Goal: Task Accomplishment & Management: Use online tool/utility

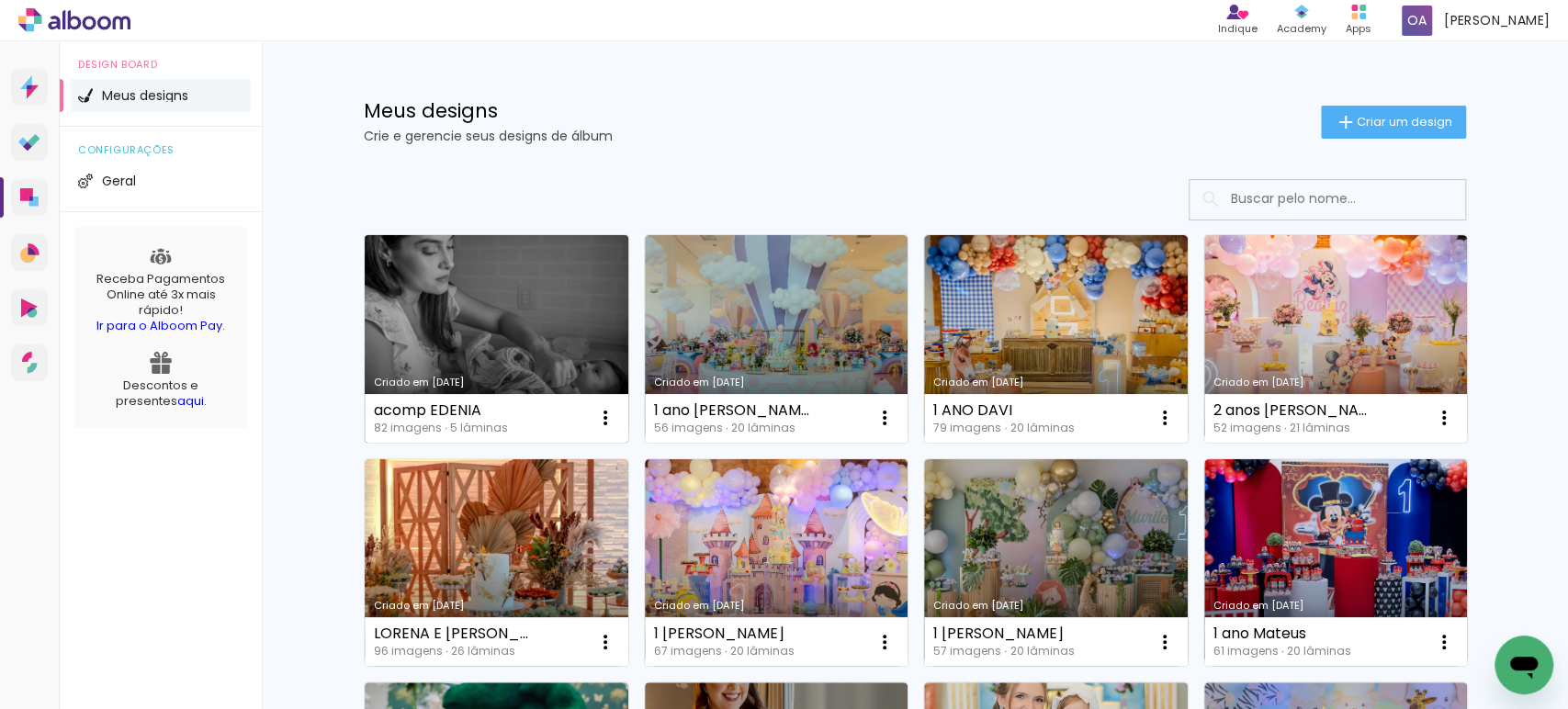
click at [438, 338] on link "Criado em [DATE]" at bounding box center [496, 338] width 264 height 208
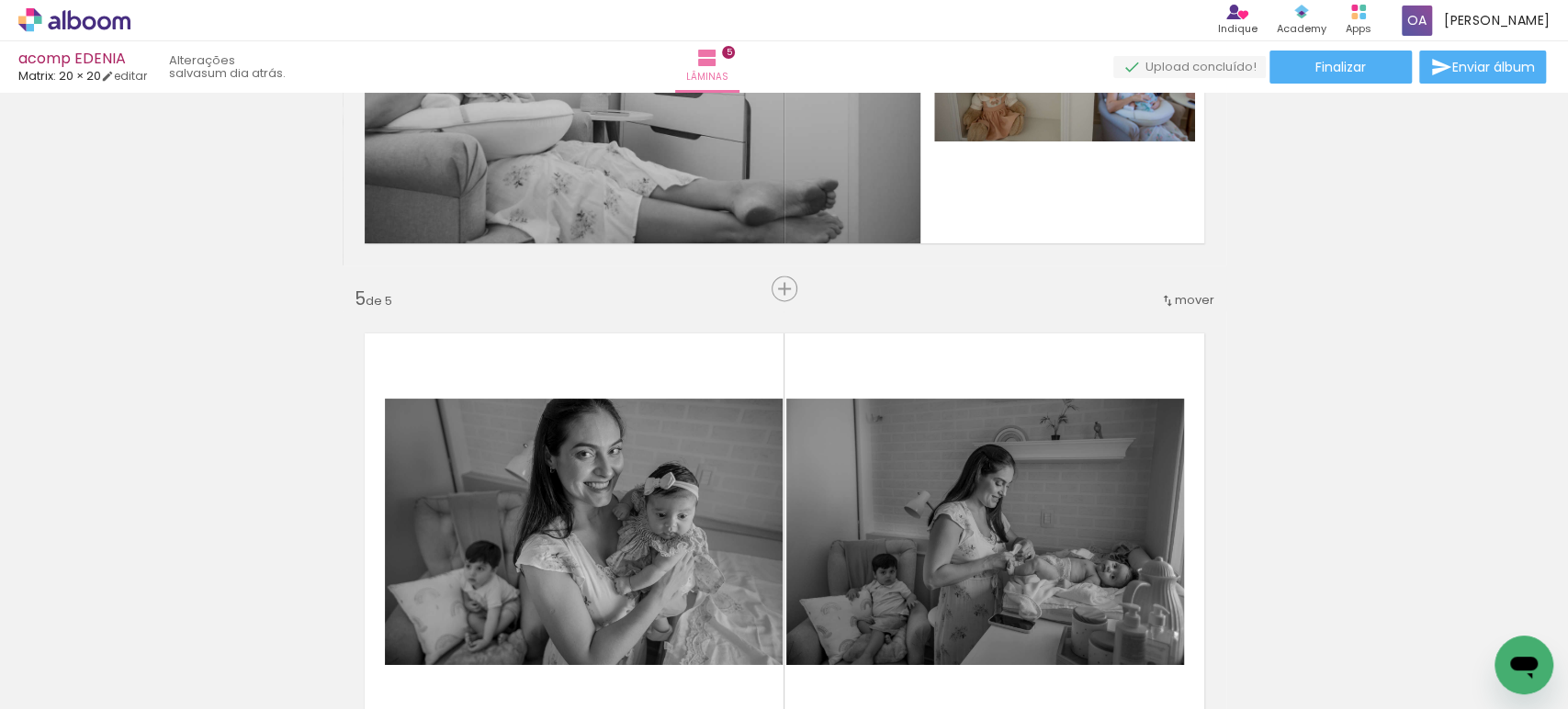
scroll to position [1778, 0]
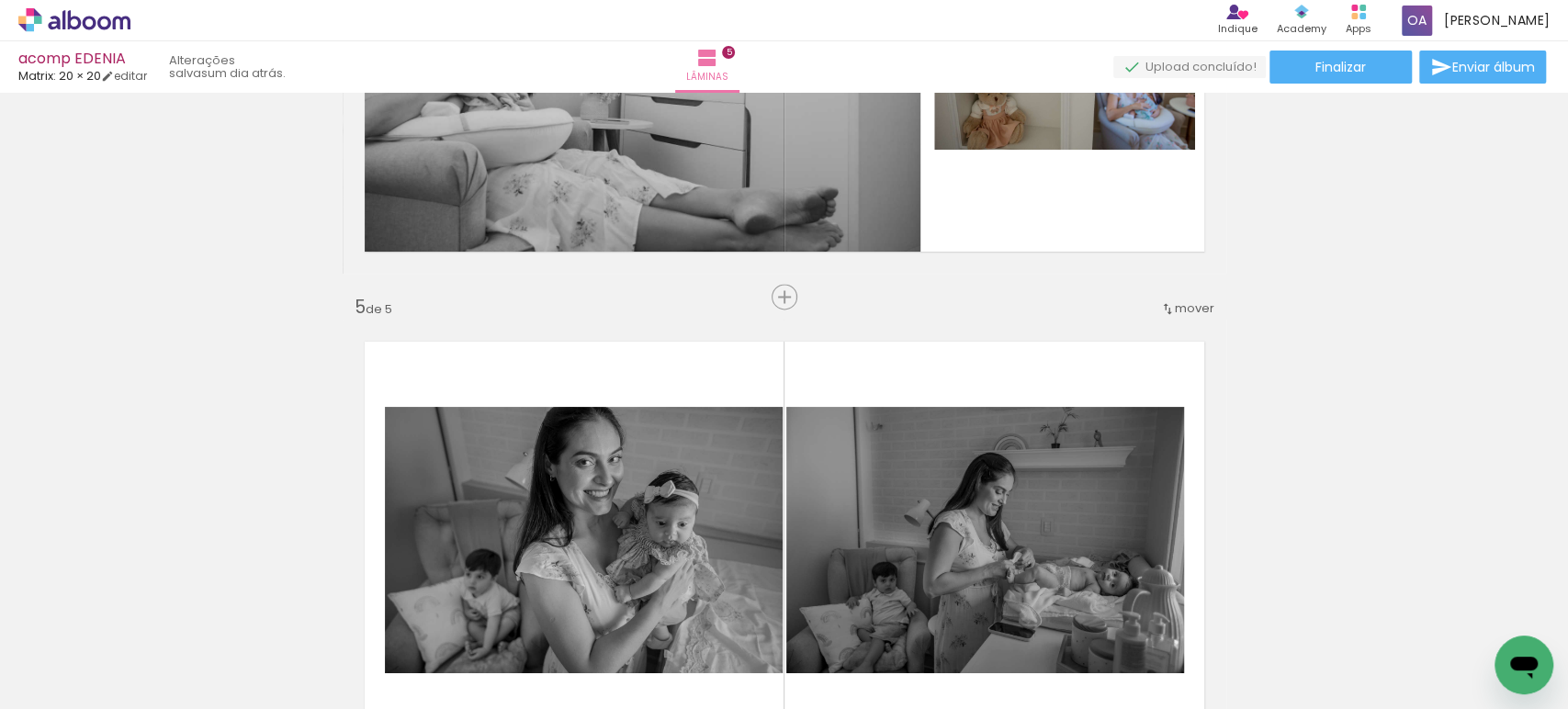
click at [1175, 301] on span "mover" at bounding box center [1194, 308] width 39 height 18
click at [1132, 396] on span "antes da" at bounding box center [1110, 396] width 54 height 30
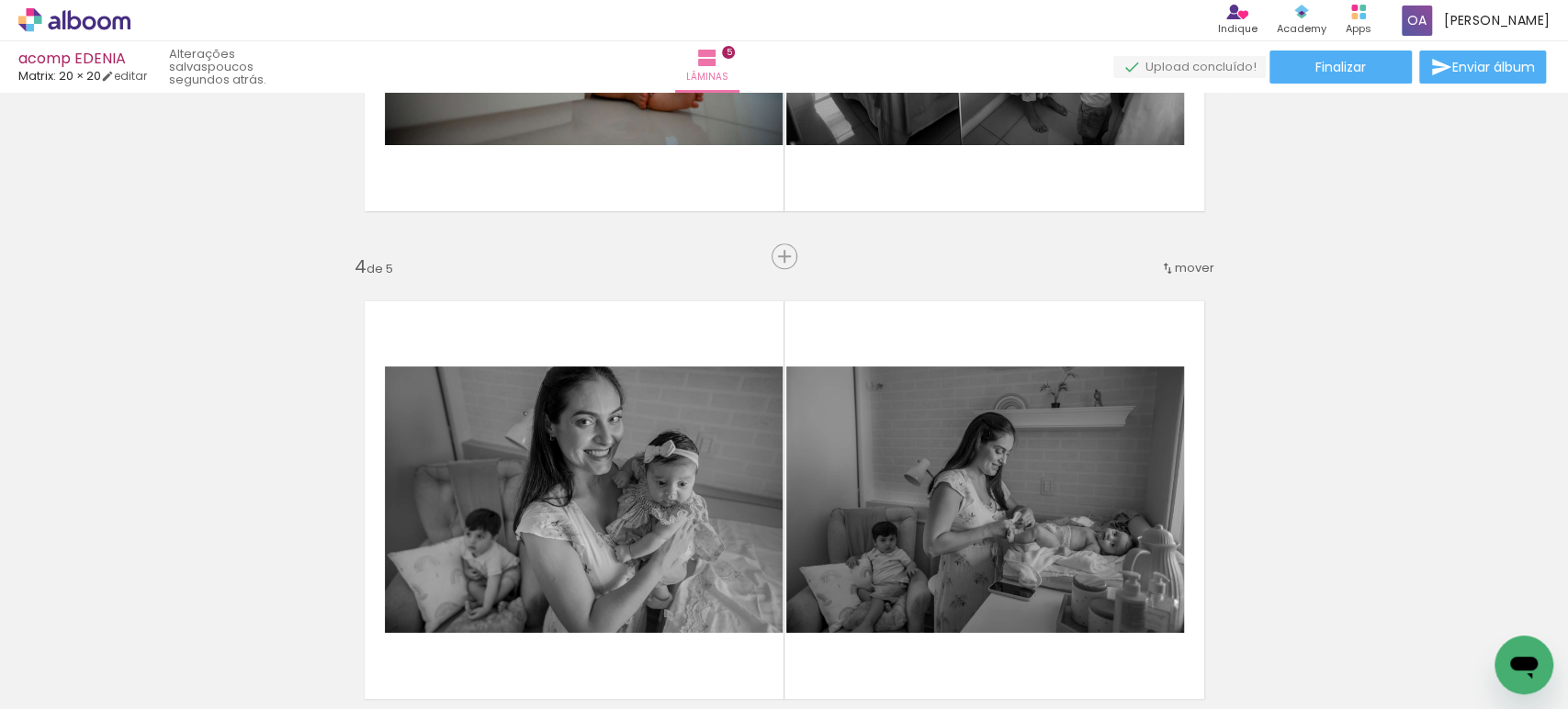
scroll to position [1019, 0]
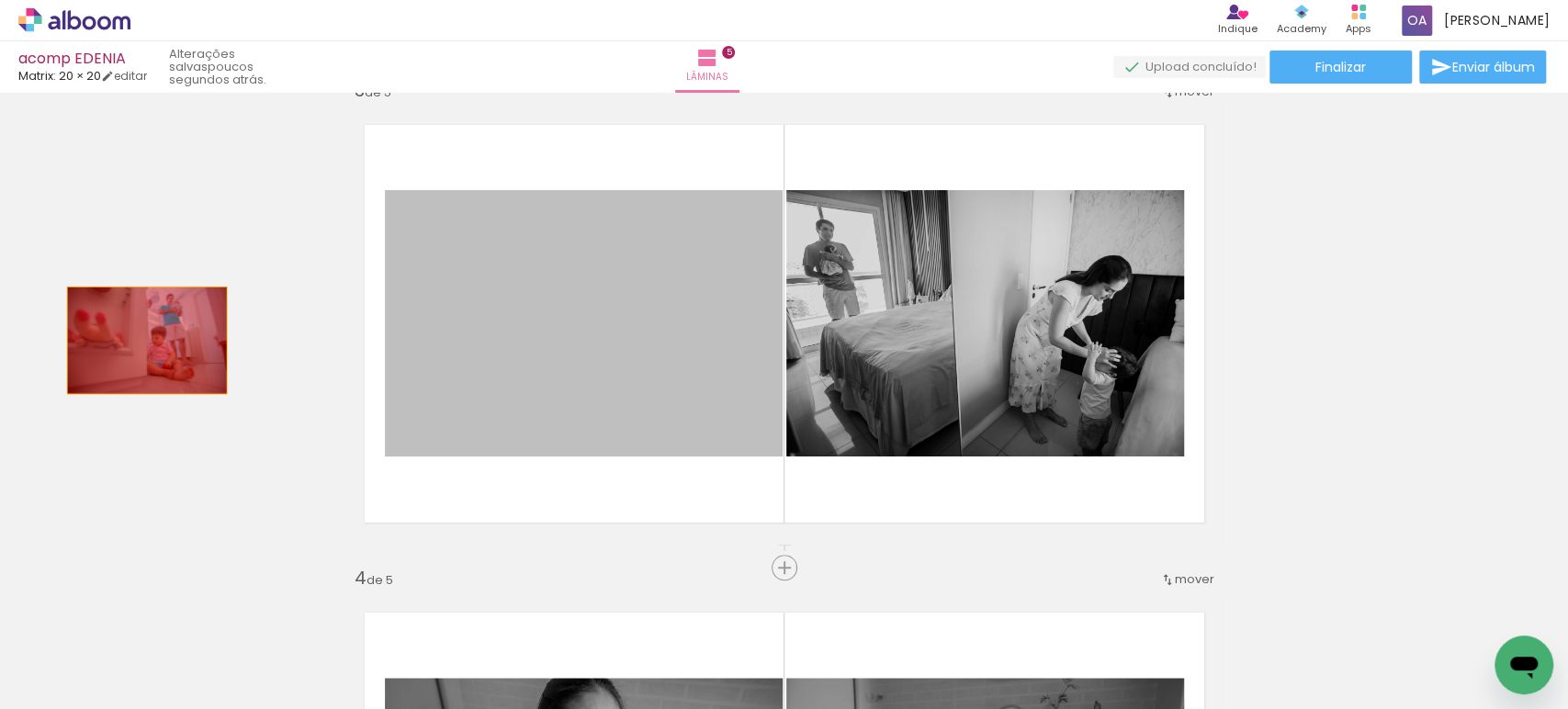
drag, startPoint x: 612, startPoint y: 367, endPoint x: 133, endPoint y: 340, distance: 479.8
click at [133, 340] on div "Inserir lâmina 1 de 5 Inserir lâmina 2 de 5 Inserir lâmina 3 de 5 Inserir lâmin…" at bounding box center [784, 544] width 1568 height 2927
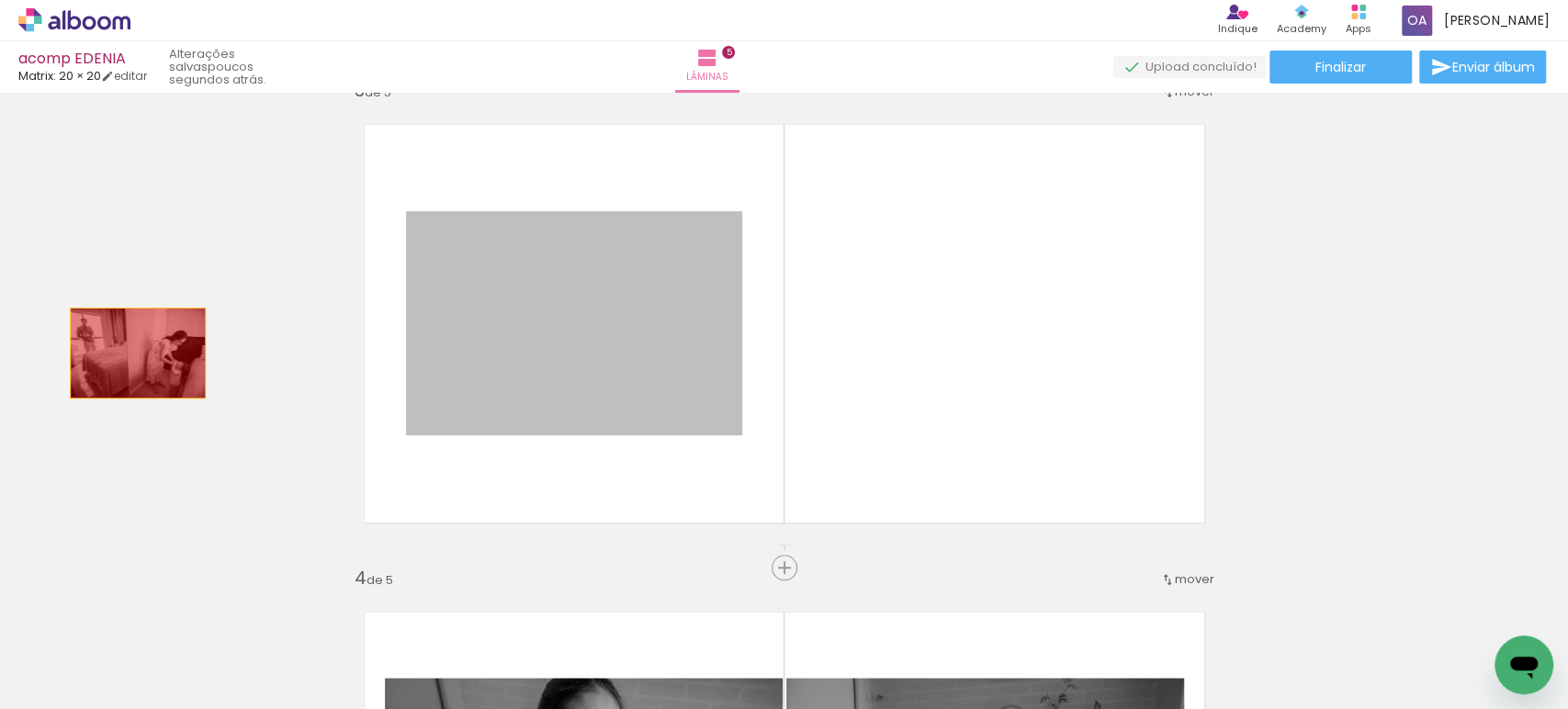
drag, startPoint x: 448, startPoint y: 331, endPoint x: 382, endPoint y: 280, distance: 83.4
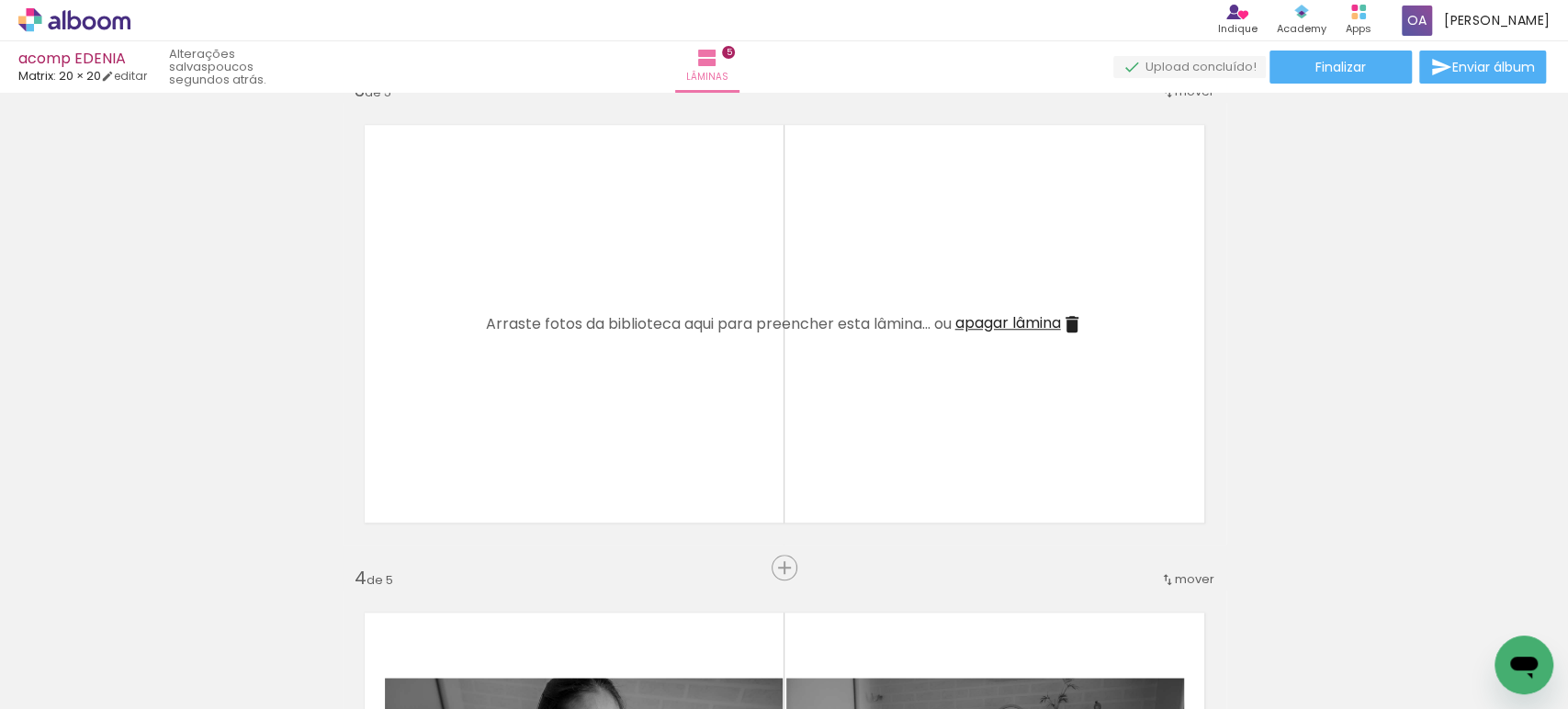
click at [1032, 322] on span "apagar lâmina" at bounding box center [1007, 323] width 105 height 21
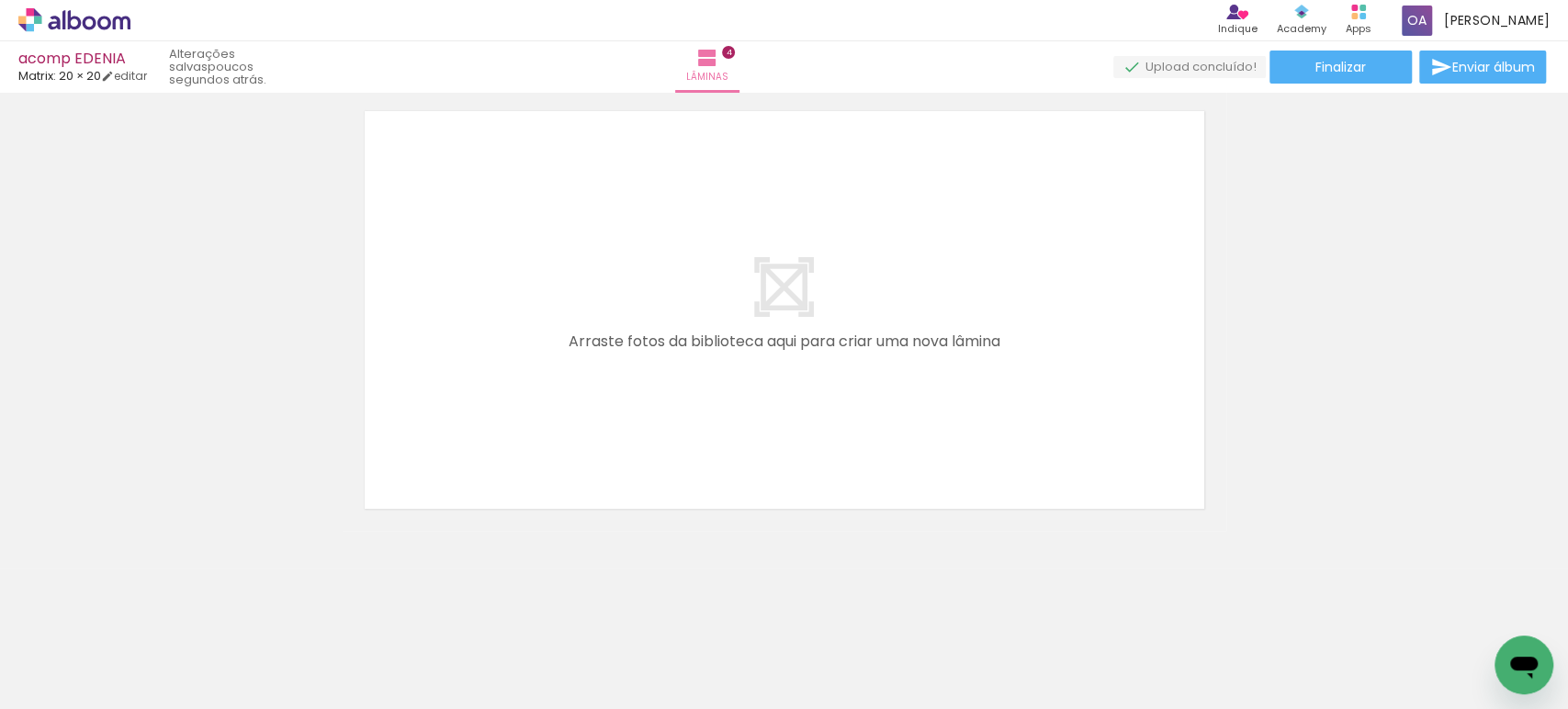
scroll to position [0, 431]
click at [237, 609] on iron-icon at bounding box center [227, 610] width 20 height 20
click at [438, 607] on iron-icon at bounding box center [433, 610] width 20 height 20
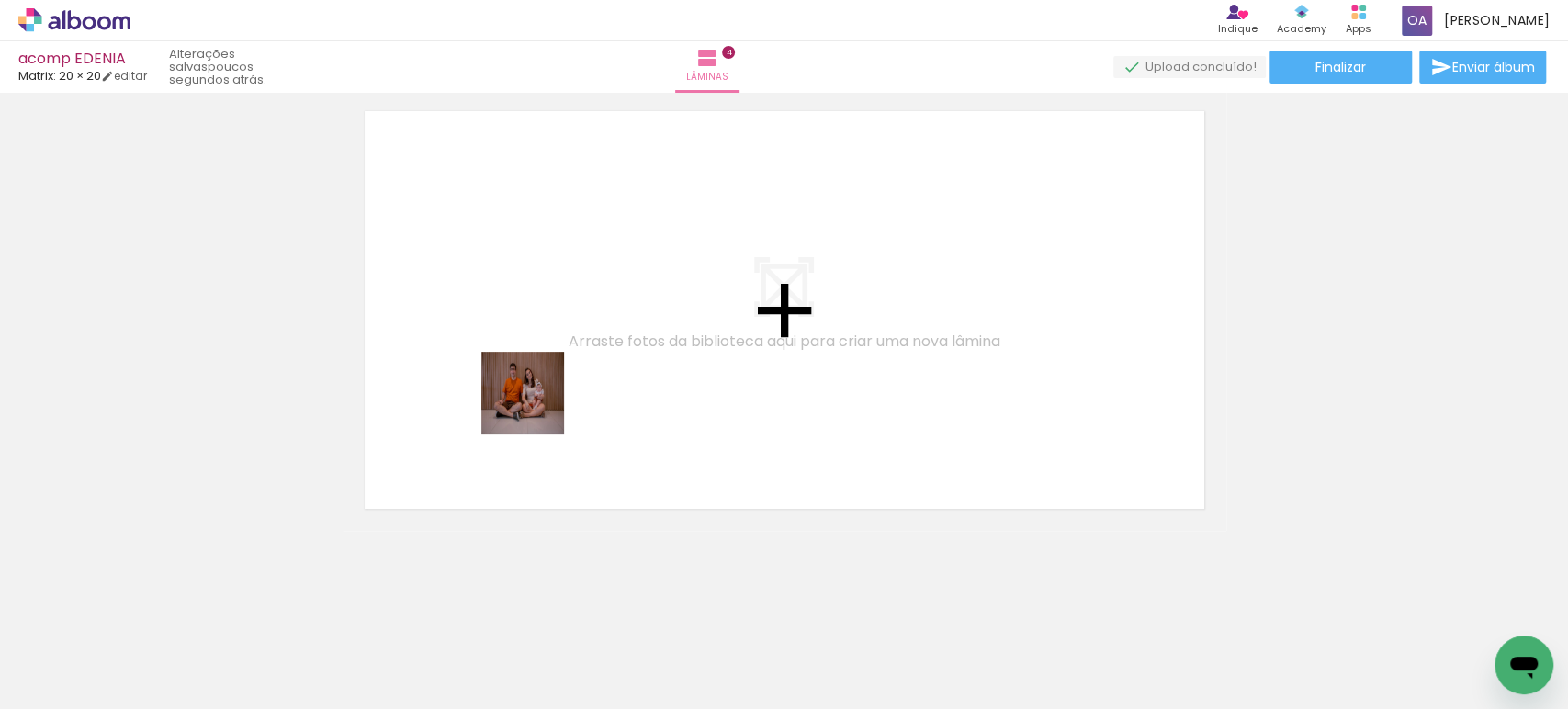
drag, startPoint x: 276, startPoint y: 656, endPoint x: 539, endPoint y: 405, distance: 363.6
click at [539, 405] on quentale-workspace at bounding box center [784, 354] width 1568 height 709
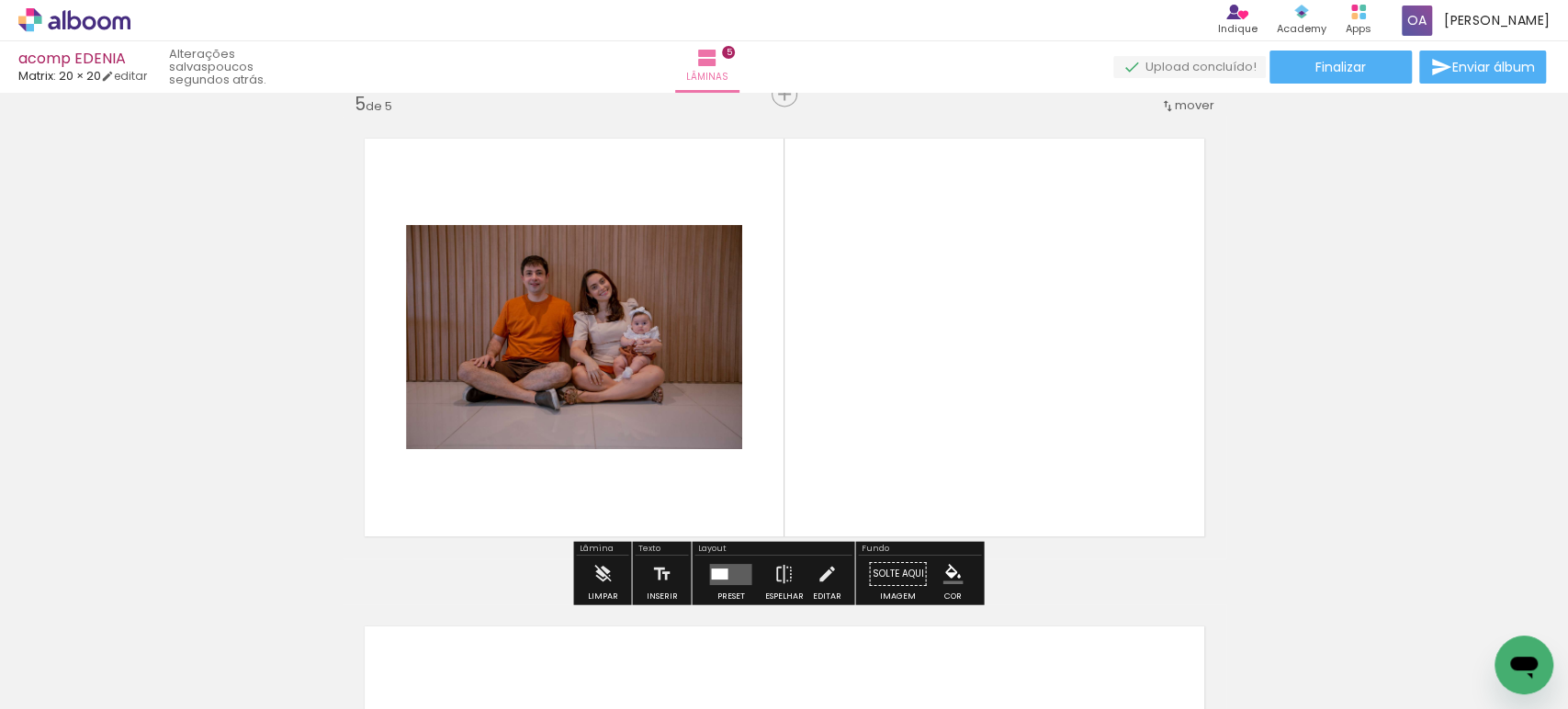
scroll to position [1974, 0]
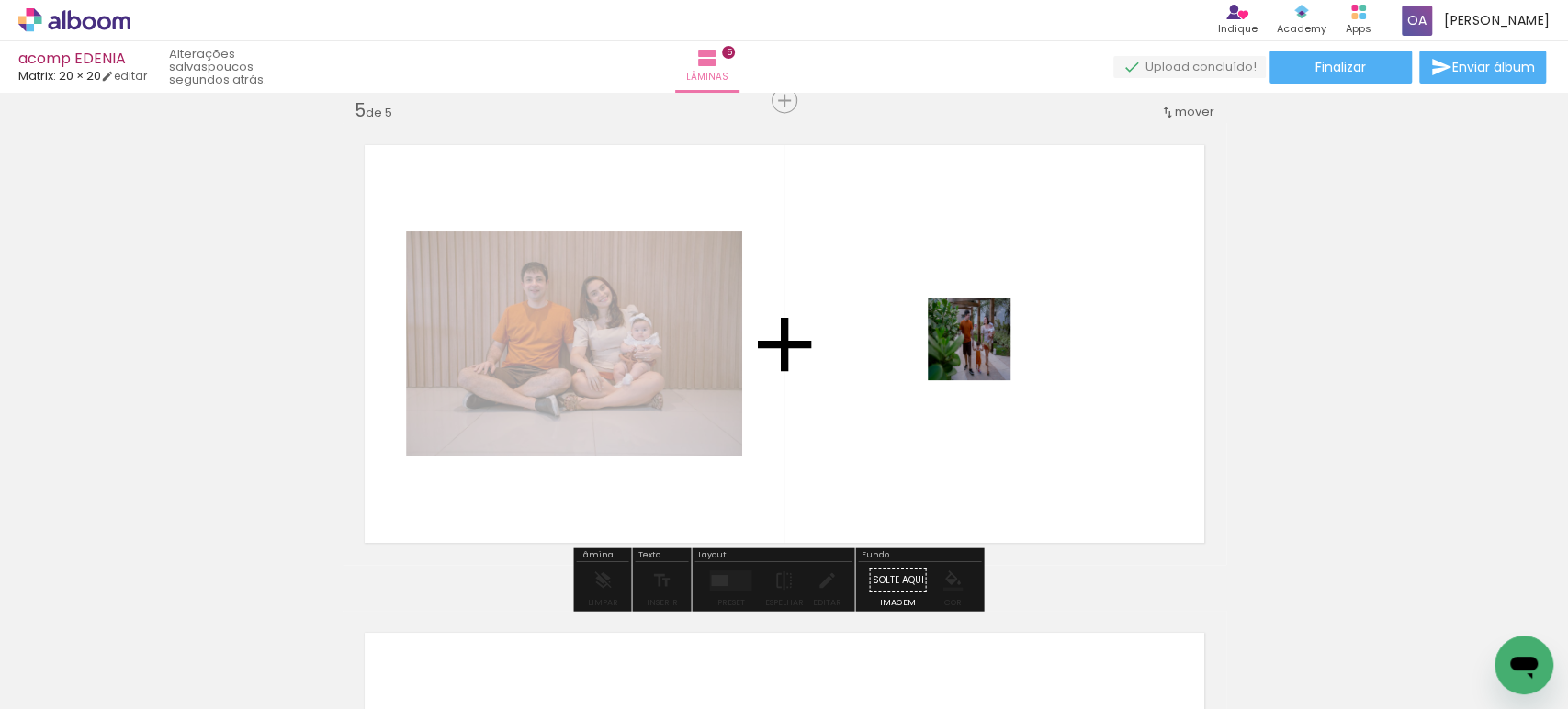
drag, startPoint x: 412, startPoint y: 657, endPoint x: 983, endPoint y: 353, distance: 646.9
click at [983, 353] on quentale-workspace at bounding box center [784, 354] width 1568 height 709
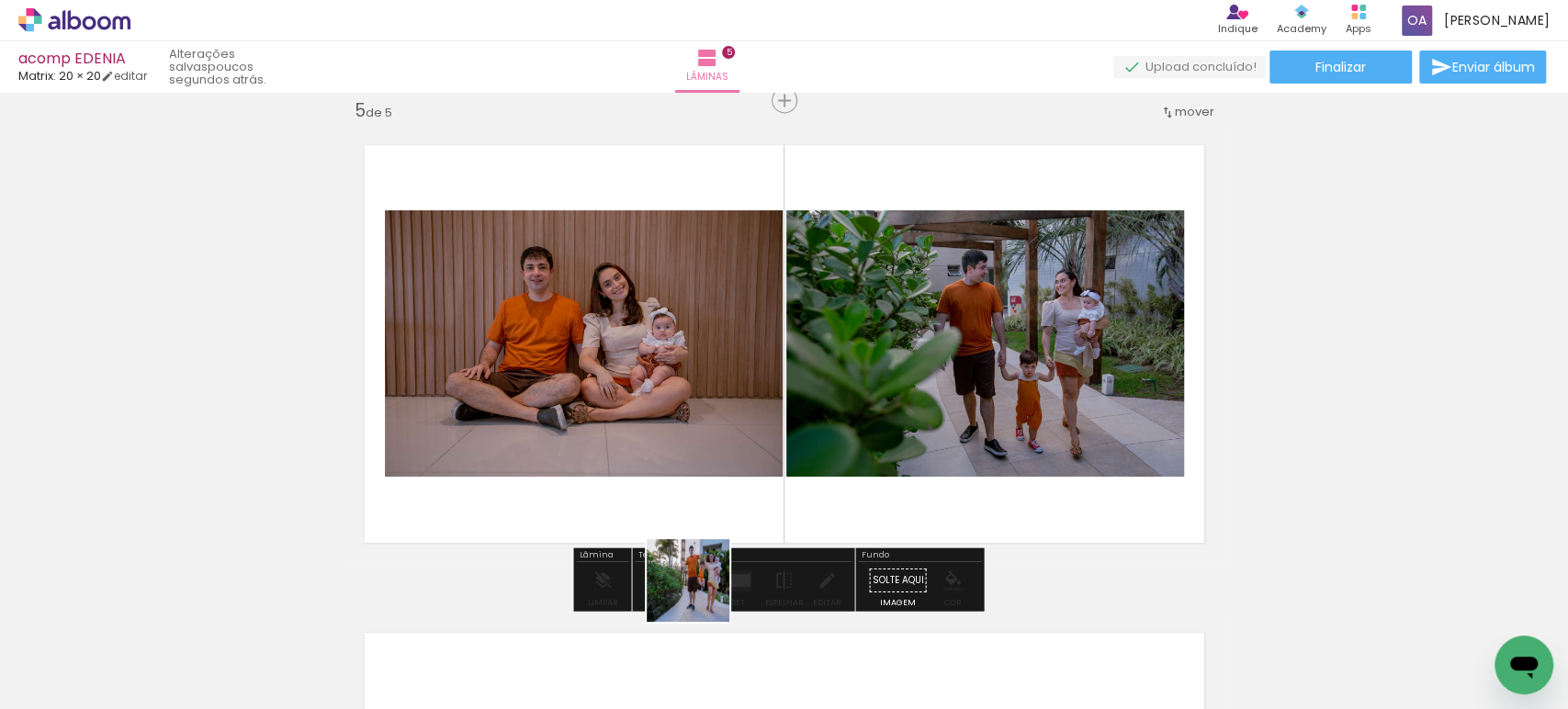
drag, startPoint x: 515, startPoint y: 656, endPoint x: 899, endPoint y: 513, distance: 409.8
click at [899, 513] on quentale-workspace at bounding box center [784, 354] width 1568 height 709
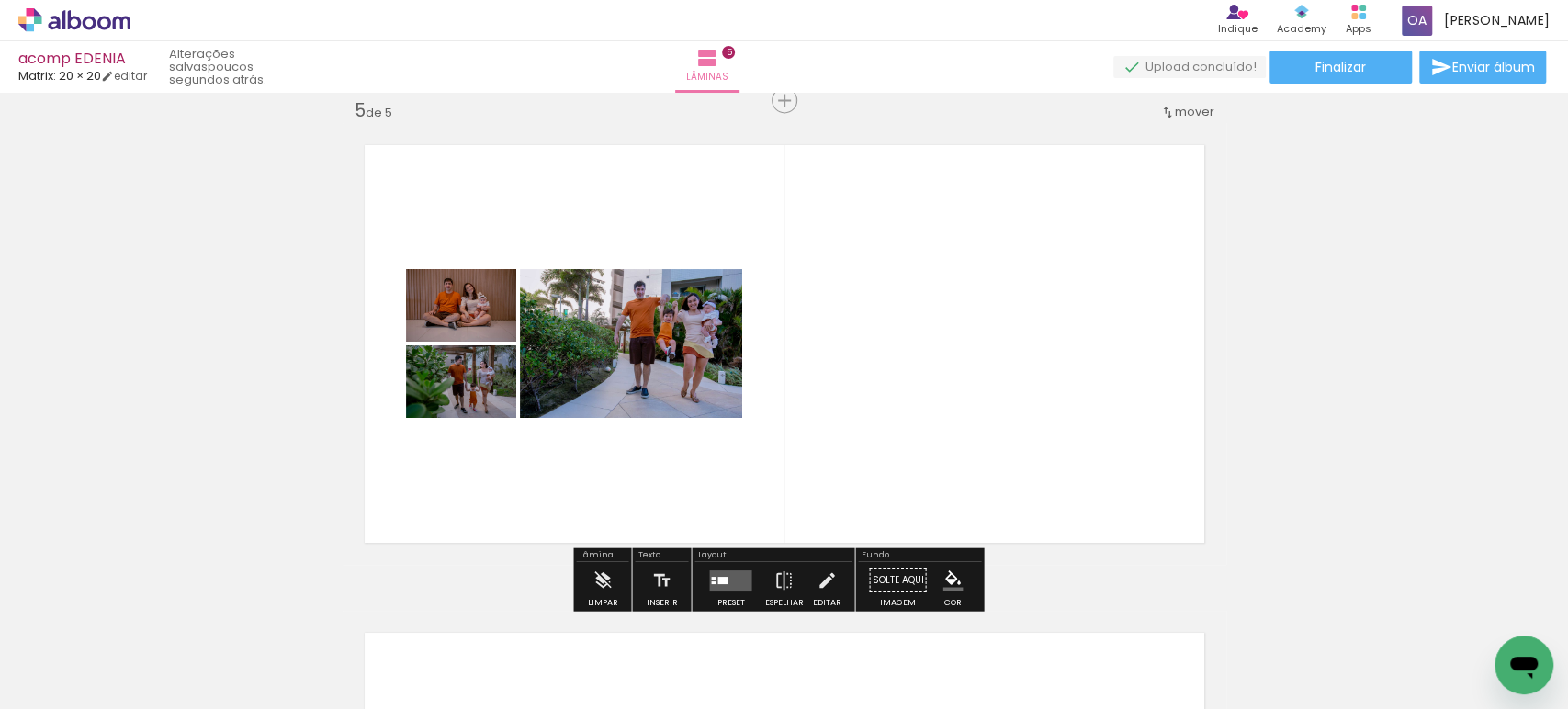
click at [723, 585] on quentale-layouter at bounding box center [730, 579] width 42 height 21
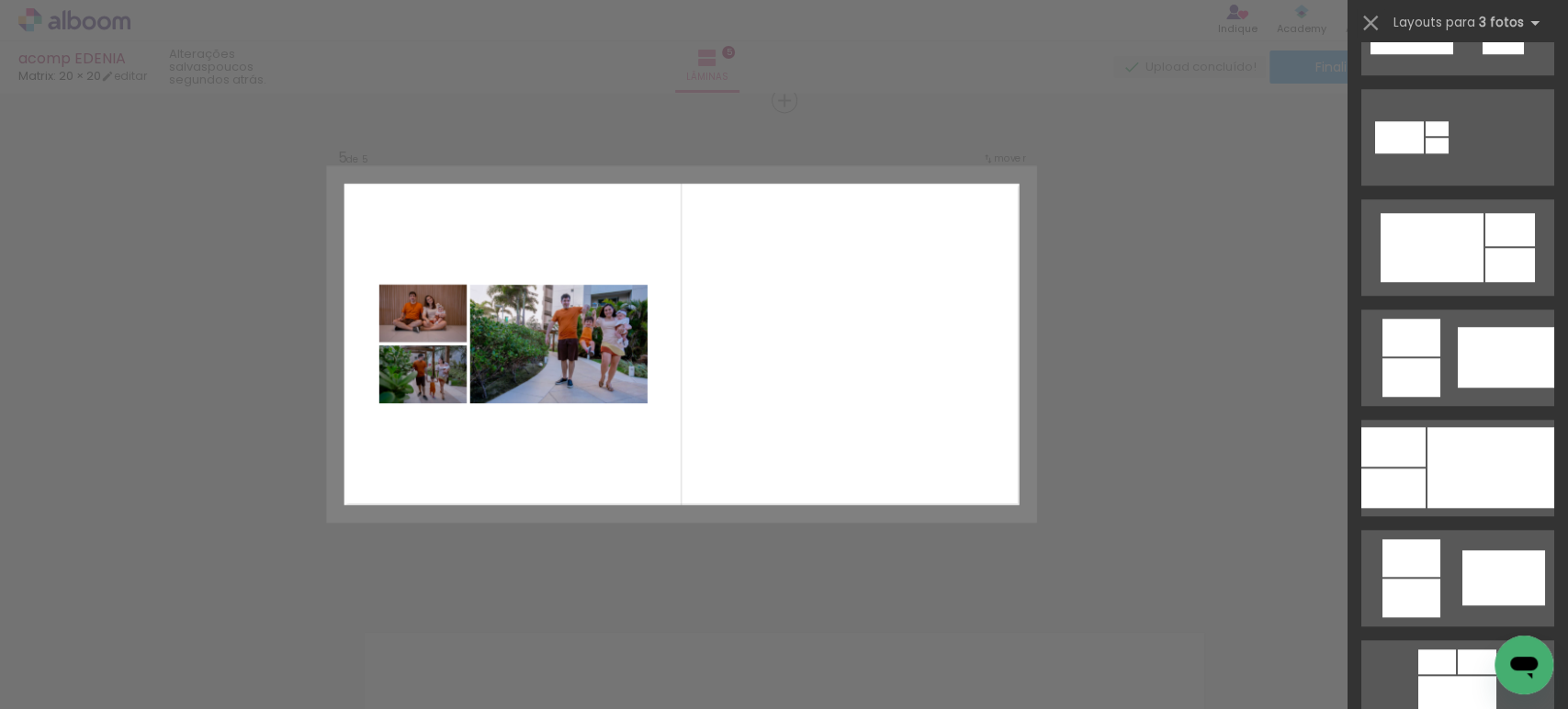
scroll to position [911, 0]
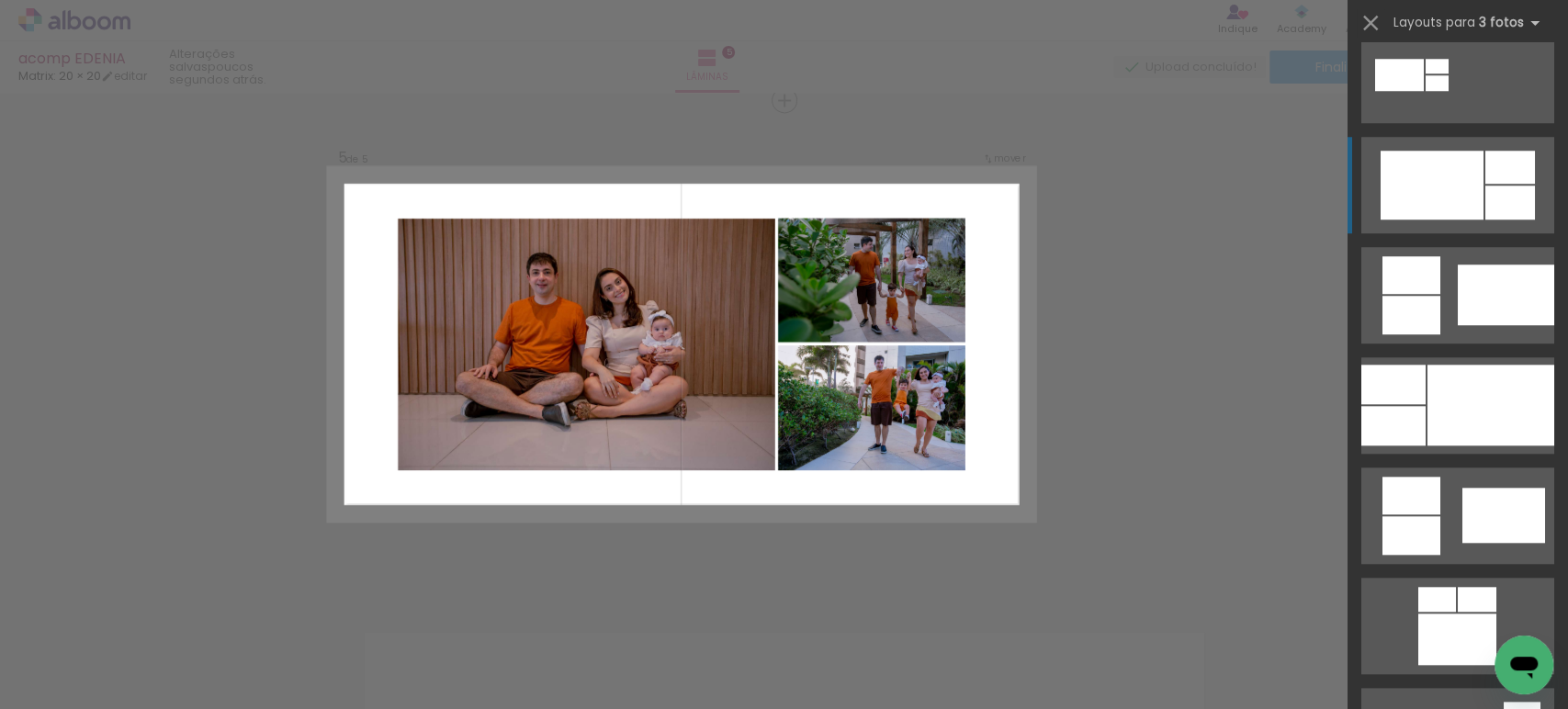
click at [1452, 206] on div at bounding box center [1432, 184] width 103 height 69
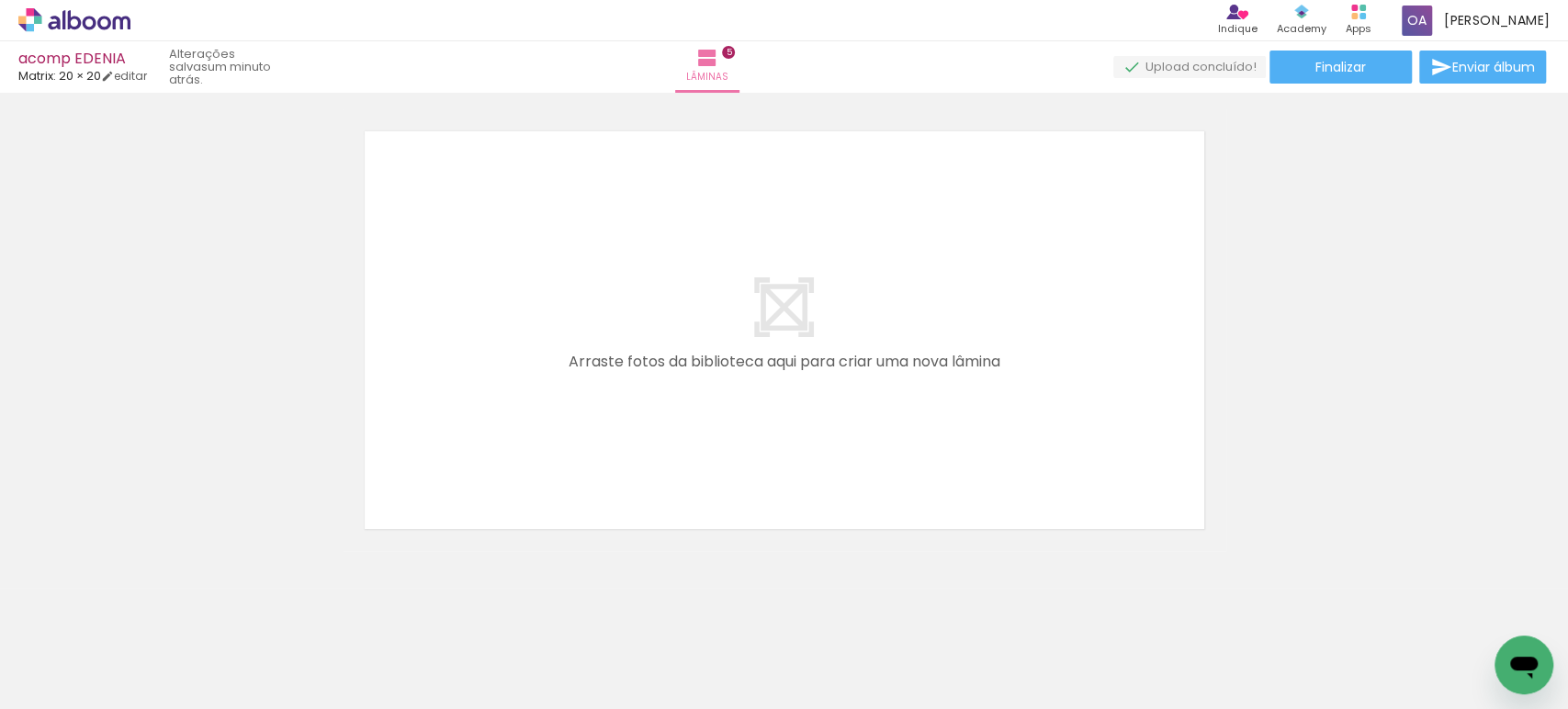
scroll to position [2495, 0]
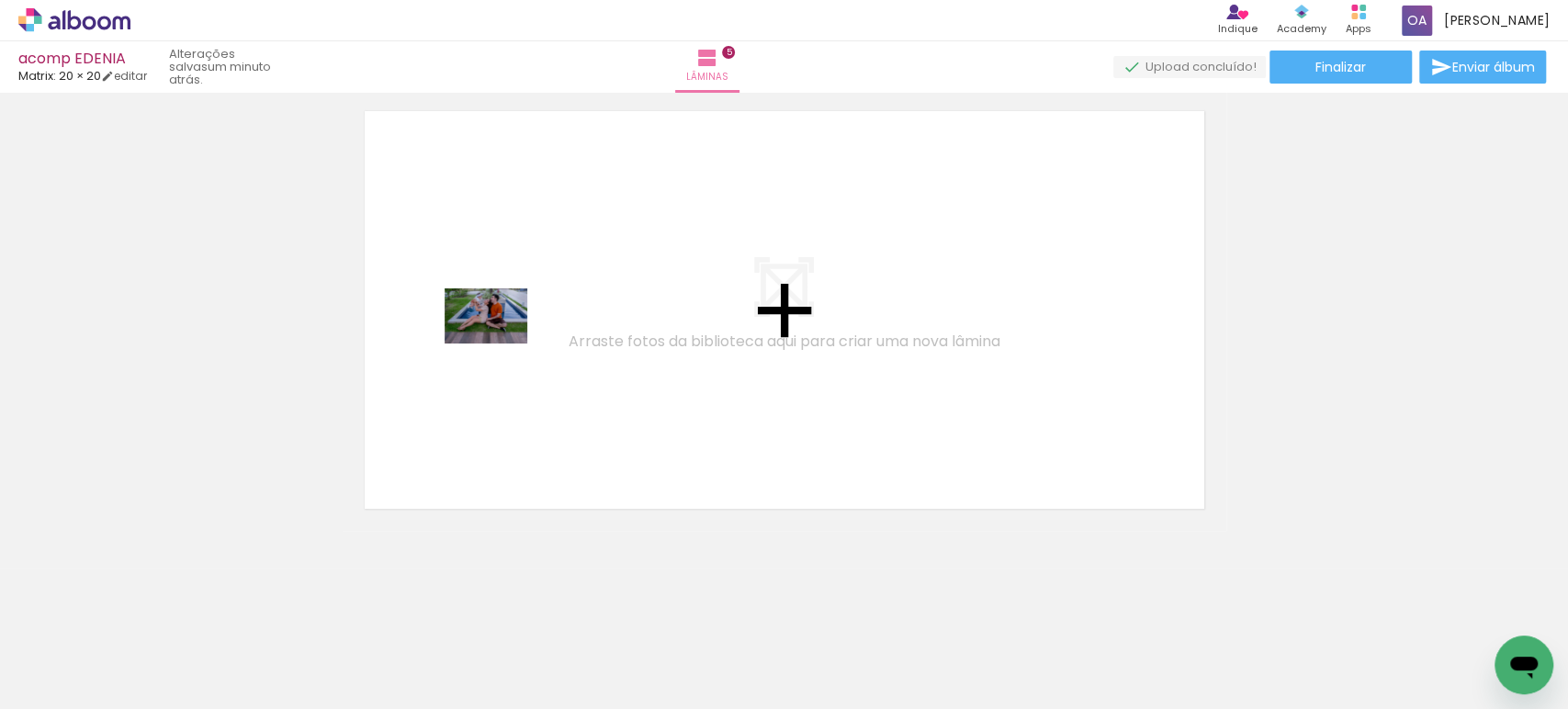
drag, startPoint x: 596, startPoint y: 655, endPoint x: 500, endPoint y: 344, distance: 325.5
click at [500, 344] on quentale-workspace at bounding box center [784, 354] width 1568 height 709
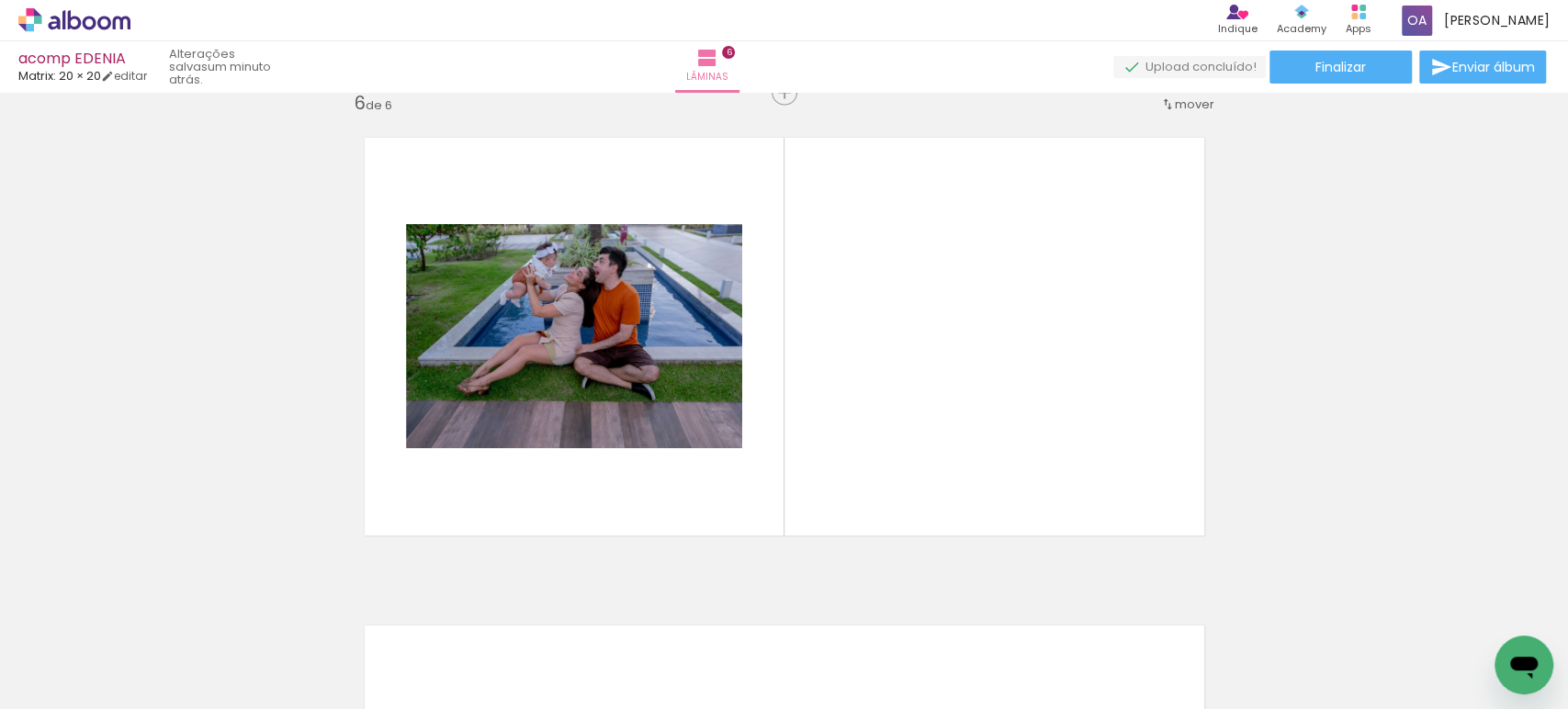
scroll to position [2461, 0]
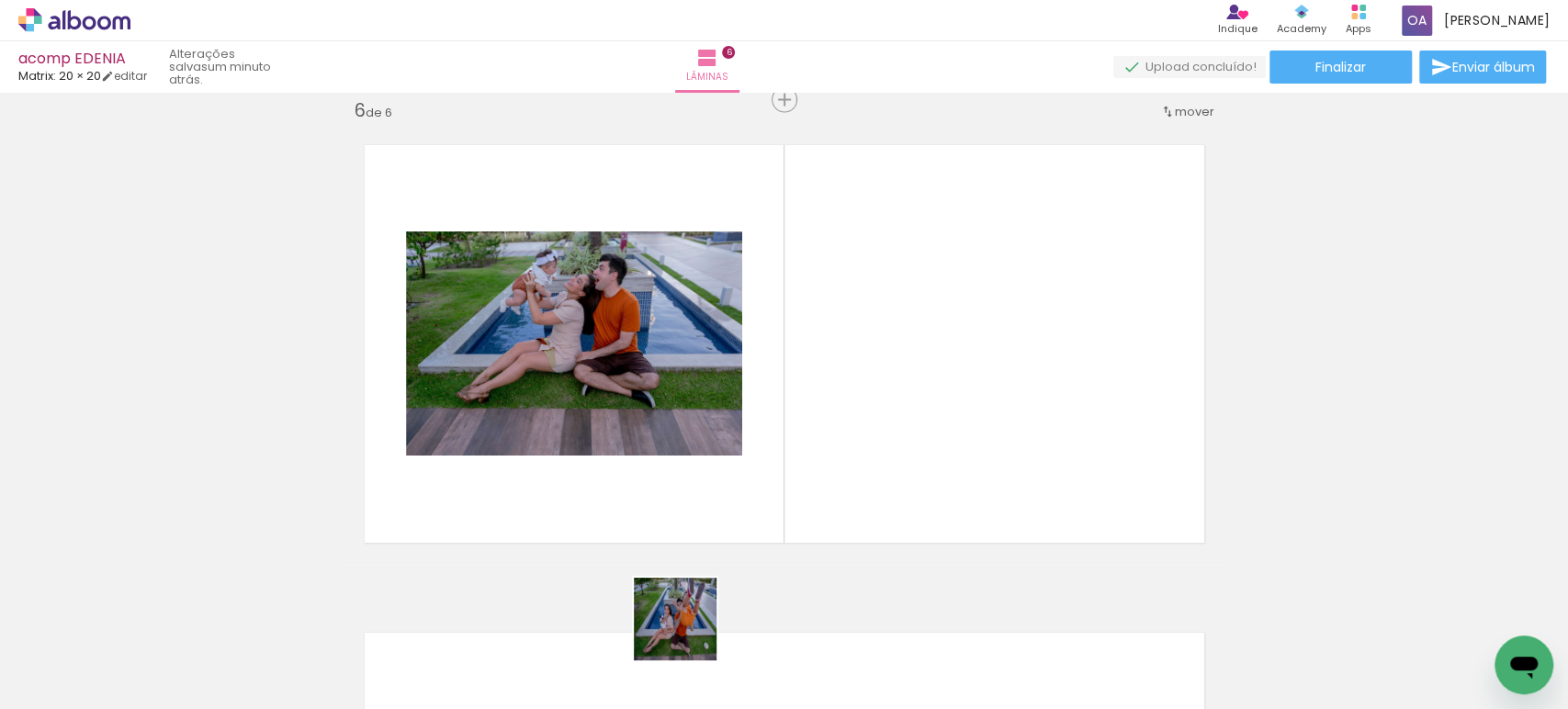
drag, startPoint x: 686, startPoint y: 639, endPoint x: 859, endPoint y: 390, distance: 303.2
click at [859, 390] on quentale-workspace at bounding box center [784, 354] width 1568 height 709
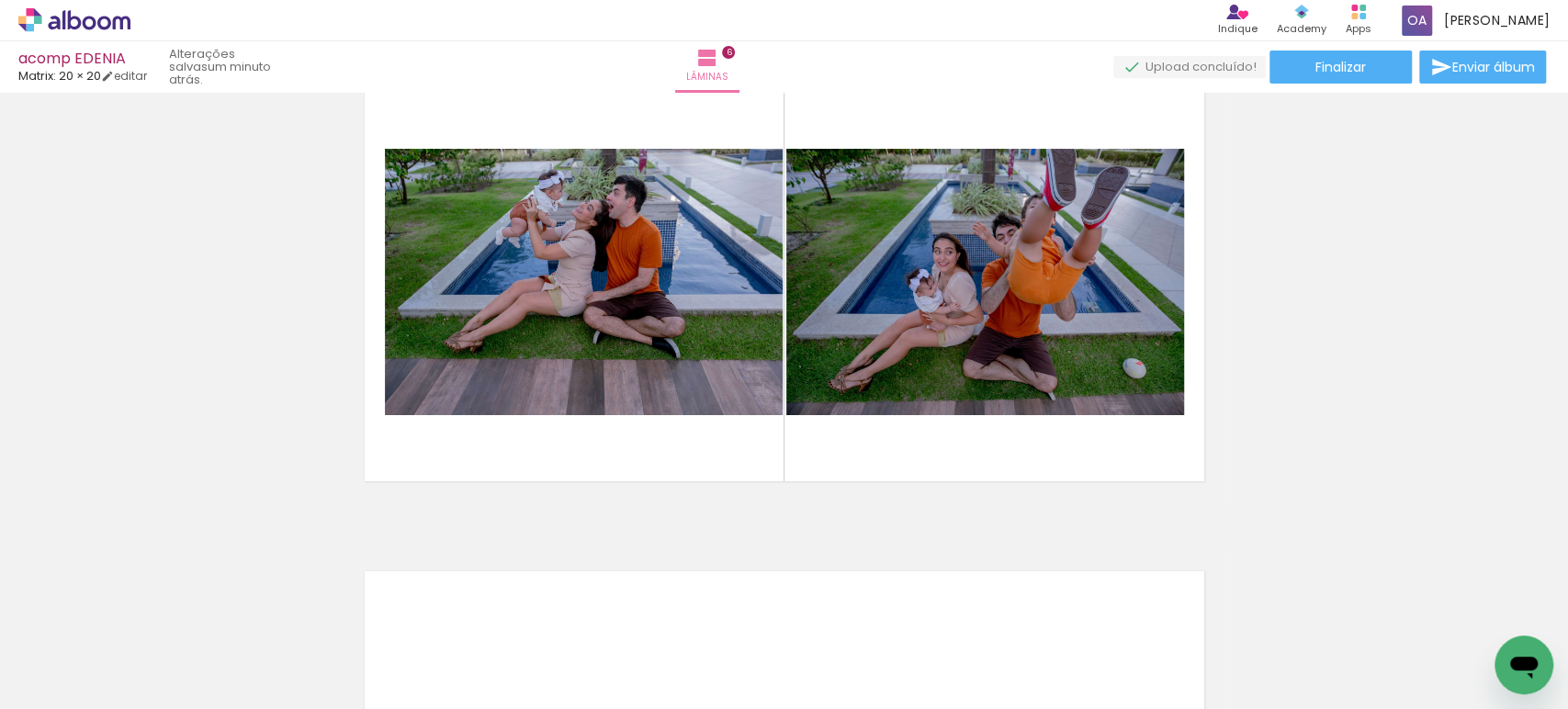
scroll to position [2584, 0]
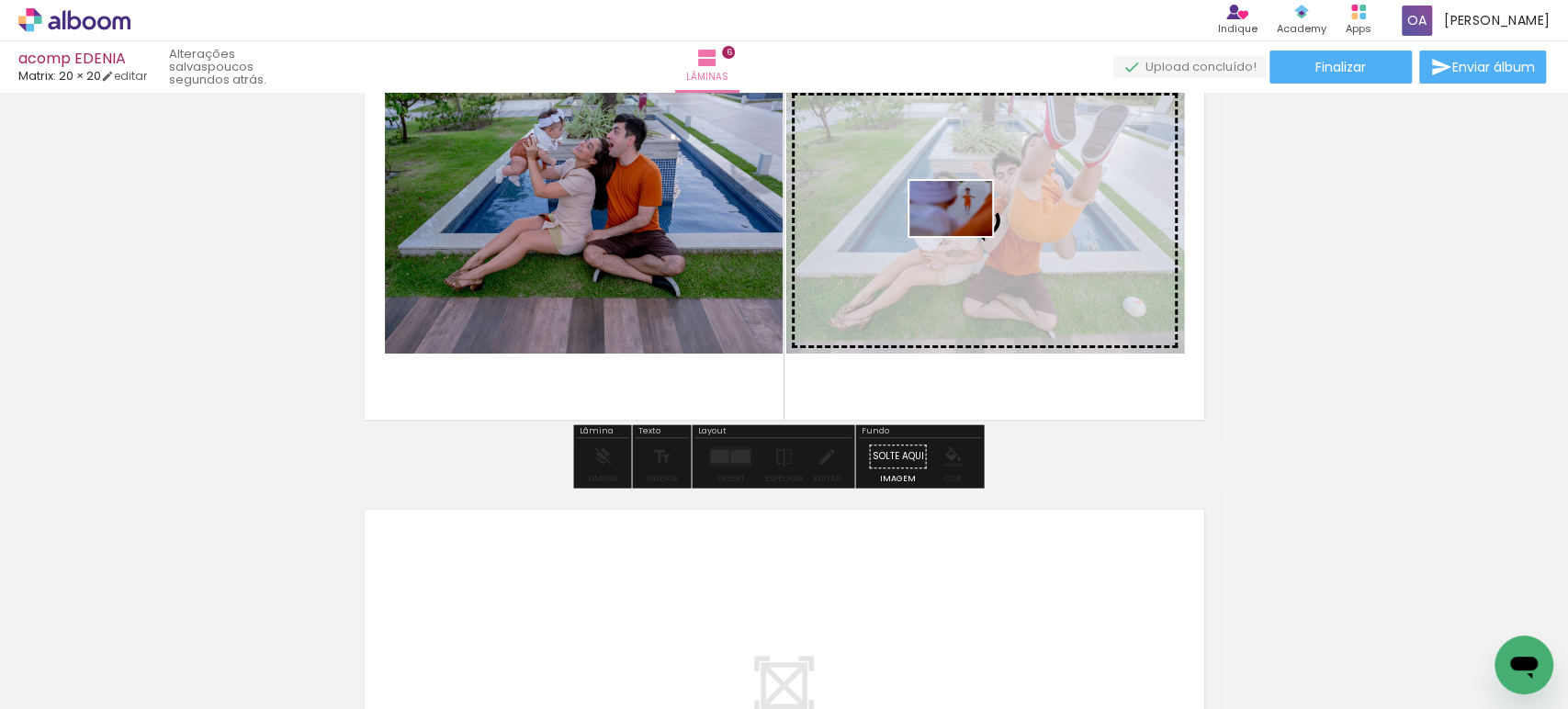
drag, startPoint x: 786, startPoint y: 649, endPoint x: 964, endPoint y: 236, distance: 449.7
click at [964, 236] on quentale-workspace at bounding box center [784, 354] width 1568 height 709
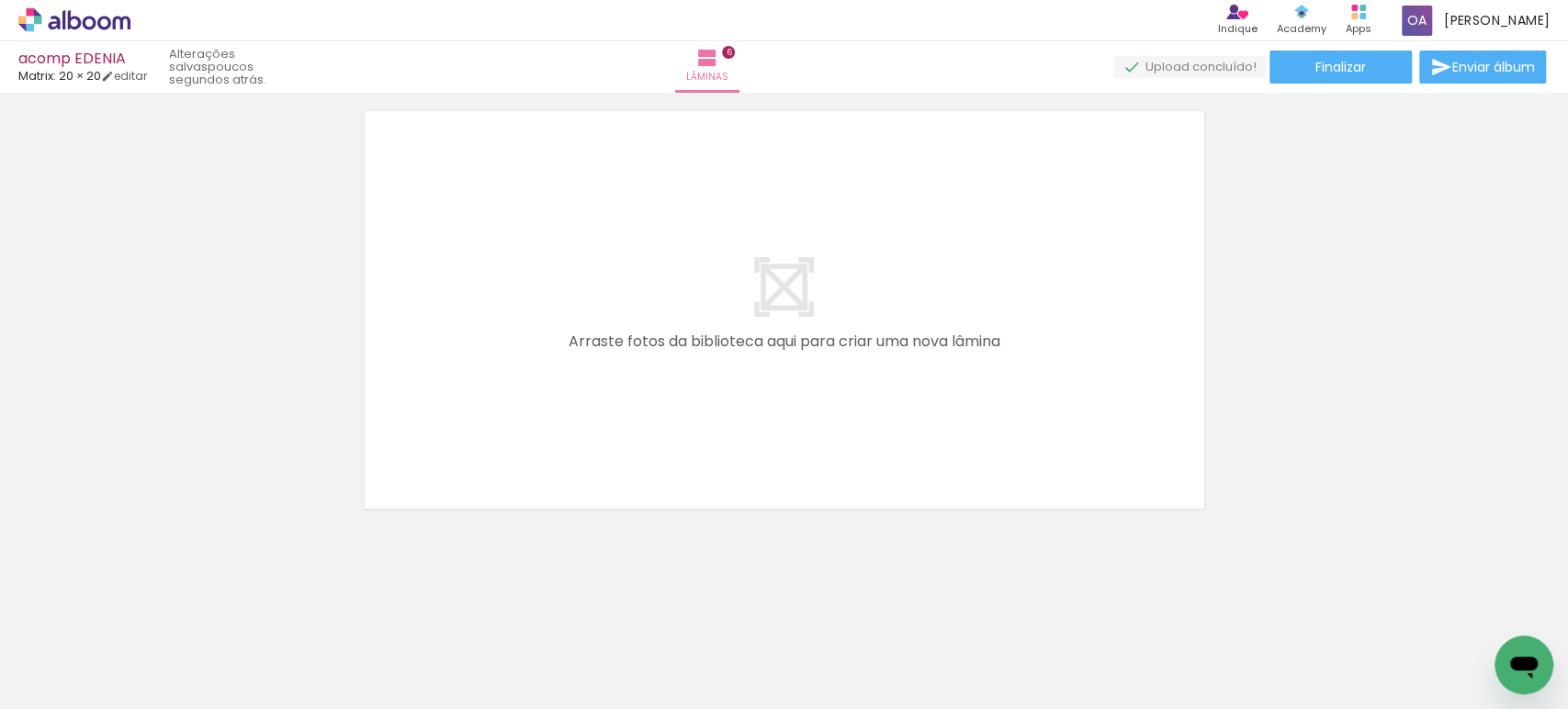
scroll to position [0, 1146]
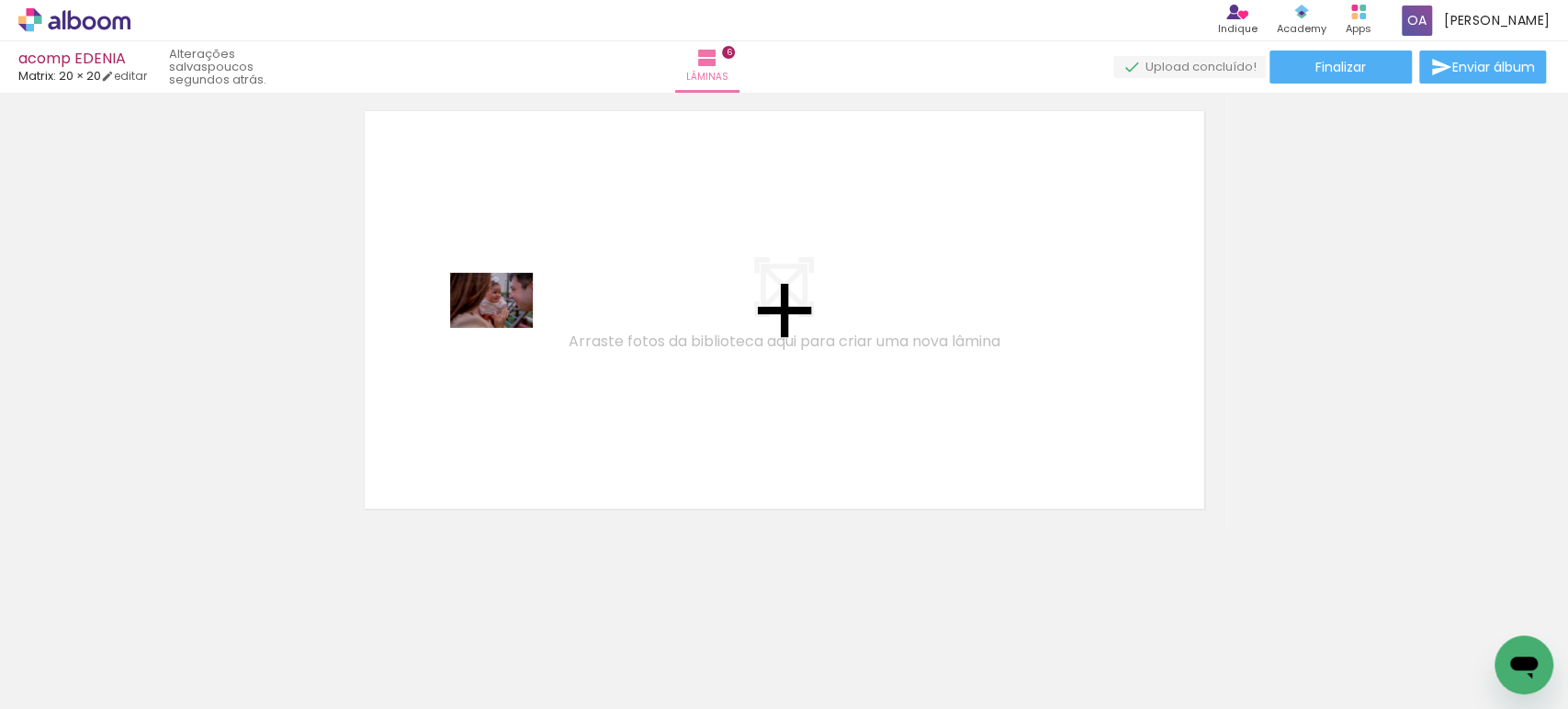
drag, startPoint x: 478, startPoint y: 655, endPoint x: 505, endPoint y: 328, distance: 328.1
click at [505, 328] on quentale-workspace at bounding box center [784, 354] width 1568 height 709
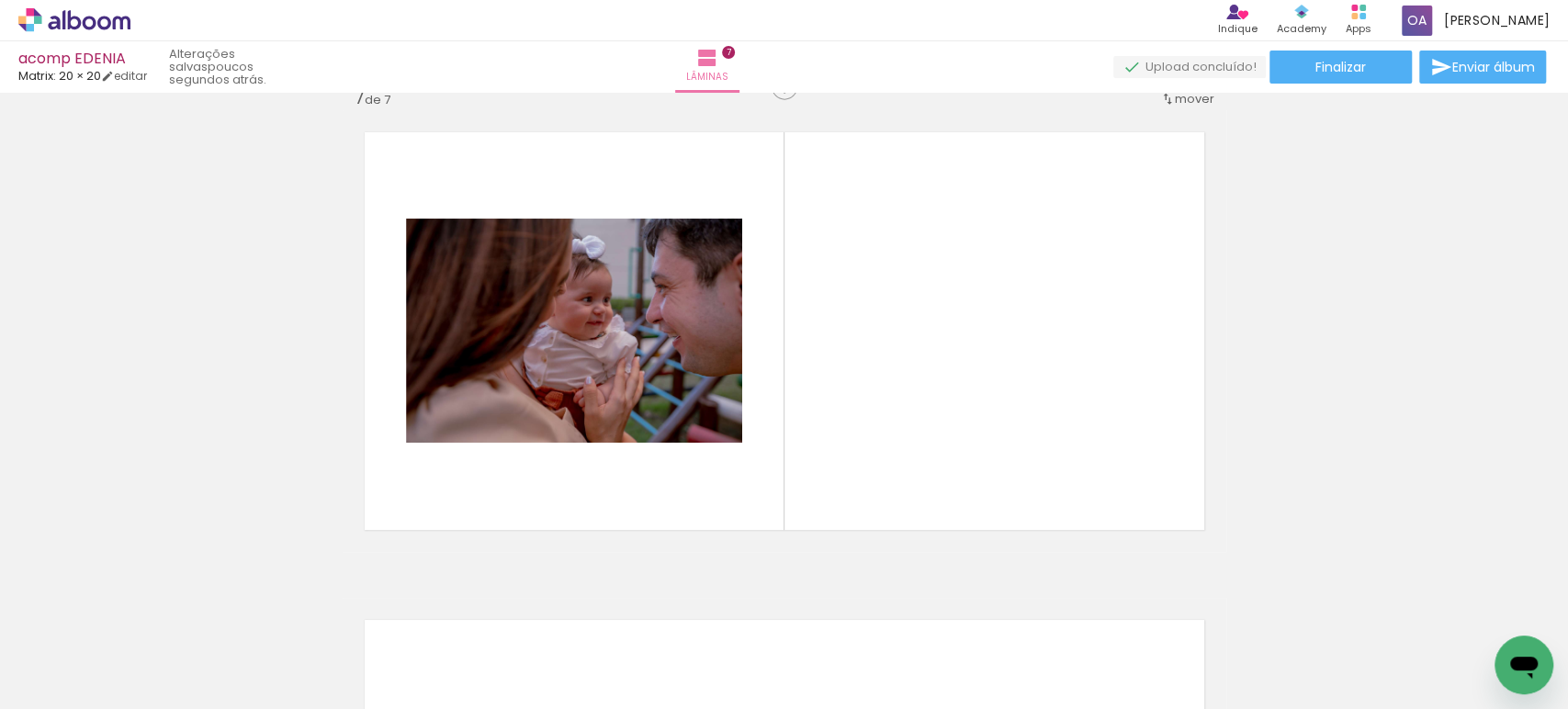
scroll to position [2950, 0]
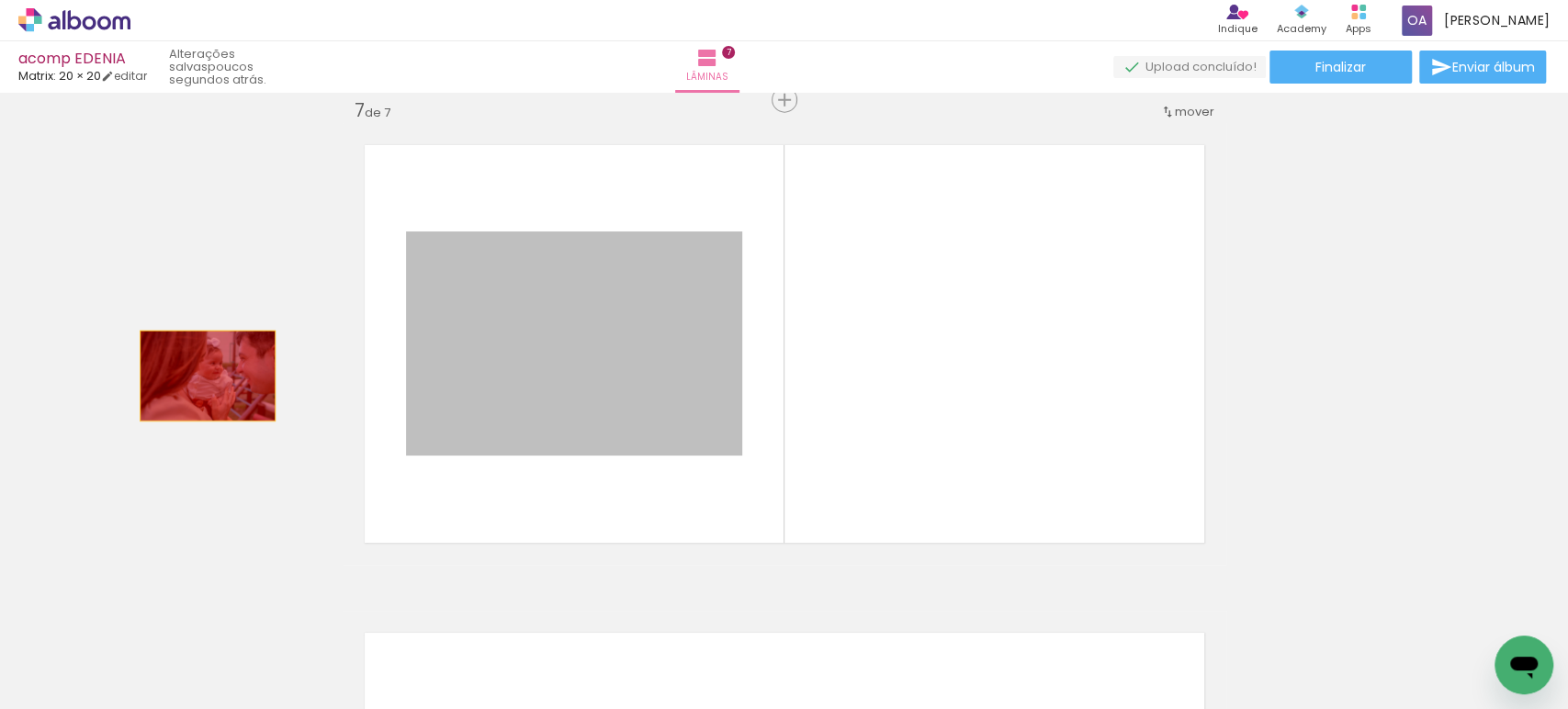
drag, startPoint x: 492, startPoint y: 407, endPoint x: 139, endPoint y: 380, distance: 354.0
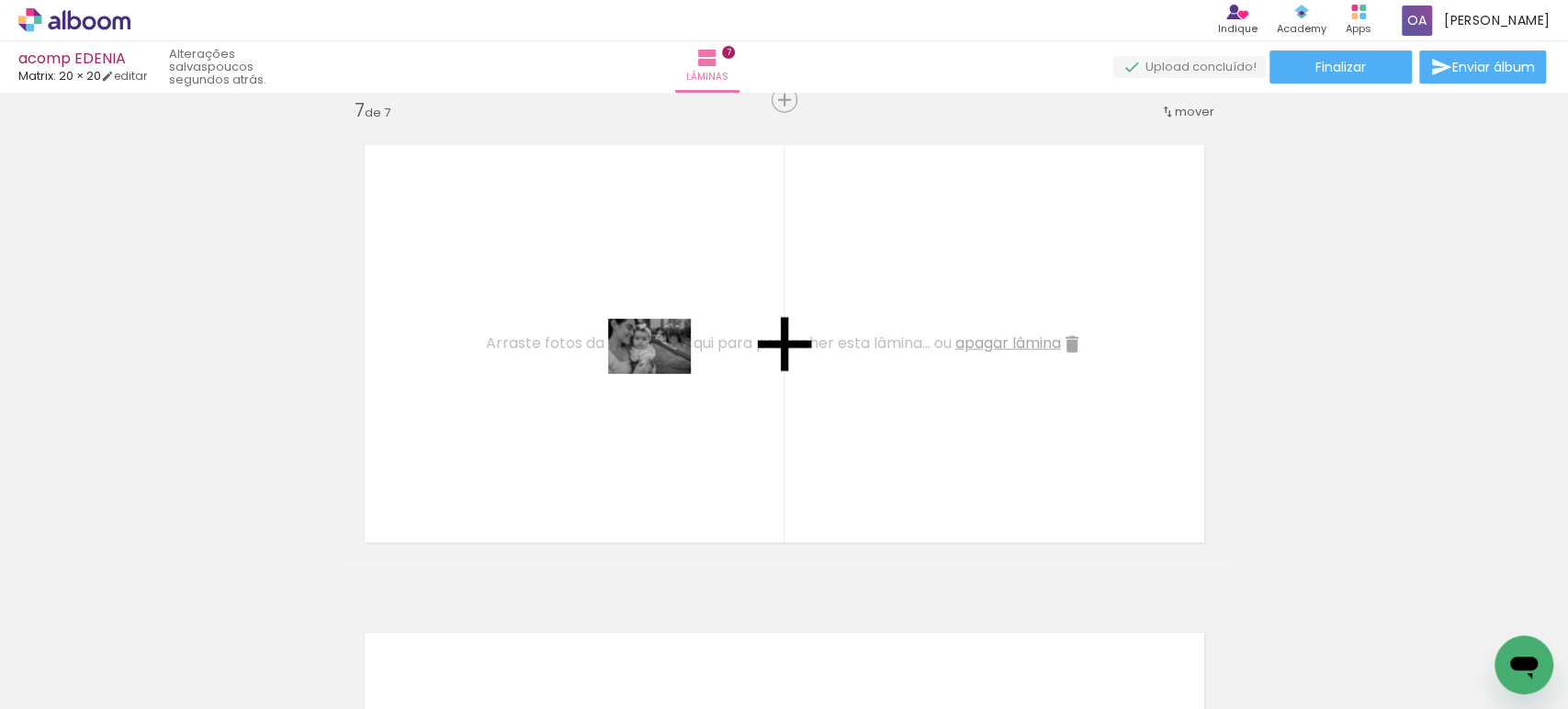
drag, startPoint x: 688, startPoint y: 643, endPoint x: 663, endPoint y: 374, distance: 270.2
click at [663, 374] on quentale-workspace at bounding box center [784, 354] width 1568 height 709
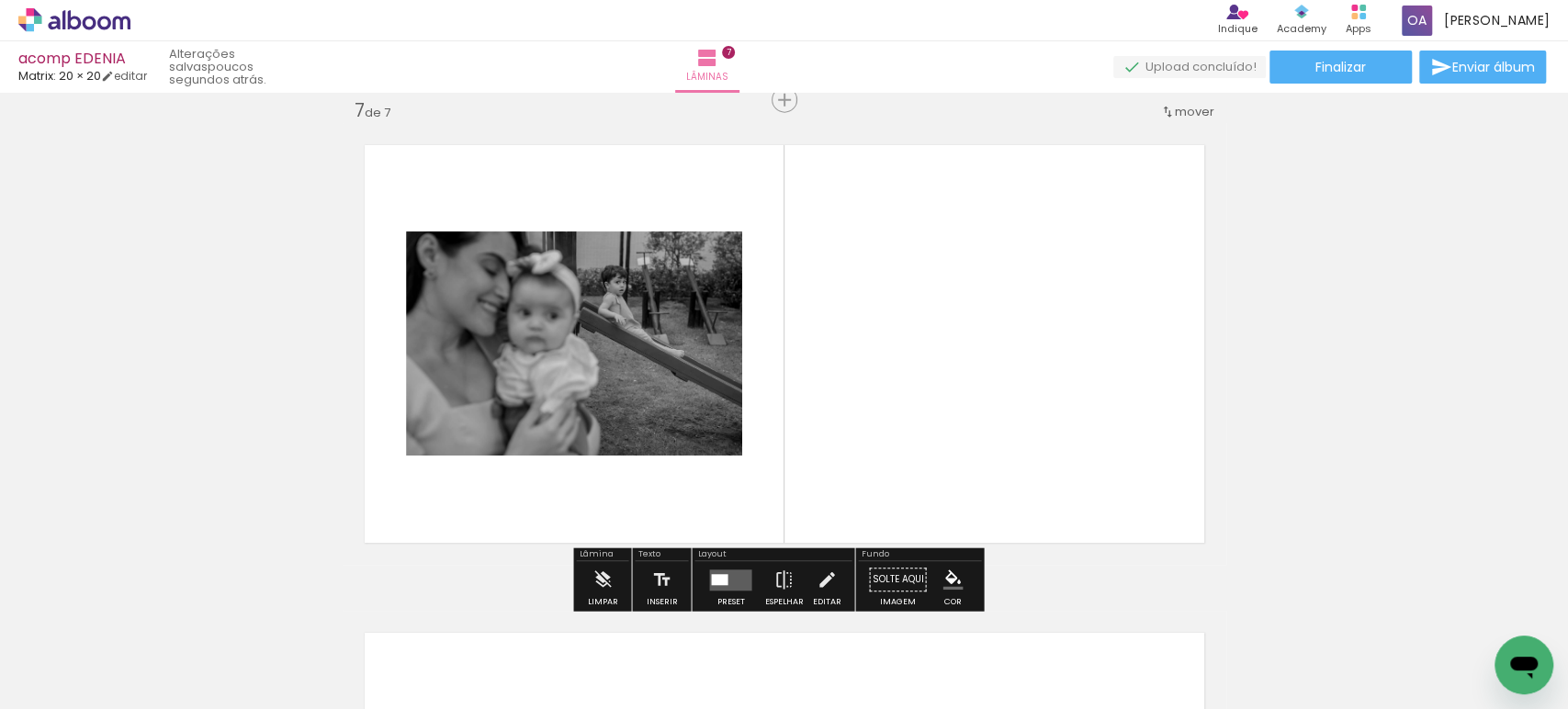
click at [714, 578] on div at bounding box center [719, 579] width 17 height 11
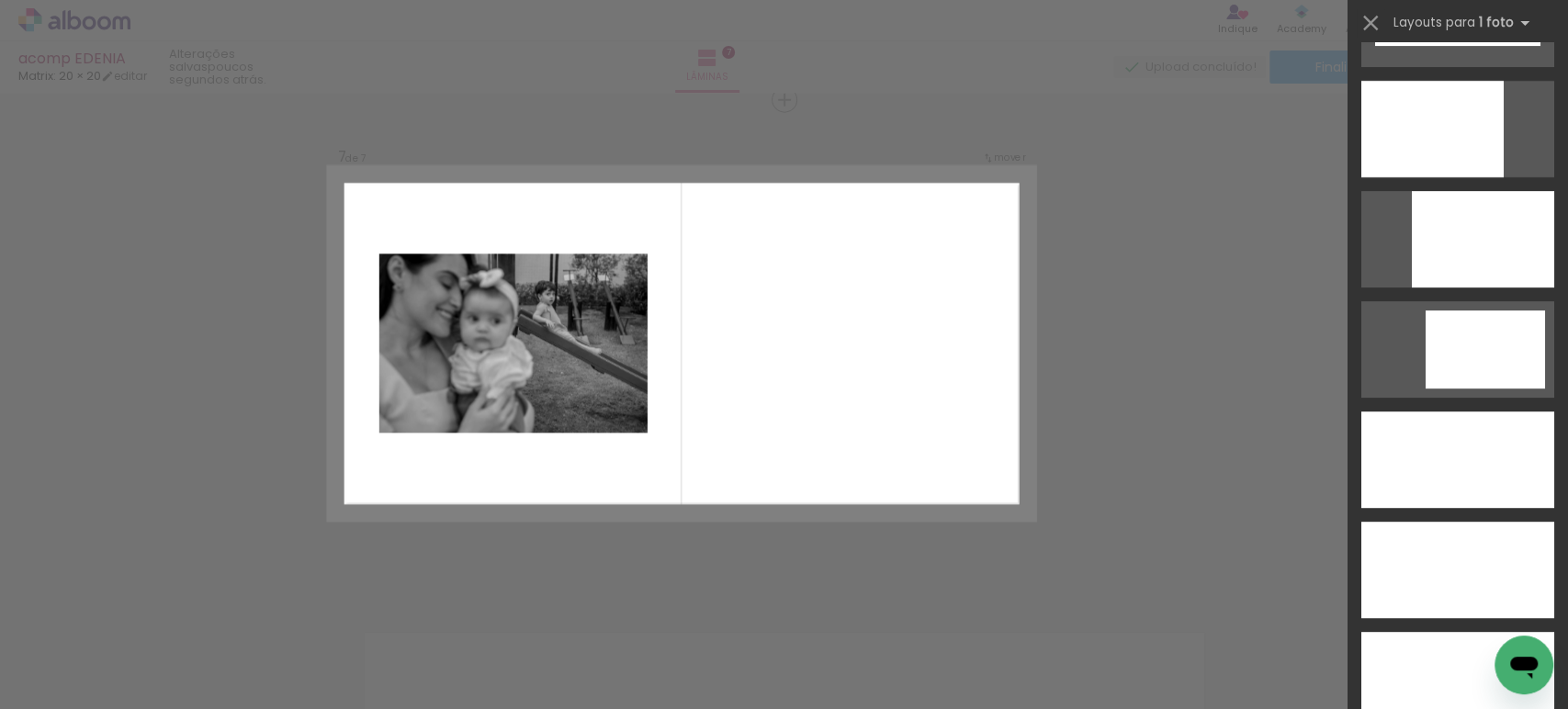
scroll to position [4953, 0]
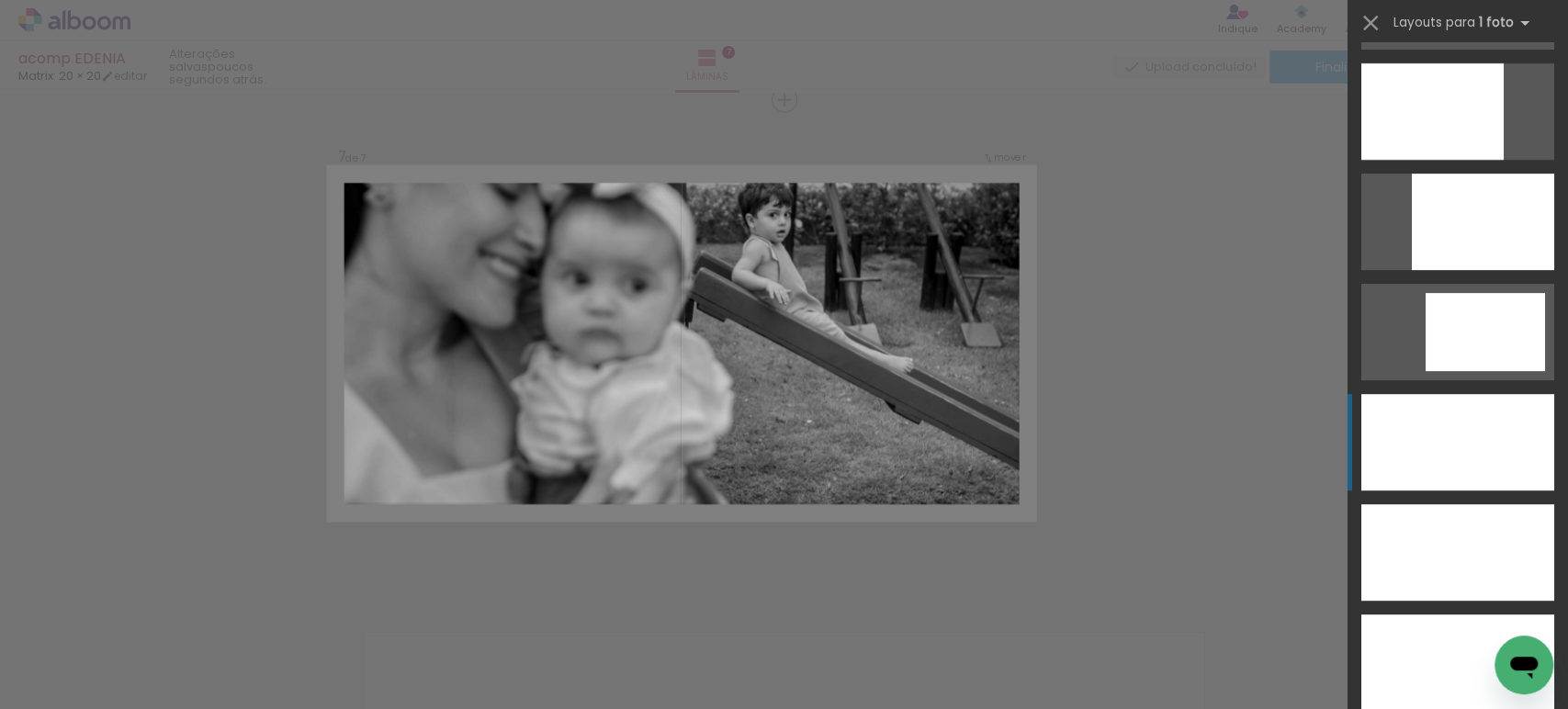
click at [1470, 412] on div at bounding box center [1457, 442] width 192 height 97
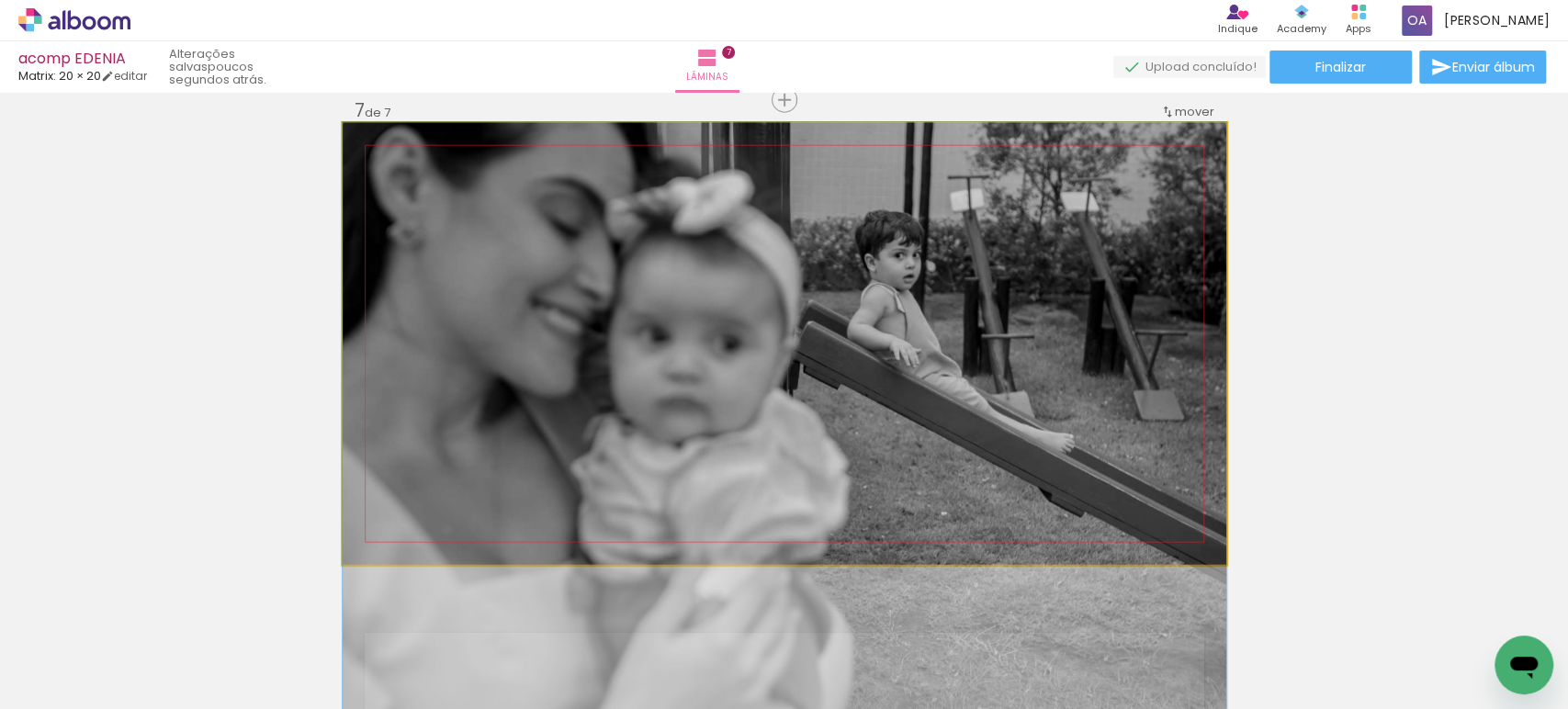
drag, startPoint x: 962, startPoint y: 335, endPoint x: 974, endPoint y: 434, distance: 99.7
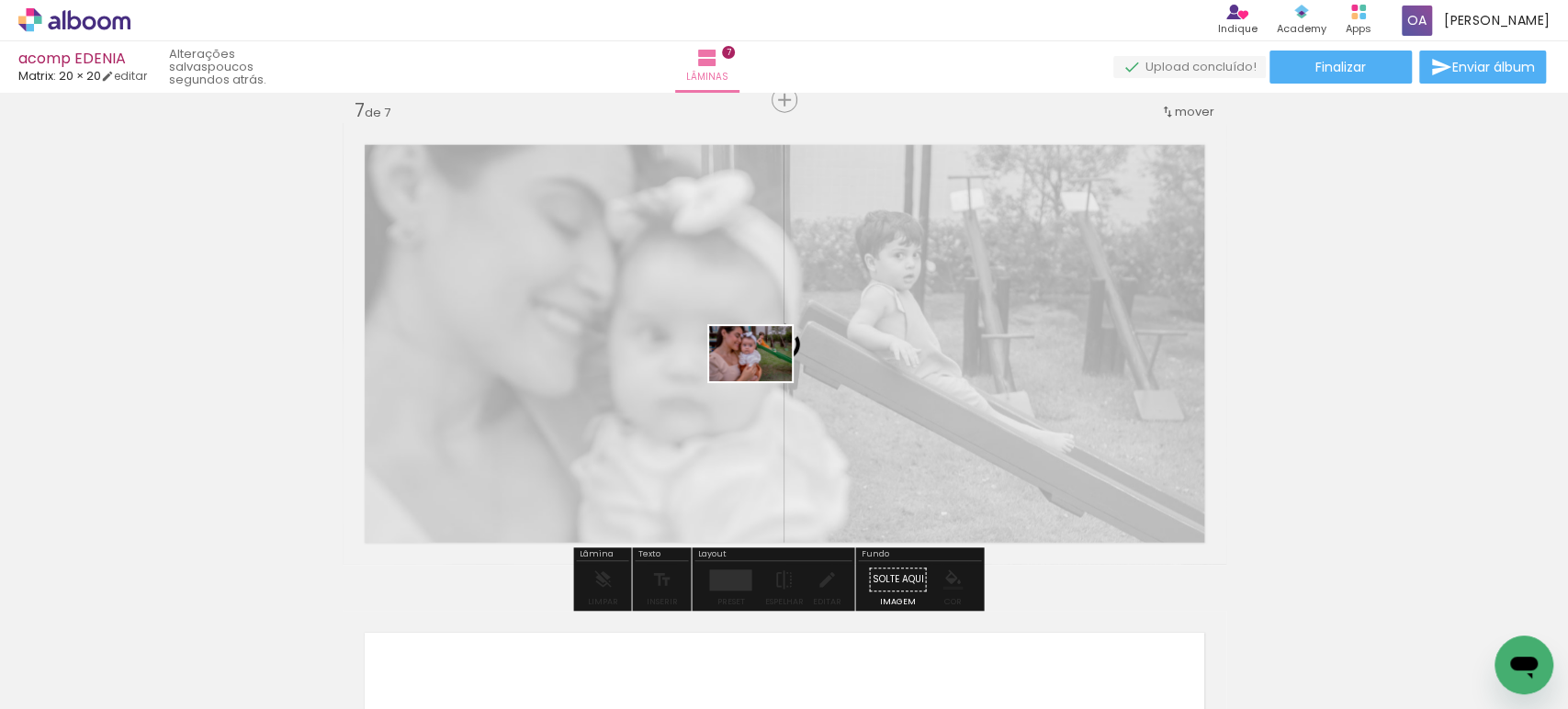
drag, startPoint x: 571, startPoint y: 646, endPoint x: 764, endPoint y: 381, distance: 327.8
click at [764, 381] on quentale-workspace at bounding box center [784, 354] width 1568 height 709
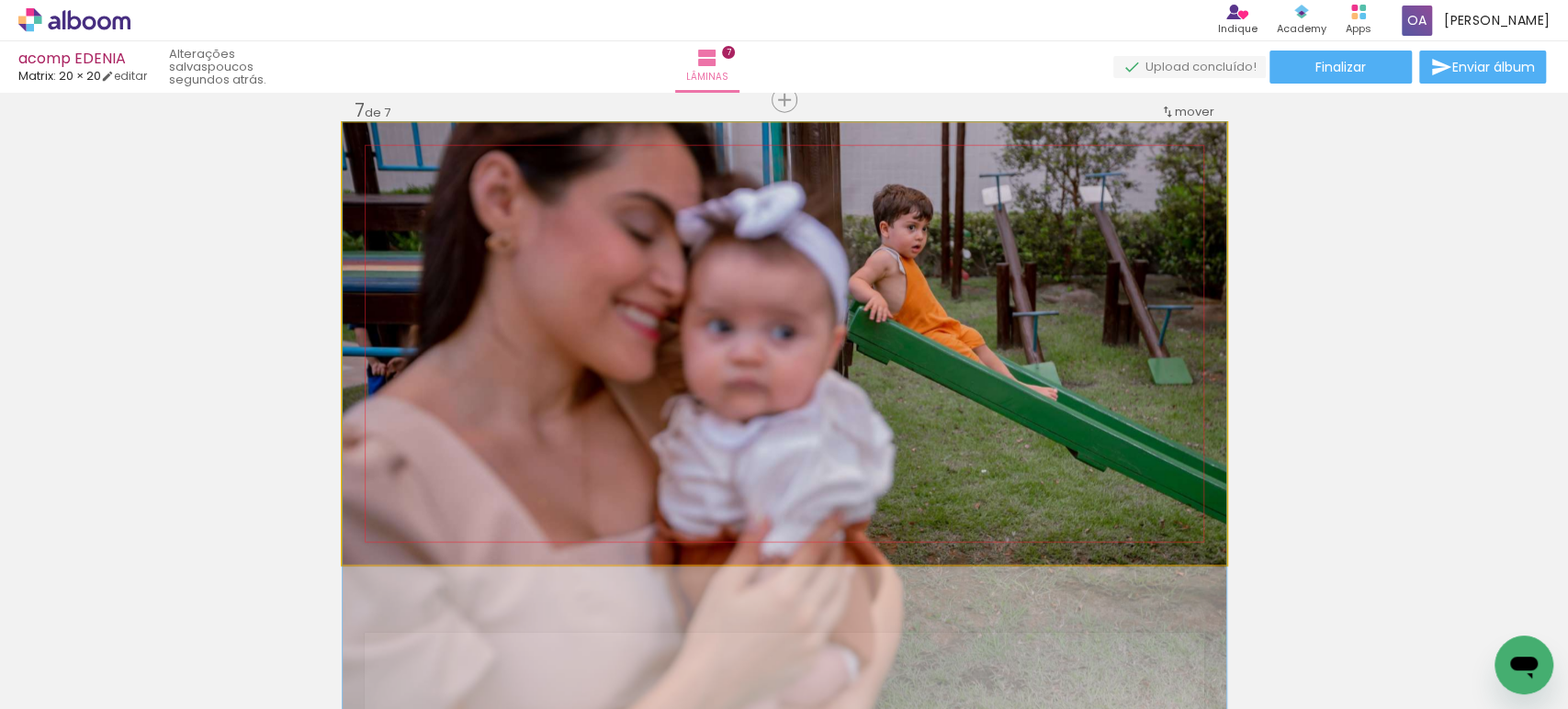
drag, startPoint x: 784, startPoint y: 251, endPoint x: 752, endPoint y: 378, distance: 131.0
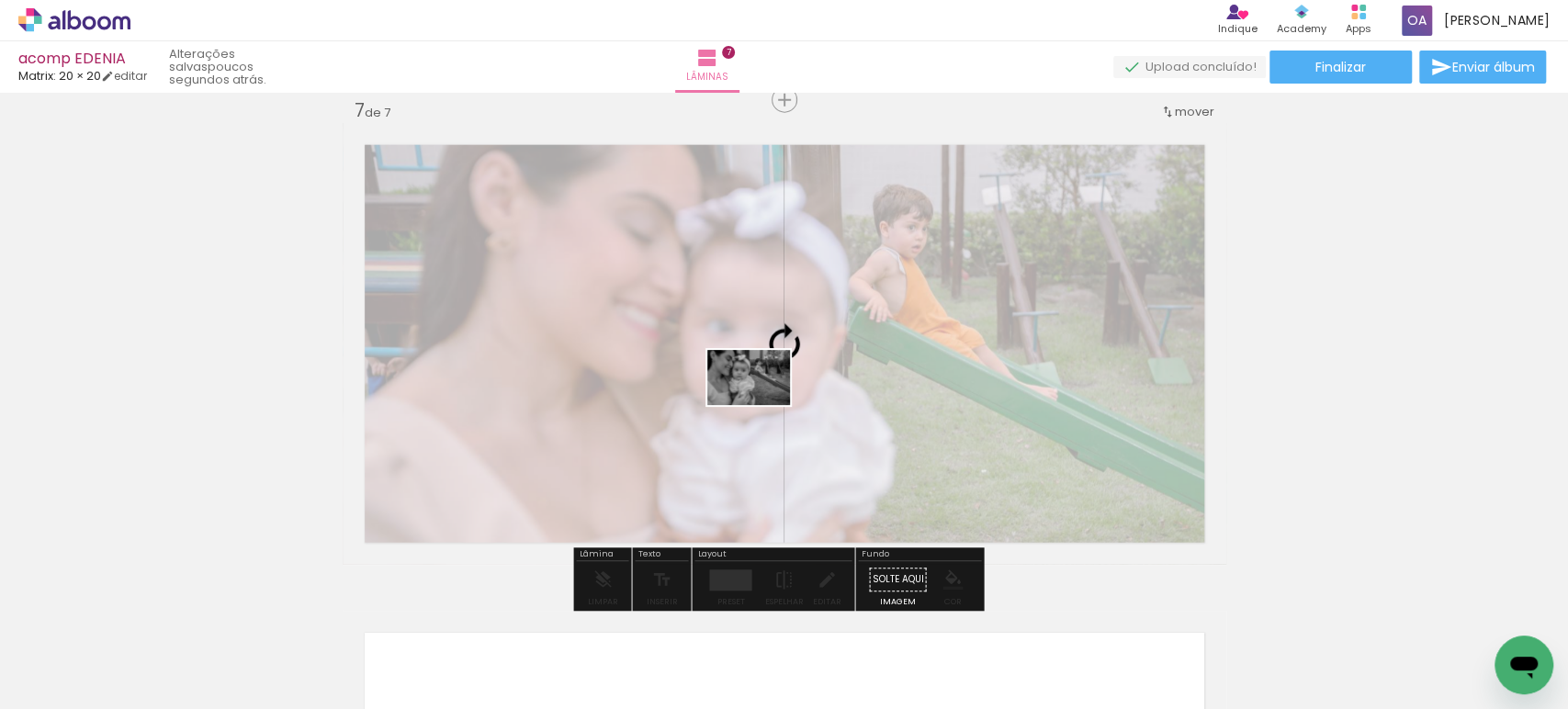
drag, startPoint x: 694, startPoint y: 654, endPoint x: 762, endPoint y: 405, distance: 258.1
click at [762, 405] on quentale-workspace at bounding box center [784, 354] width 1568 height 709
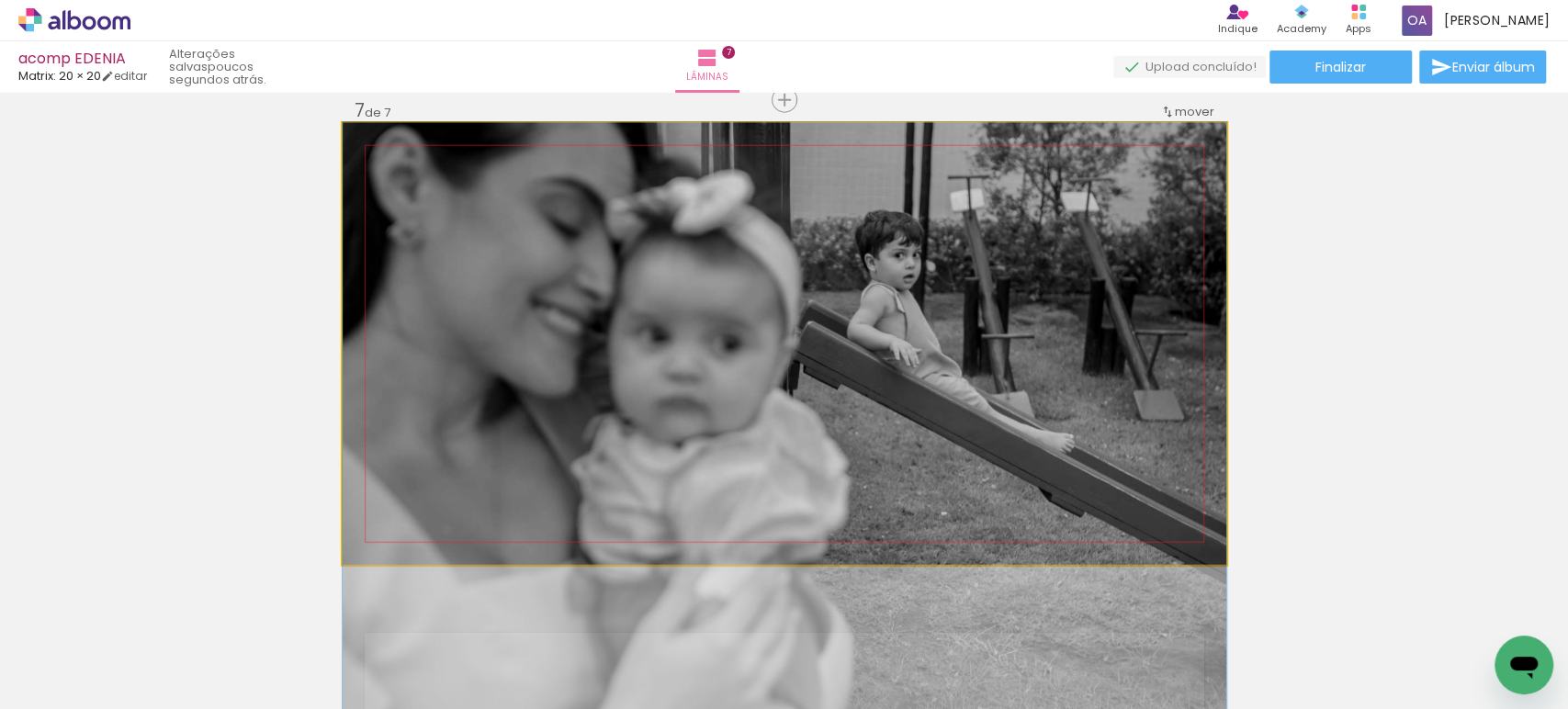
drag, startPoint x: 745, startPoint y: 292, endPoint x: 725, endPoint y: 420, distance: 129.6
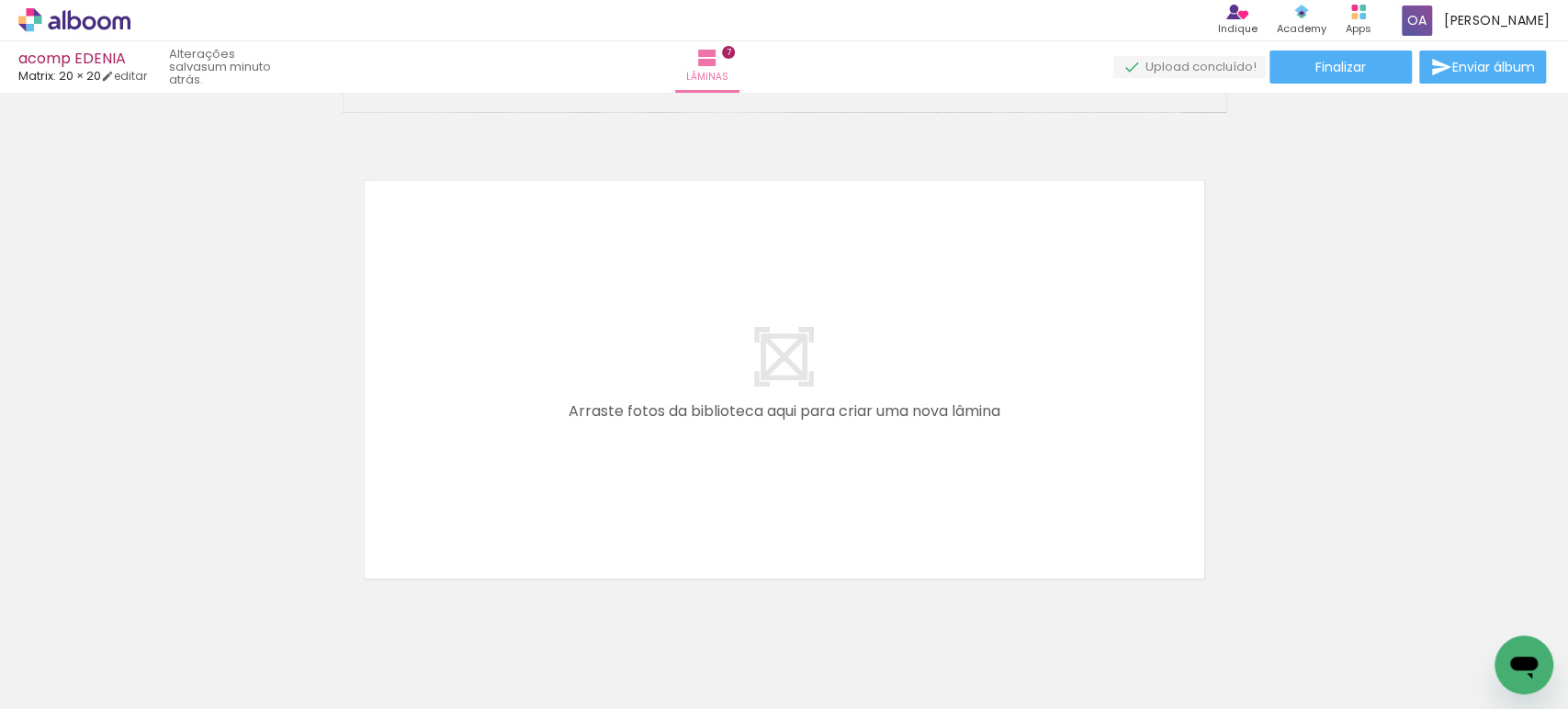
scroll to position [3471, 0]
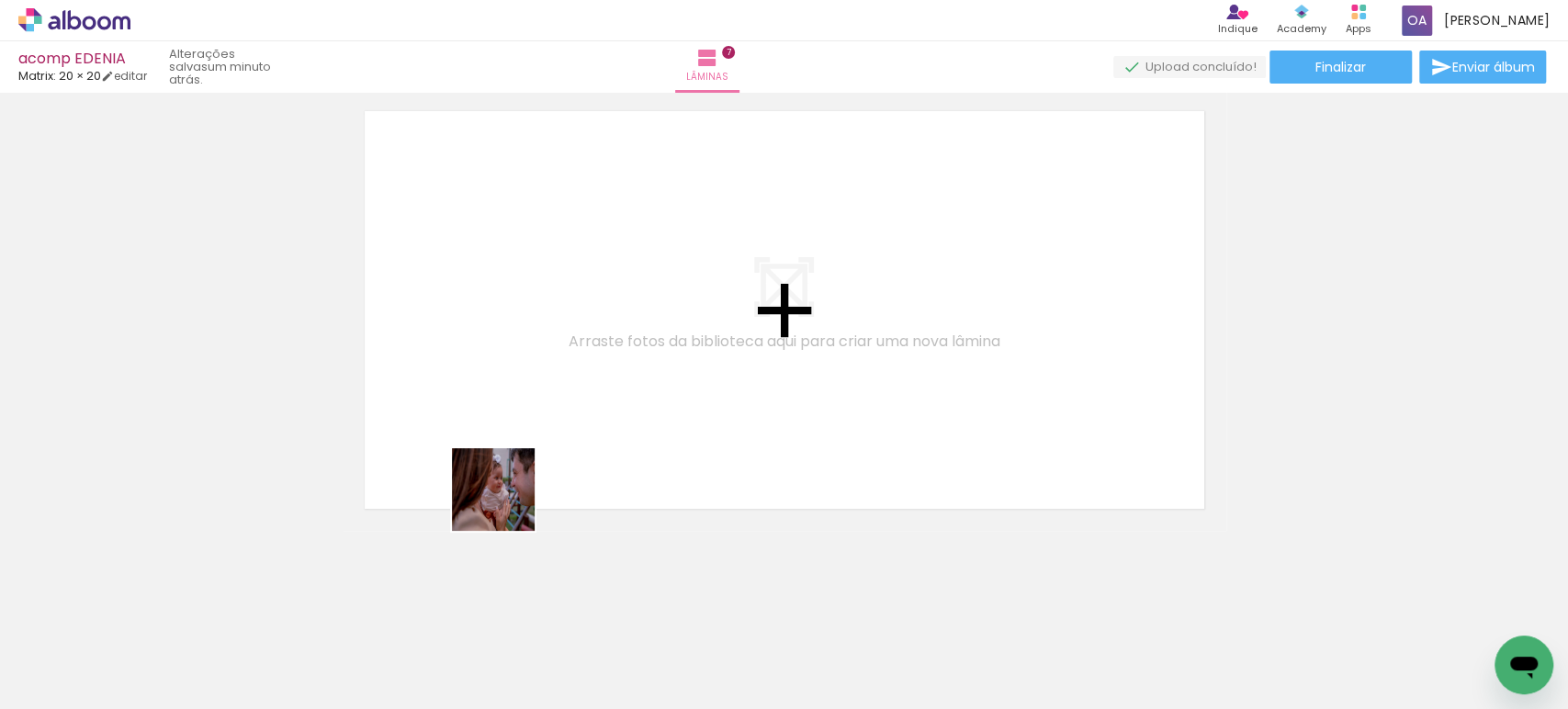
drag, startPoint x: 485, startPoint y: 649, endPoint x: 768, endPoint y: 635, distance: 283.3
click at [580, 242] on quentale-workspace at bounding box center [784, 354] width 1568 height 709
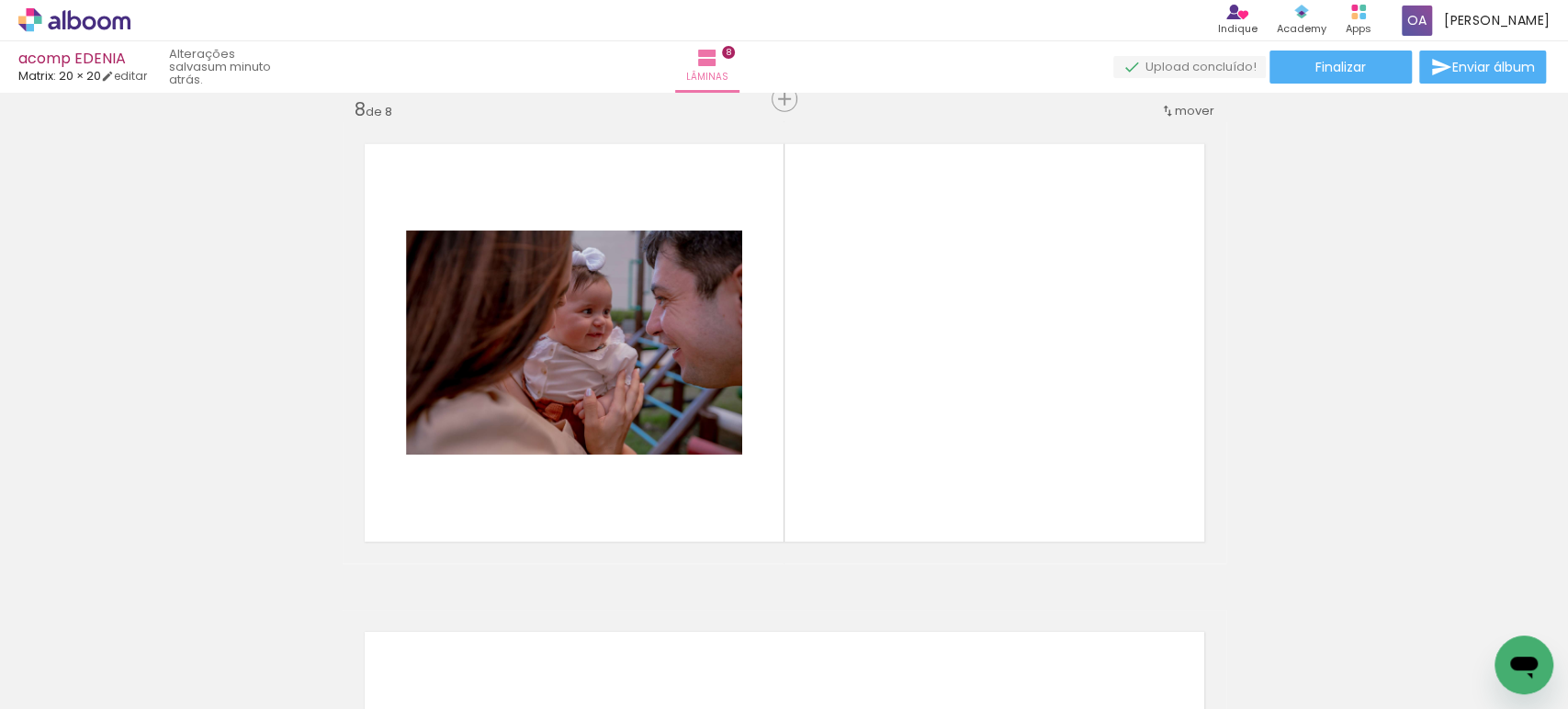
scroll to position [3437, 0]
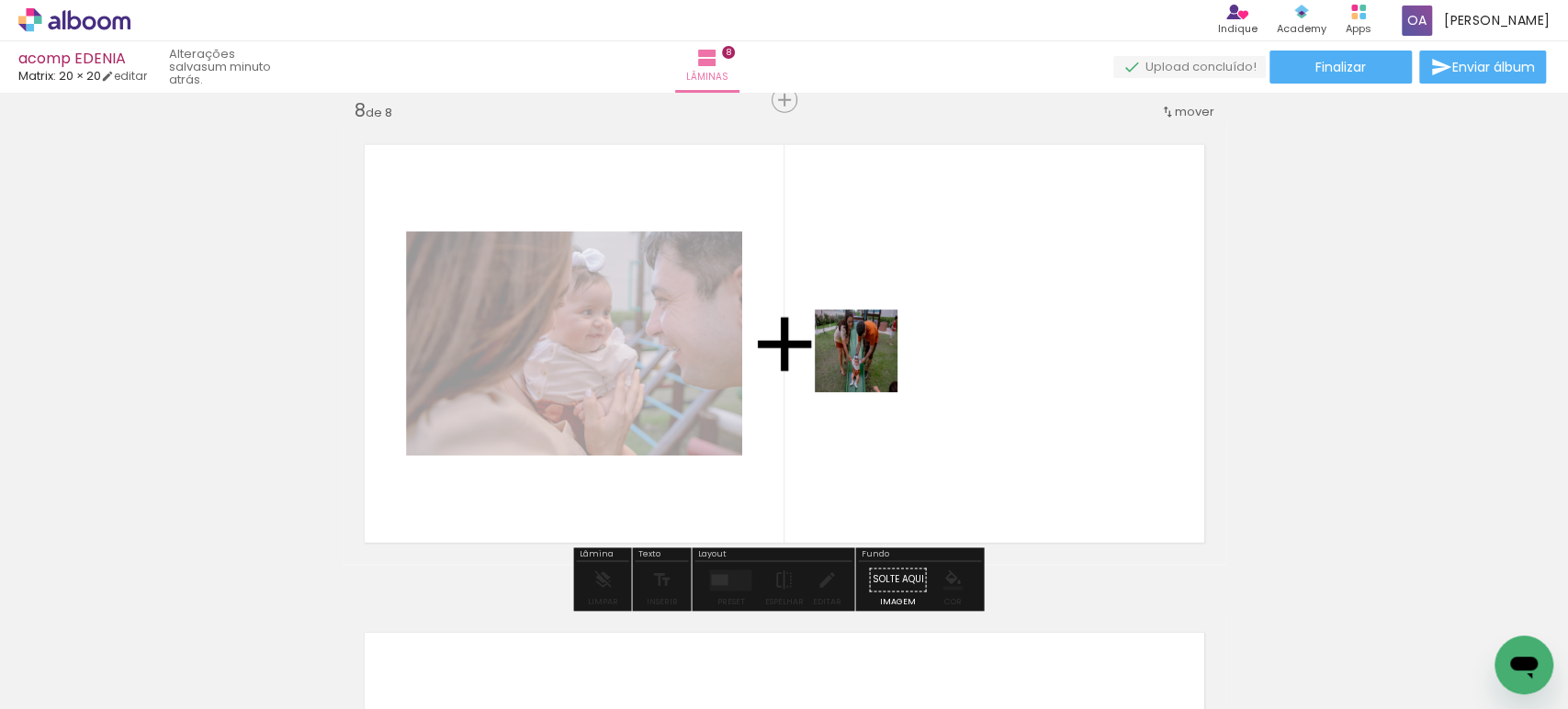
drag, startPoint x: 792, startPoint y: 638, endPoint x: 869, endPoint y: 364, distance: 284.6
click at [869, 364] on quentale-workspace at bounding box center [784, 354] width 1568 height 709
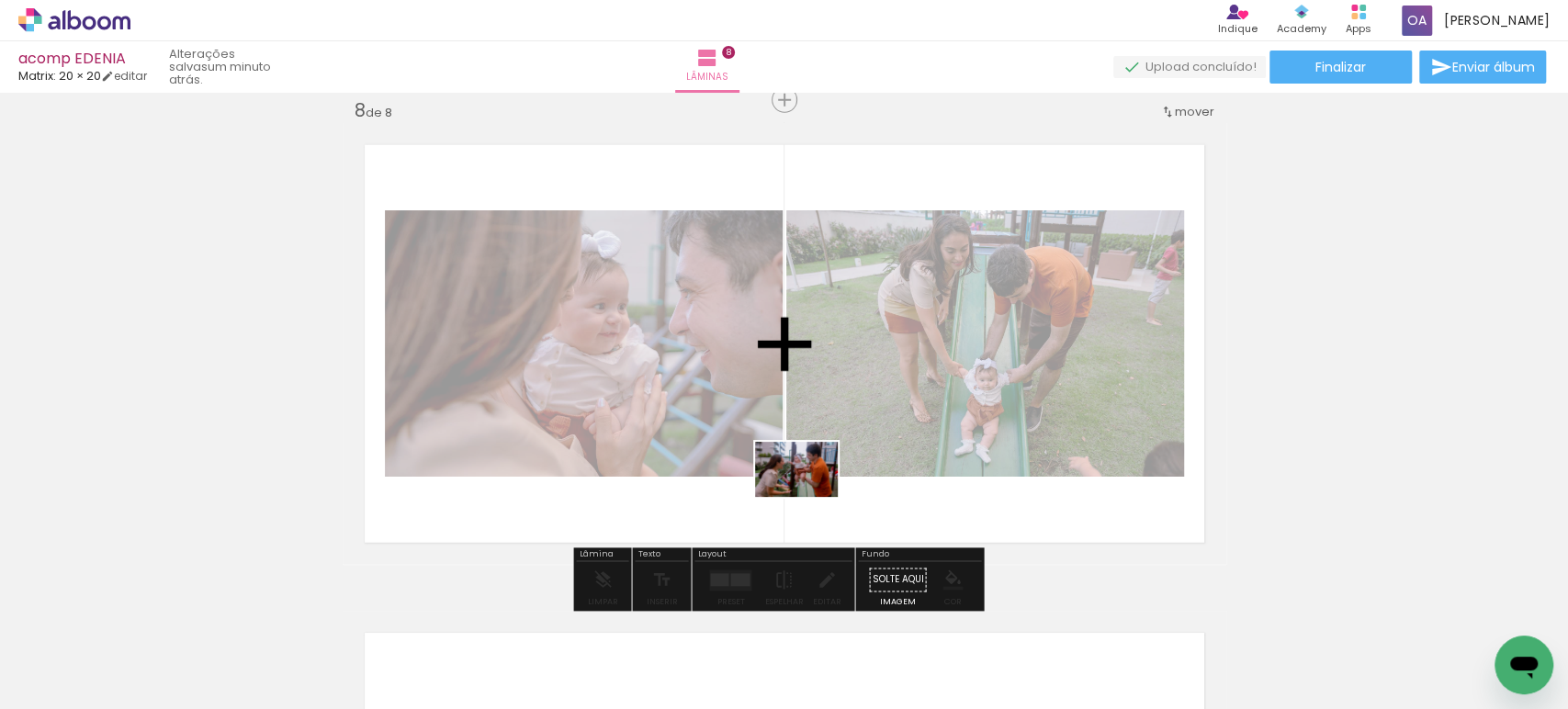
drag, startPoint x: 902, startPoint y: 655, endPoint x: 810, endPoint y: 497, distance: 182.8
click at [810, 497] on quentale-workspace at bounding box center [784, 354] width 1568 height 709
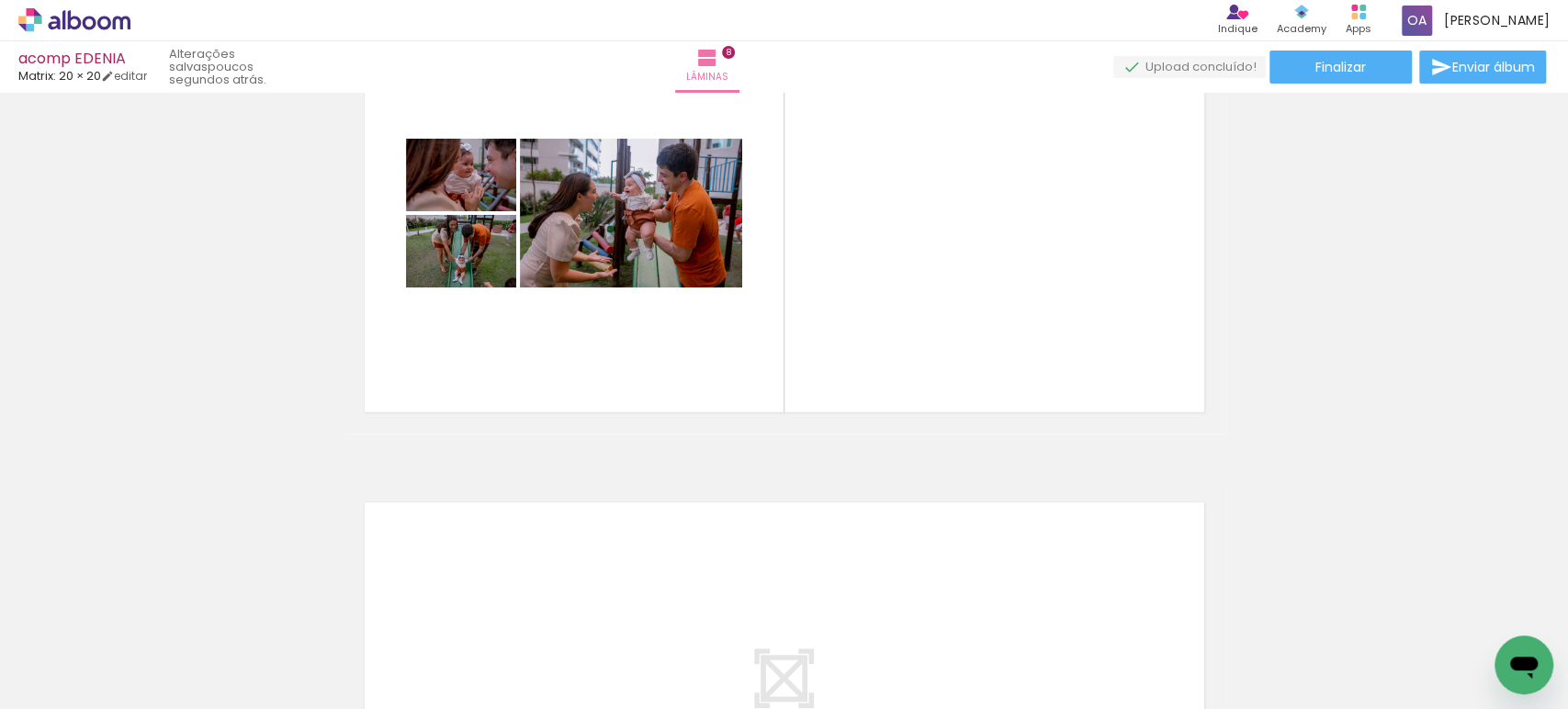
scroll to position [3509, 0]
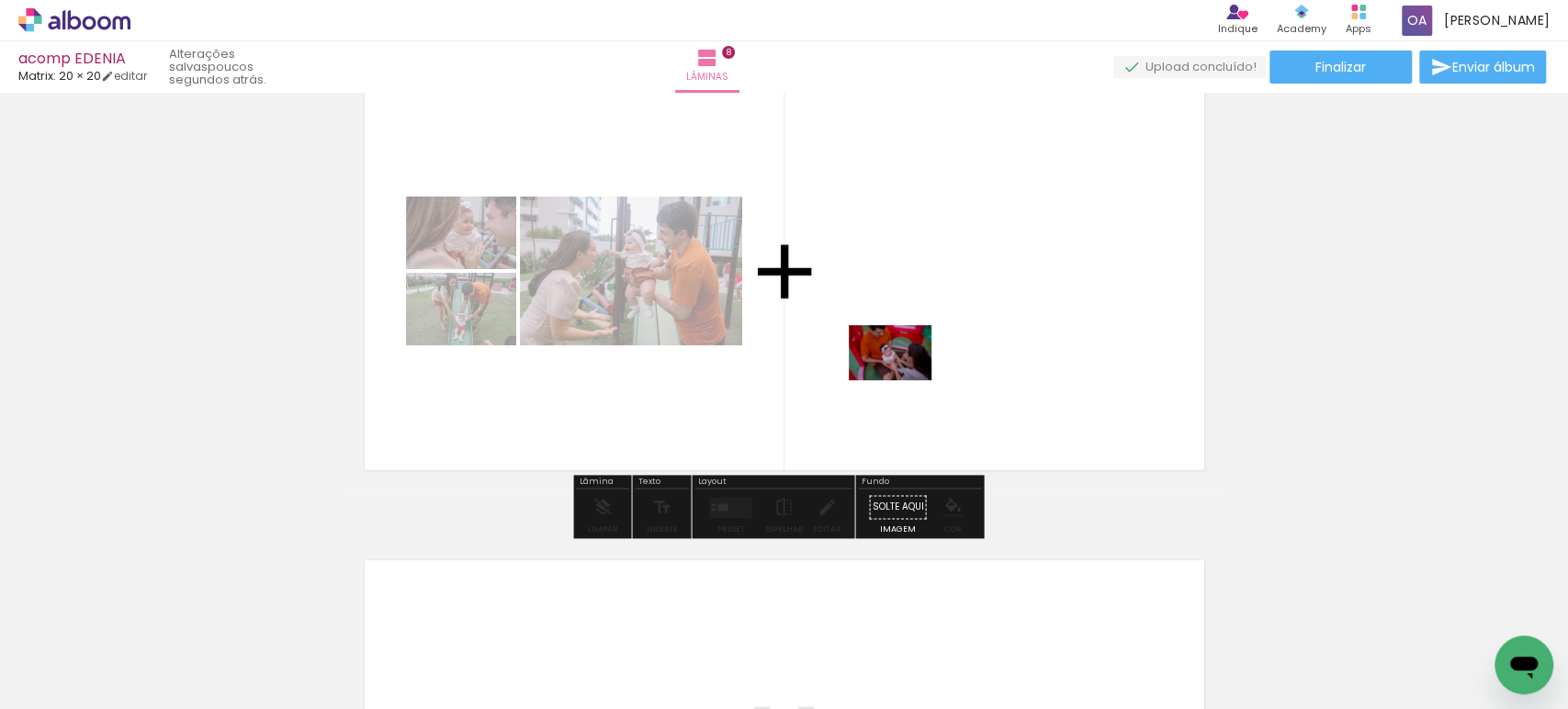
drag, startPoint x: 992, startPoint y: 659, endPoint x: 903, endPoint y: 380, distance: 292.9
click at [903, 380] on quentale-workspace at bounding box center [784, 354] width 1568 height 709
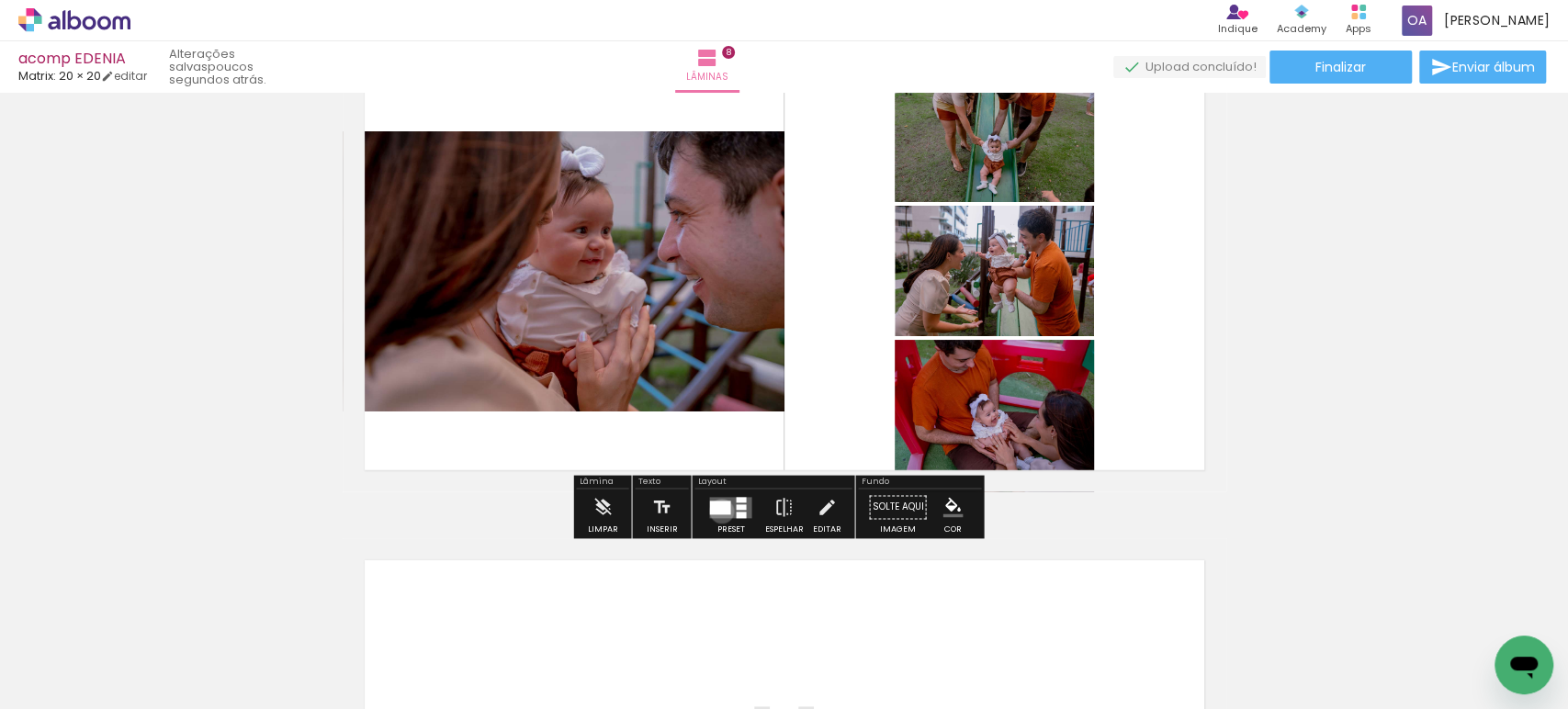
click at [717, 511] on div at bounding box center [719, 507] width 21 height 14
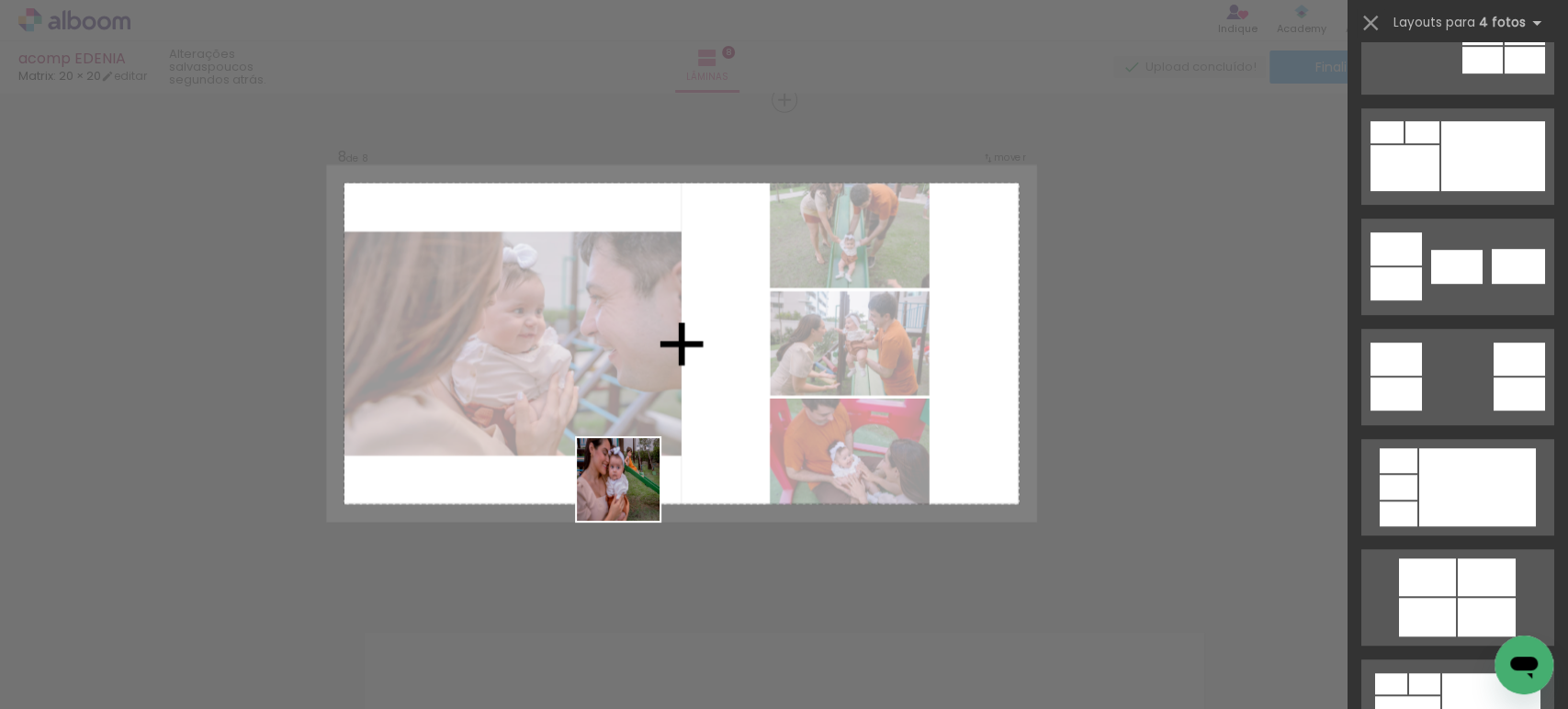
scroll to position [0, 0]
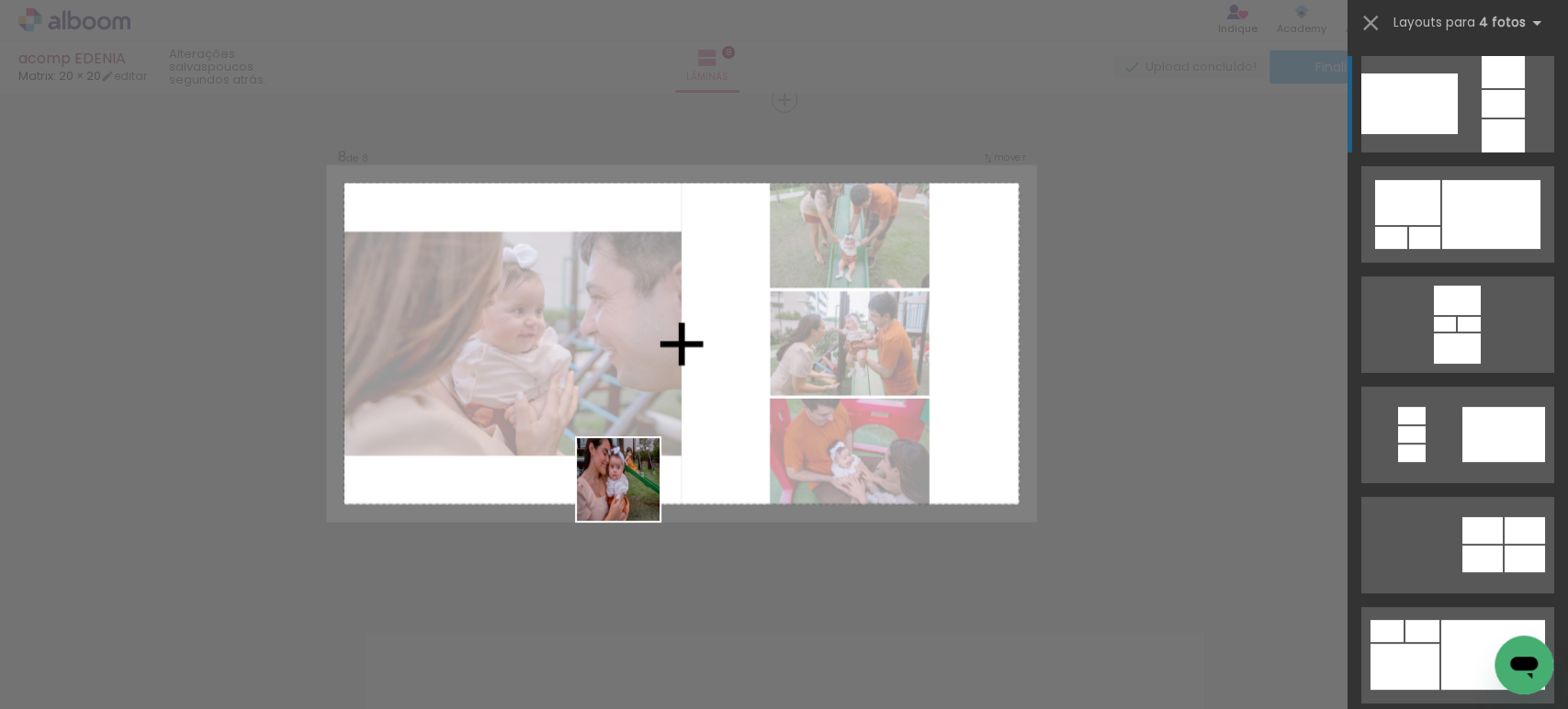
drag, startPoint x: 595, startPoint y: 637, endPoint x: 669, endPoint y: 458, distance: 193.7
click at [669, 458] on quentale-workspace at bounding box center [784, 354] width 1568 height 709
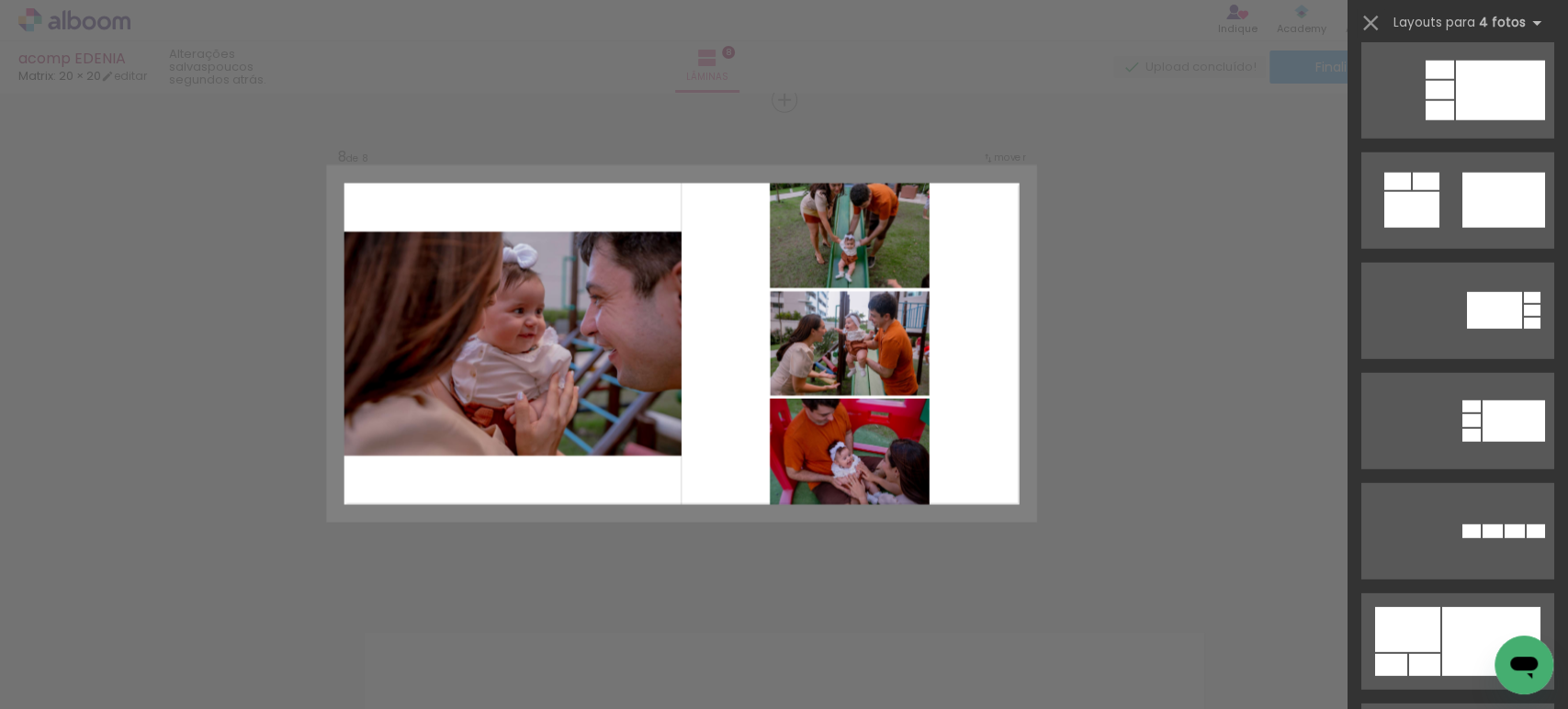
scroll to position [3645, 0]
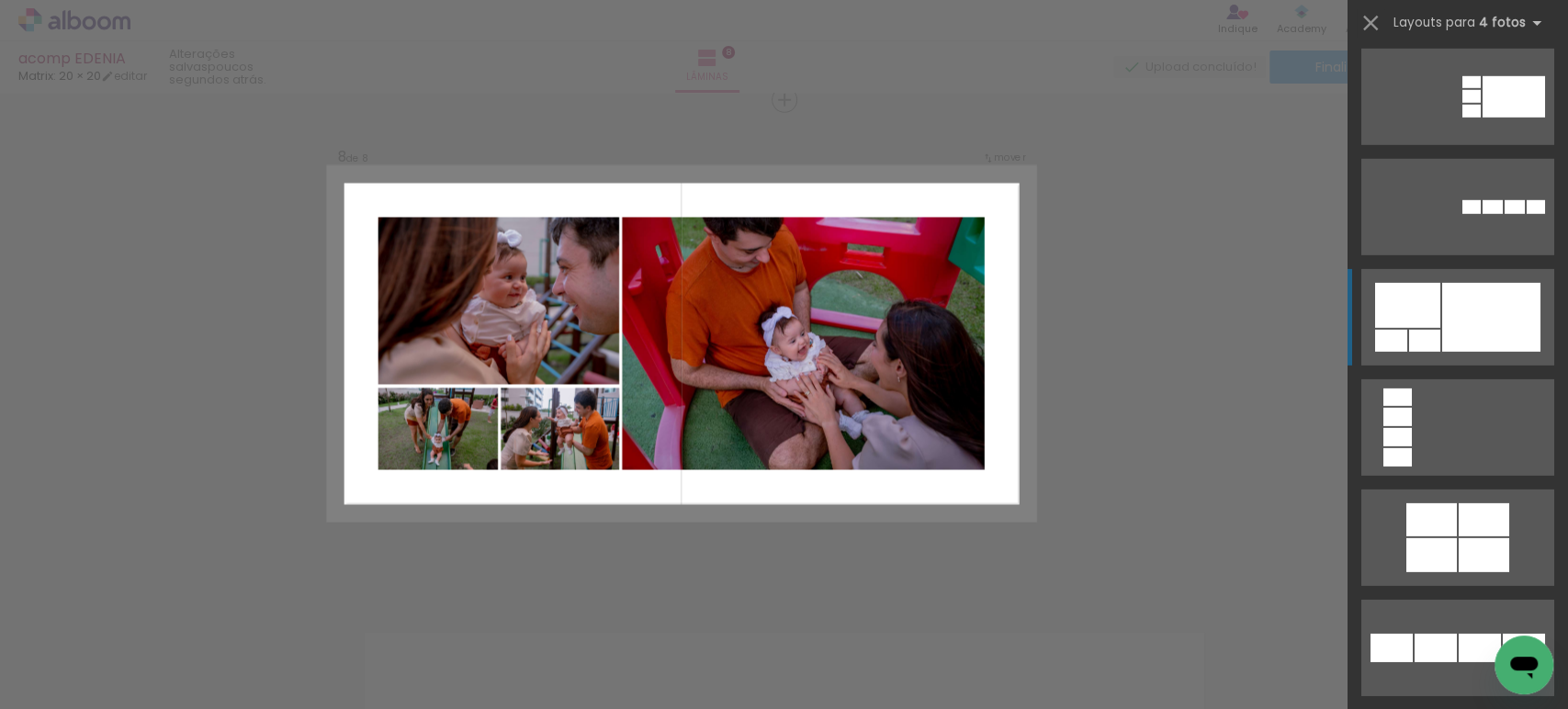
click at [1451, 308] on div at bounding box center [1491, 316] width 99 height 69
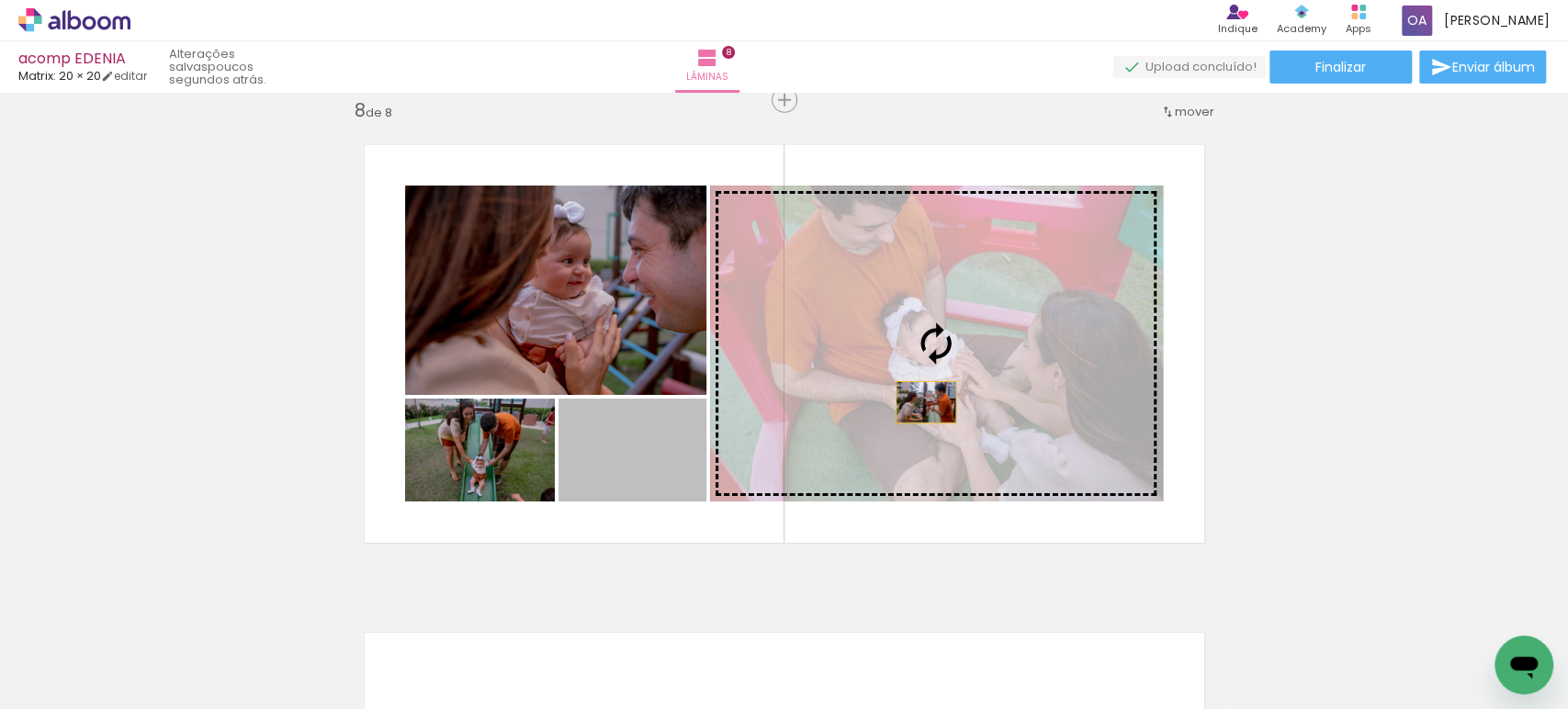
drag, startPoint x: 641, startPoint y: 478, endPoint x: 919, endPoint y: 402, distance: 288.2
click at [0, 0] on slot at bounding box center [0, 0] width 0 height 0
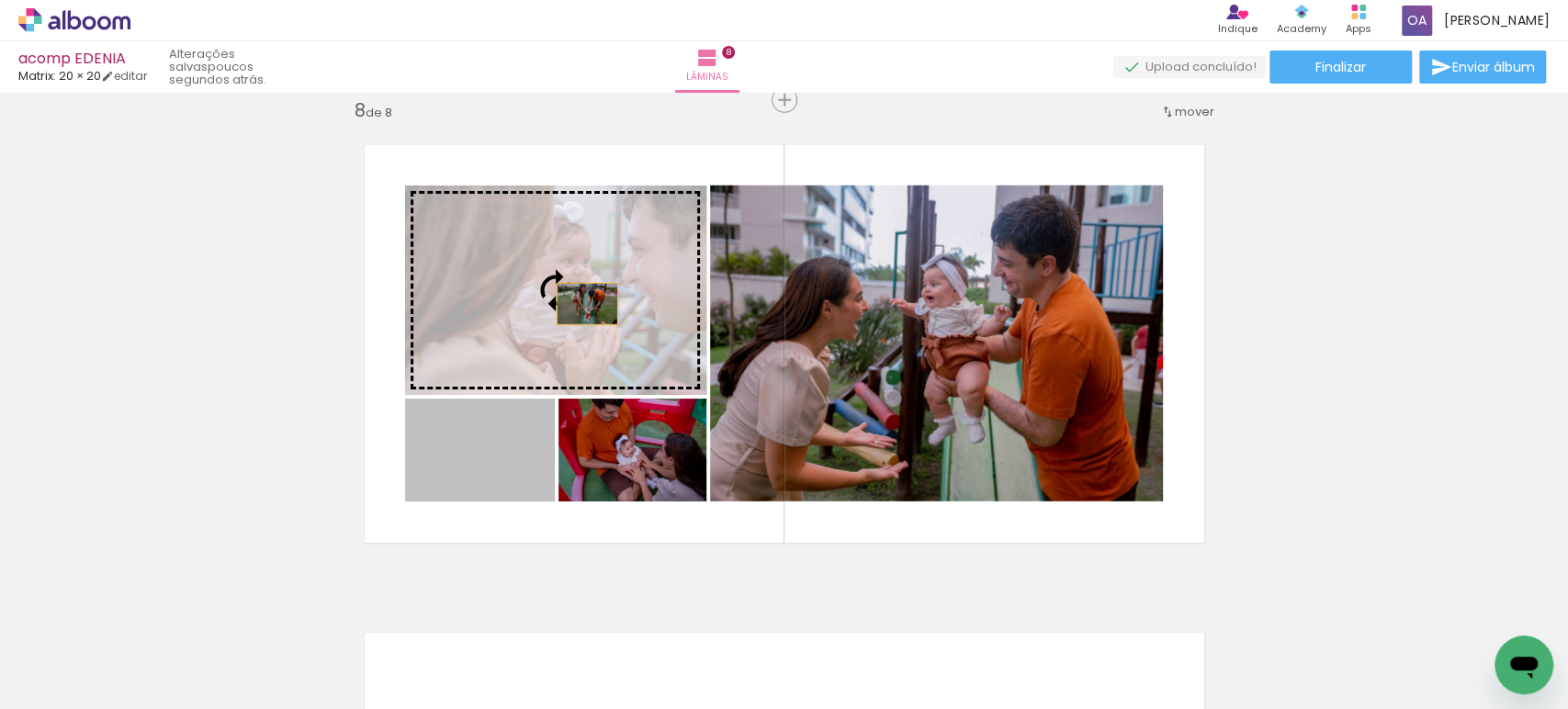
drag, startPoint x: 493, startPoint y: 487, endPoint x: 579, endPoint y: 304, distance: 202.2
click at [0, 0] on slot at bounding box center [0, 0] width 0 height 0
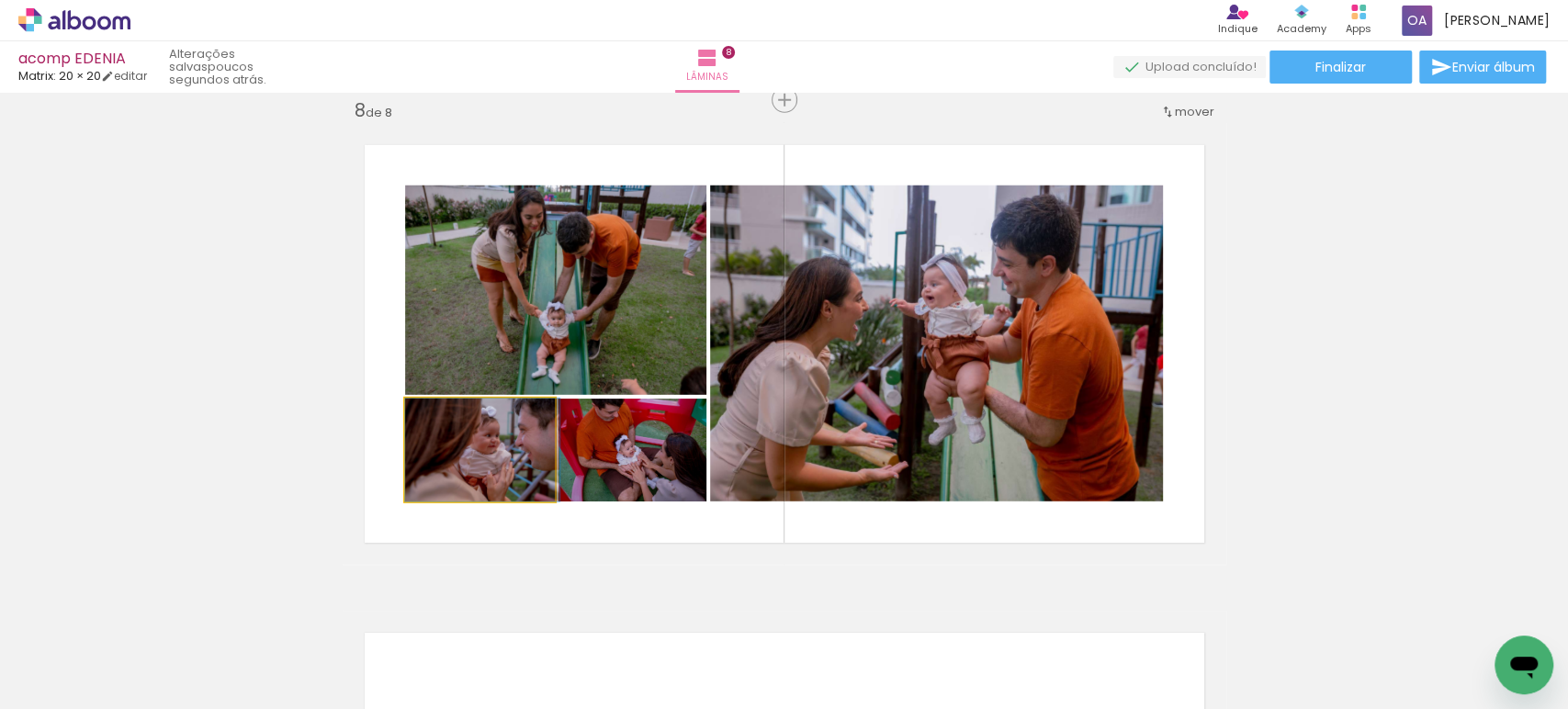
drag, startPoint x: 509, startPoint y: 471, endPoint x: 556, endPoint y: 321, distance: 157.2
click at [0, 0] on slot at bounding box center [0, 0] width 0 height 0
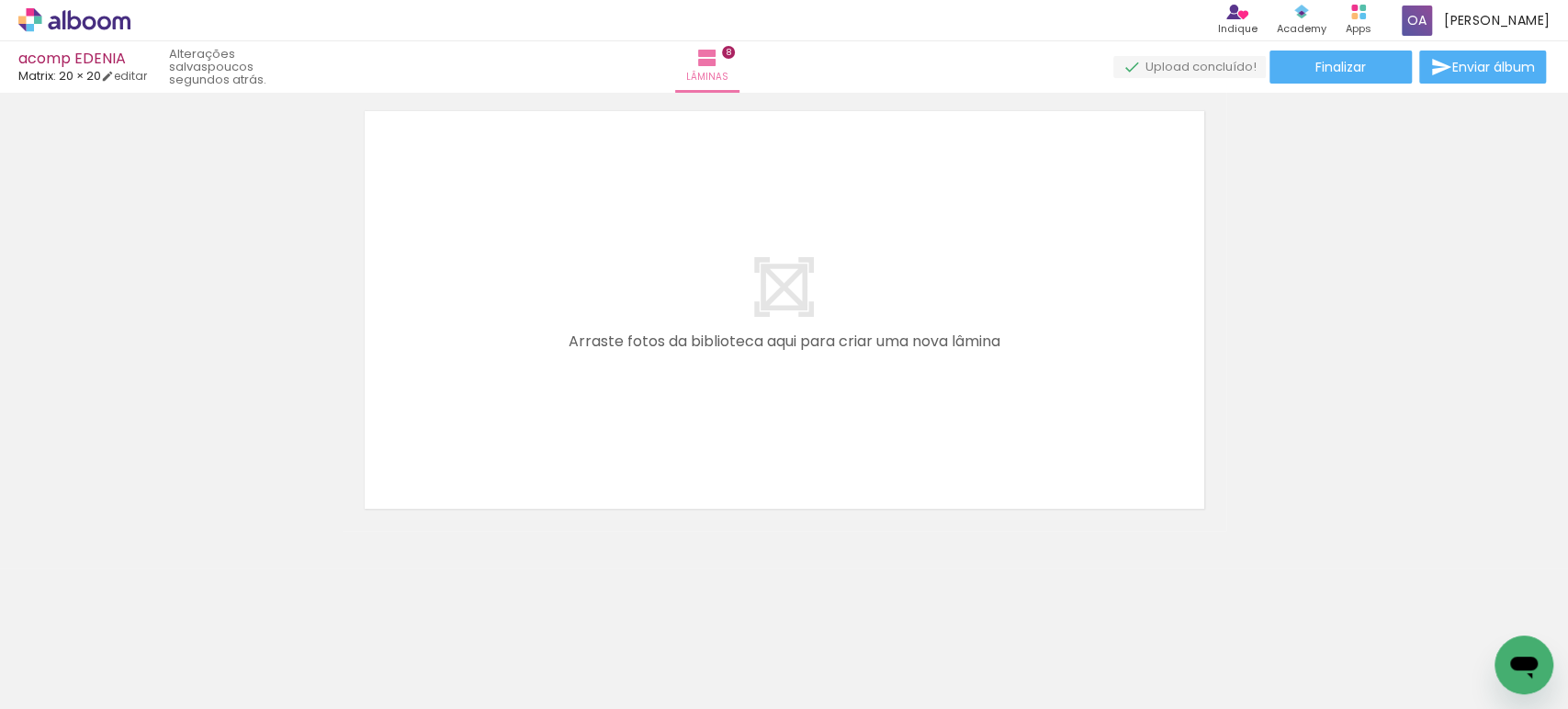
scroll to position [0, 1876]
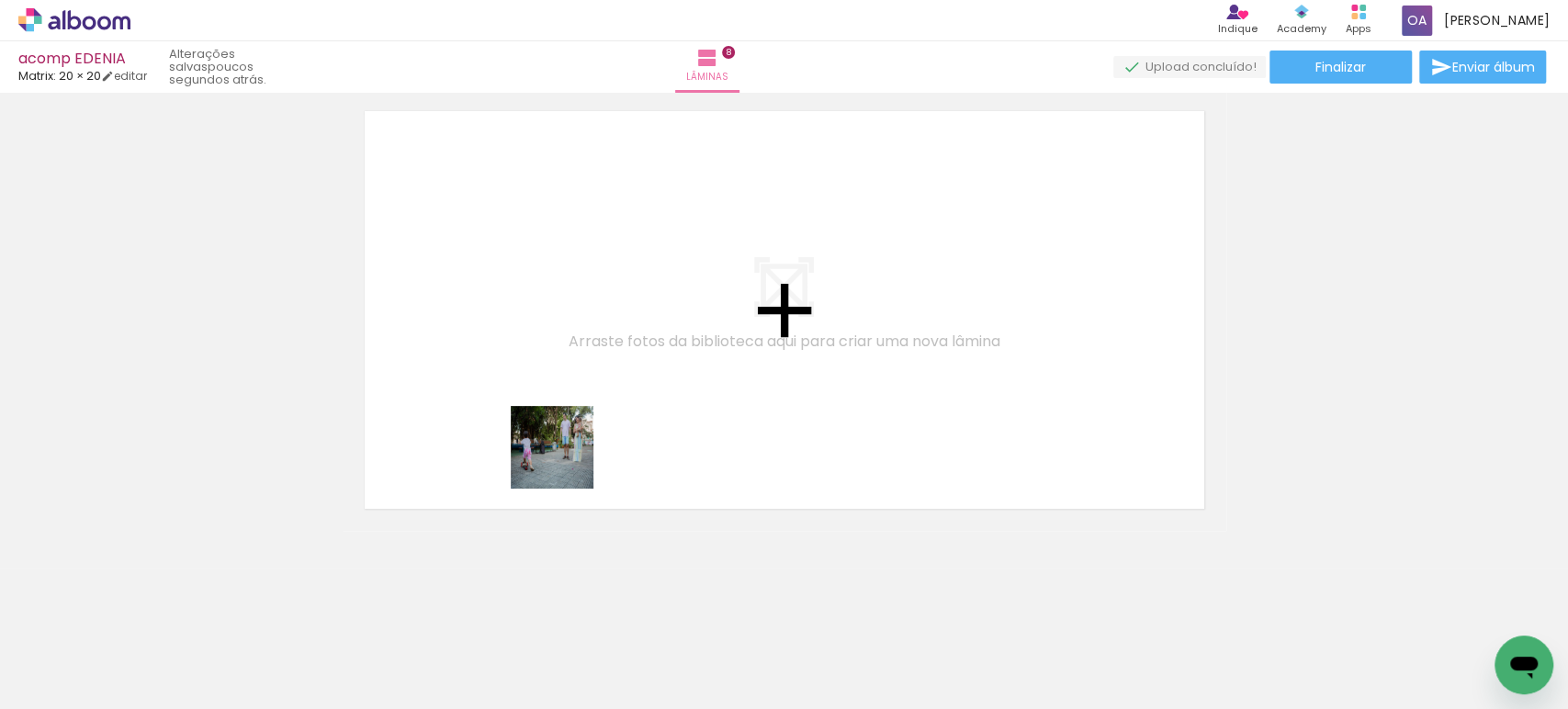
drag, startPoint x: 591, startPoint y: 655, endPoint x: 551, endPoint y: 384, distance: 273.9
click at [551, 384] on quentale-workspace at bounding box center [784, 354] width 1568 height 709
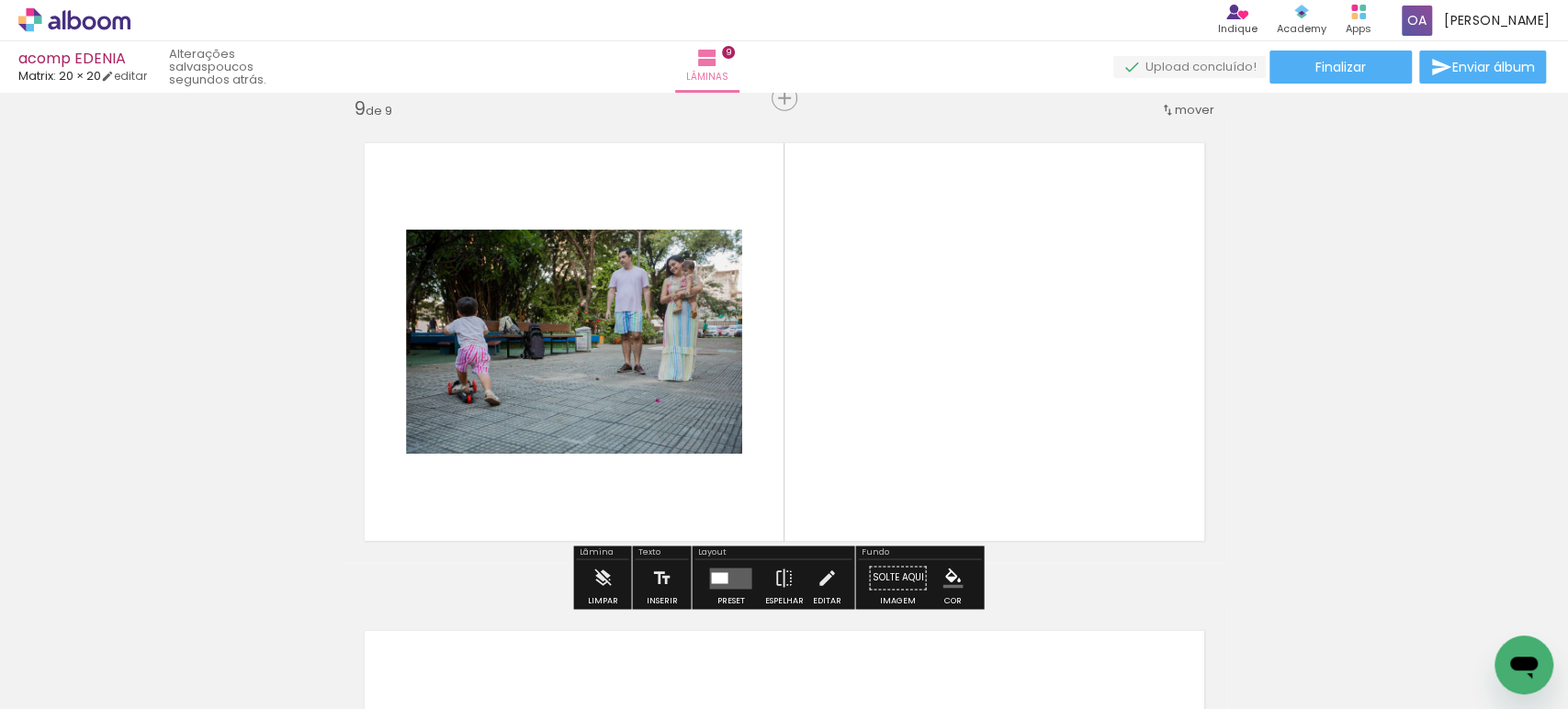
scroll to position [3923, 0]
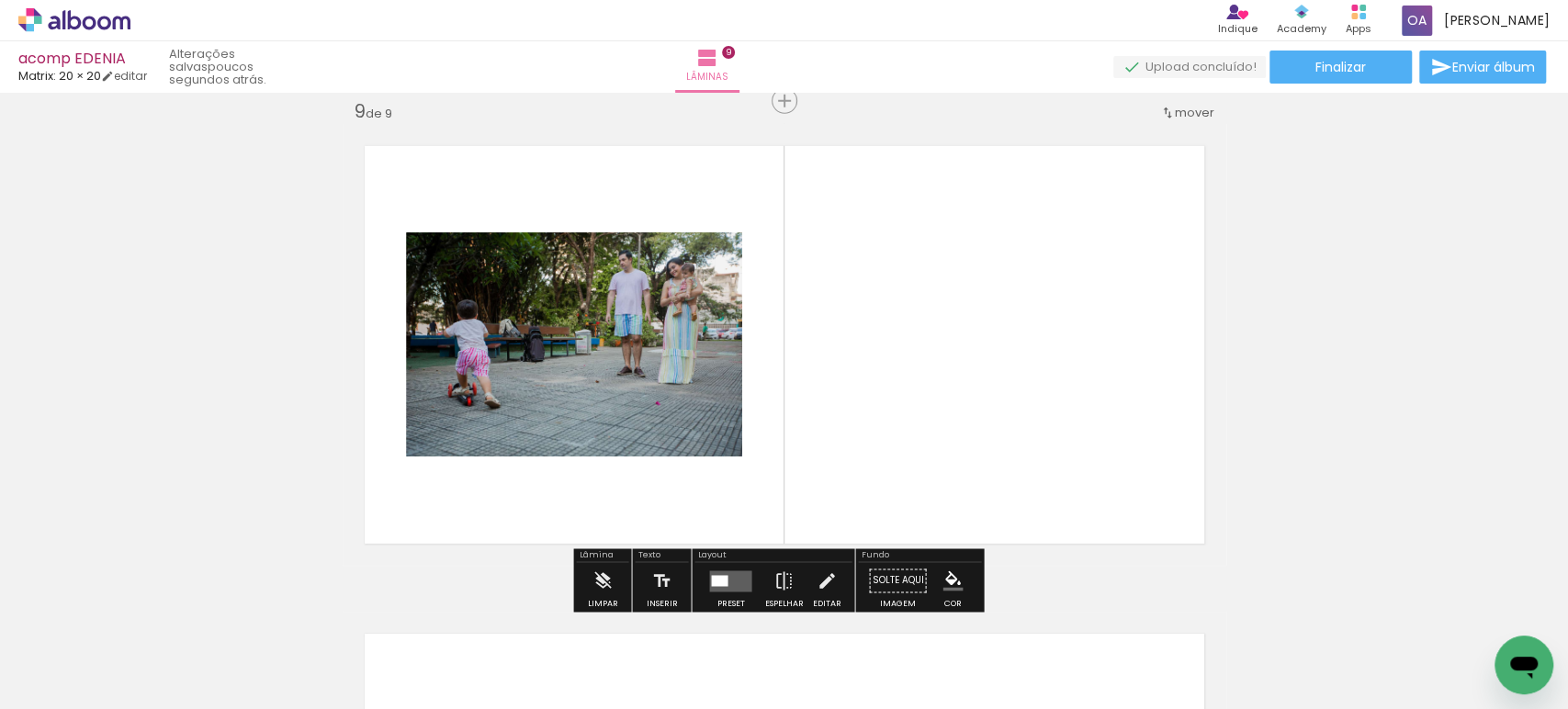
click at [718, 578] on div at bounding box center [719, 580] width 17 height 11
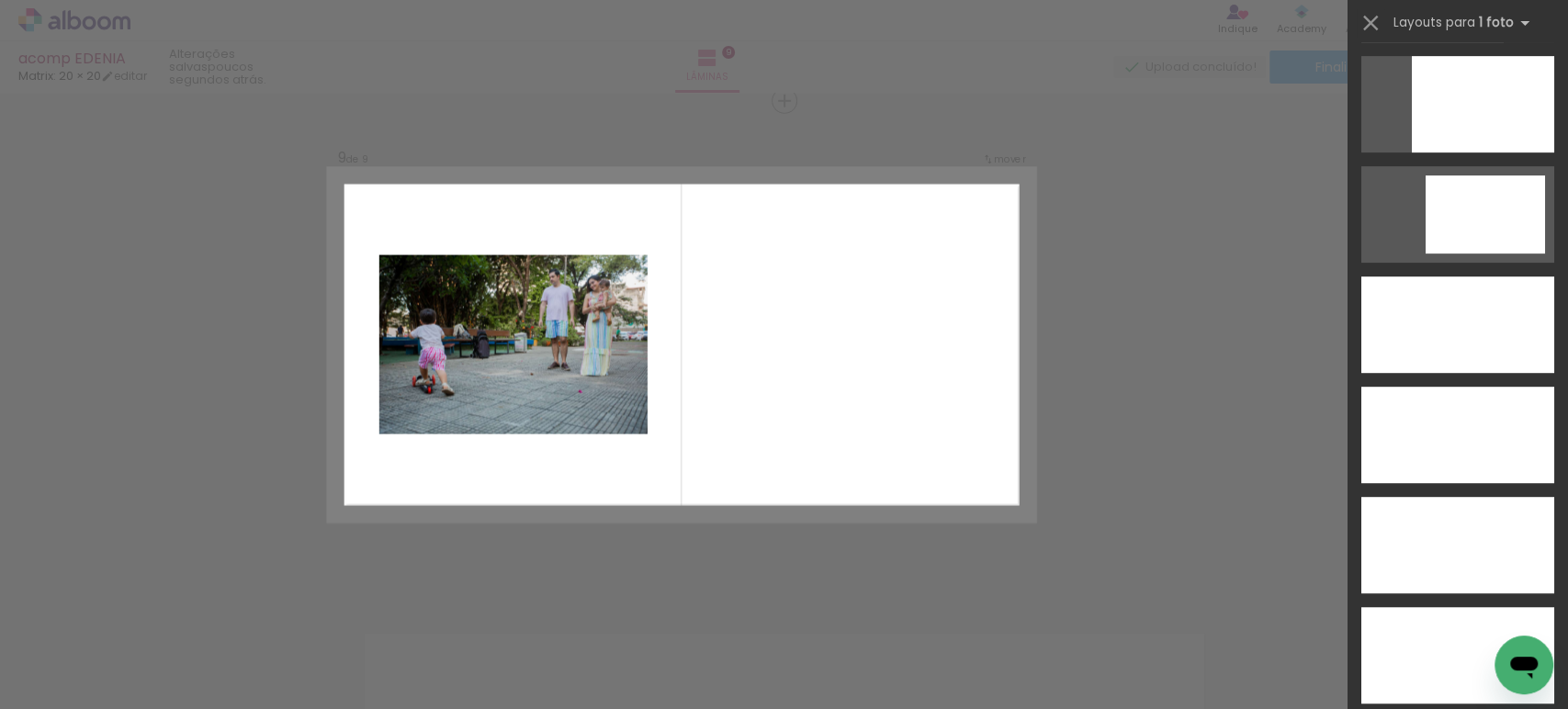
scroll to position [5129, 0]
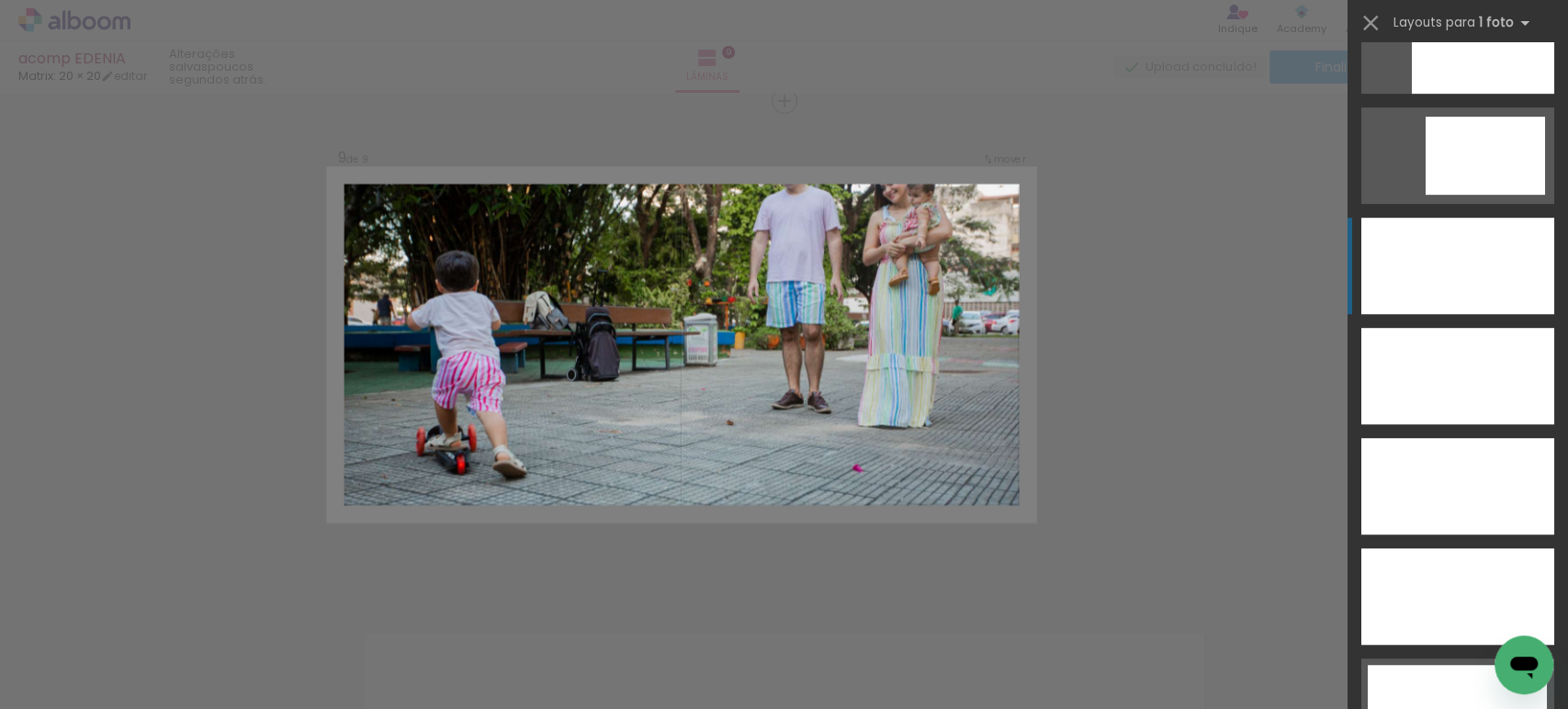
click at [1462, 250] on div at bounding box center [1457, 266] width 192 height 97
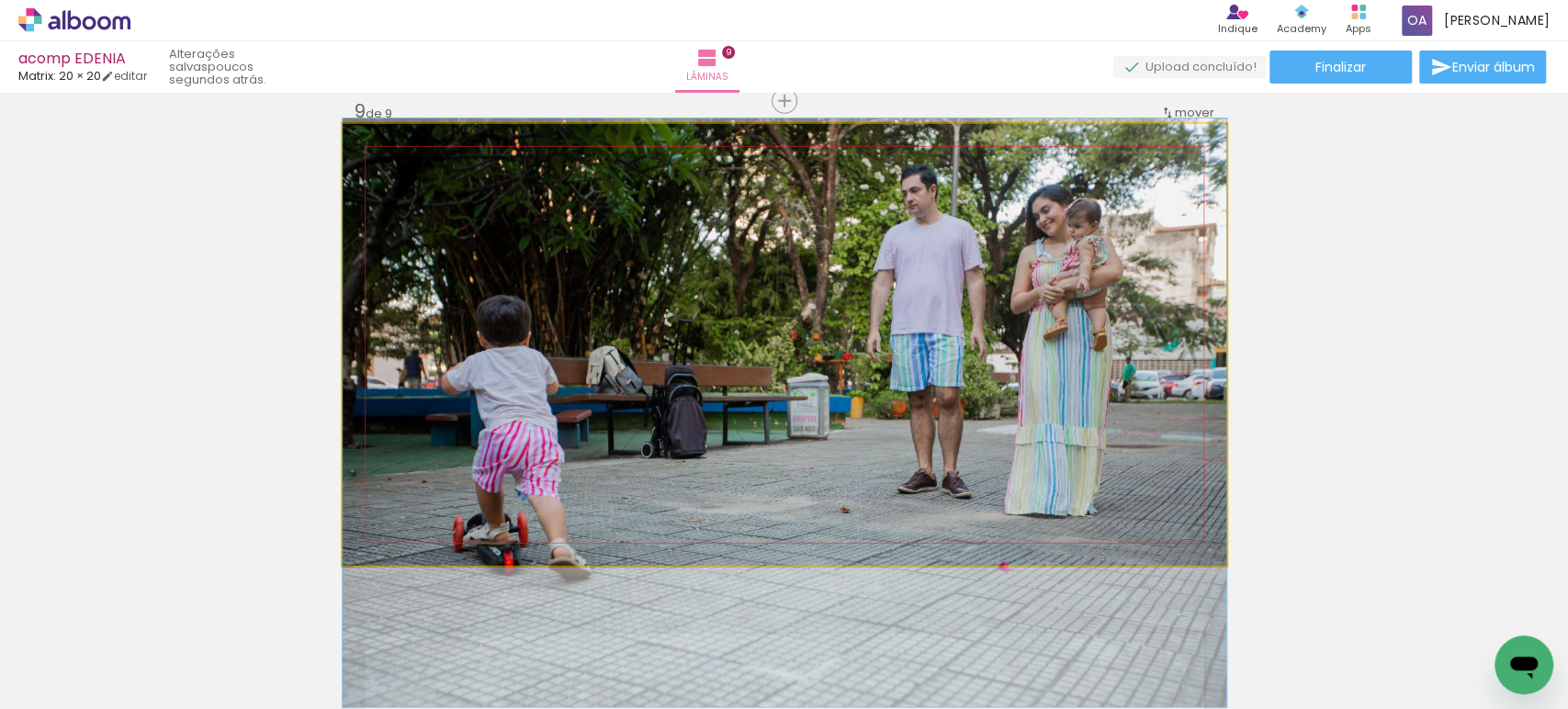
drag, startPoint x: 1030, startPoint y: 291, endPoint x: 1014, endPoint y: 359, distance: 69.9
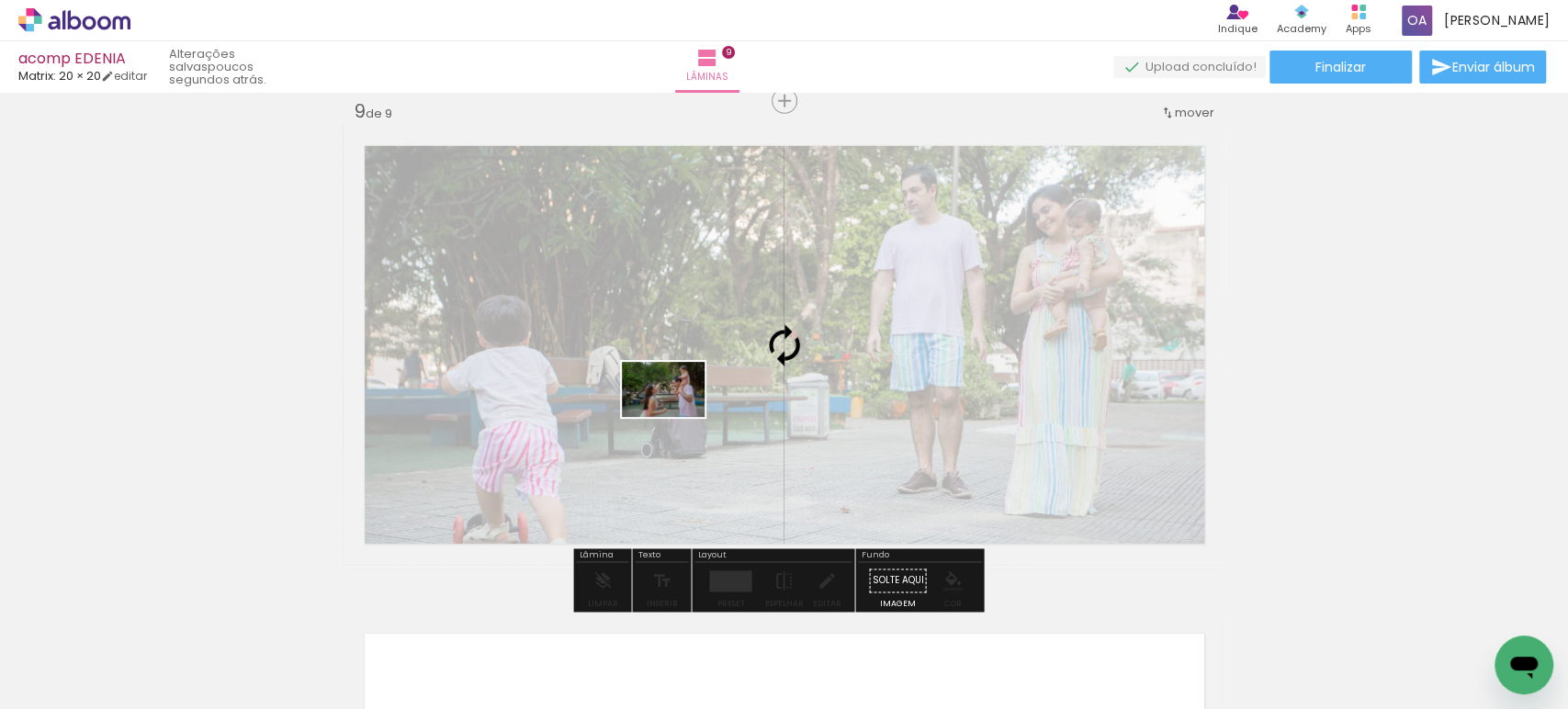
drag, startPoint x: 703, startPoint y: 655, endPoint x: 677, endPoint y: 417, distance: 239.4
click at [677, 417] on quentale-workspace at bounding box center [784, 354] width 1568 height 709
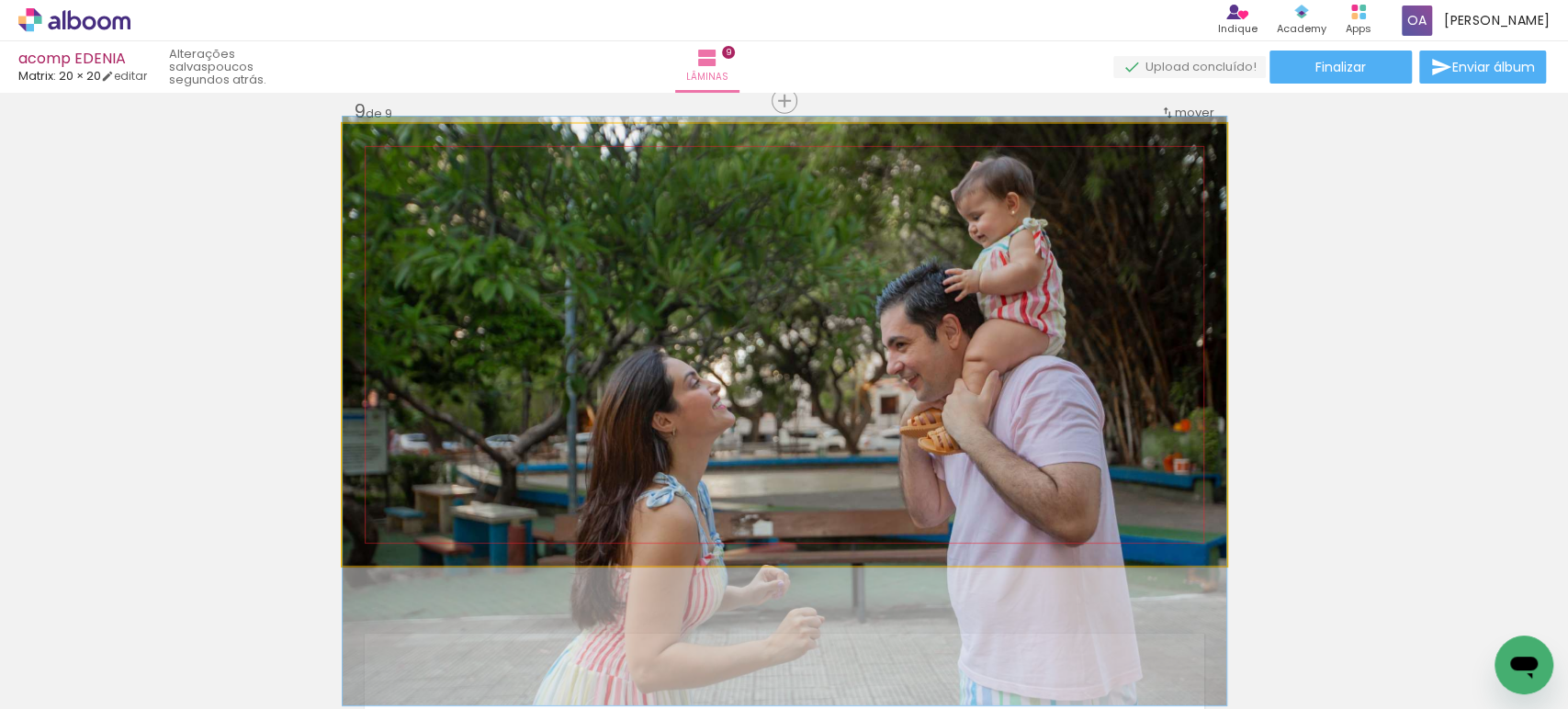
drag, startPoint x: 1018, startPoint y: 302, endPoint x: 1001, endPoint y: 368, distance: 68.2
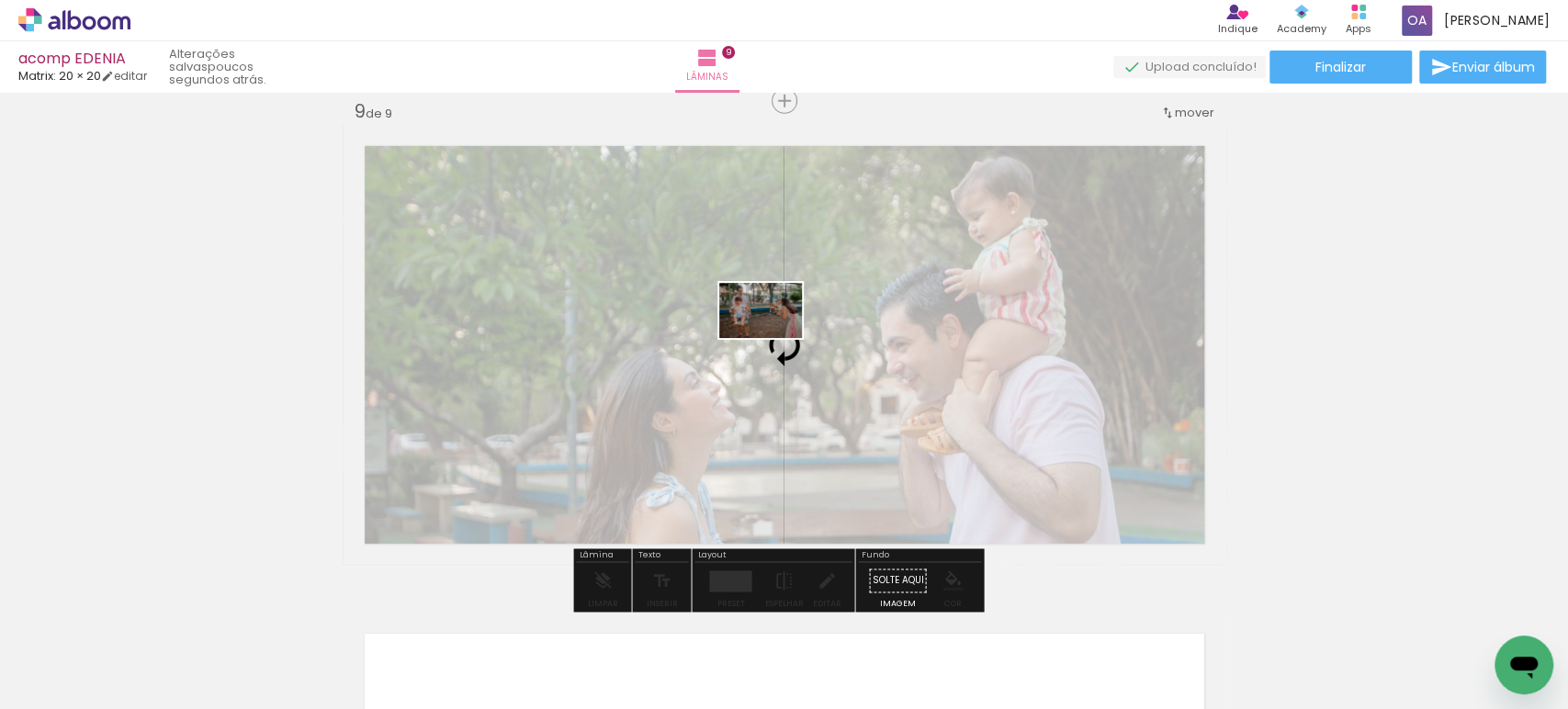
drag, startPoint x: 901, startPoint y: 645, endPoint x: 775, endPoint y: 338, distance: 331.9
click at [775, 338] on quentale-workspace at bounding box center [784, 354] width 1568 height 709
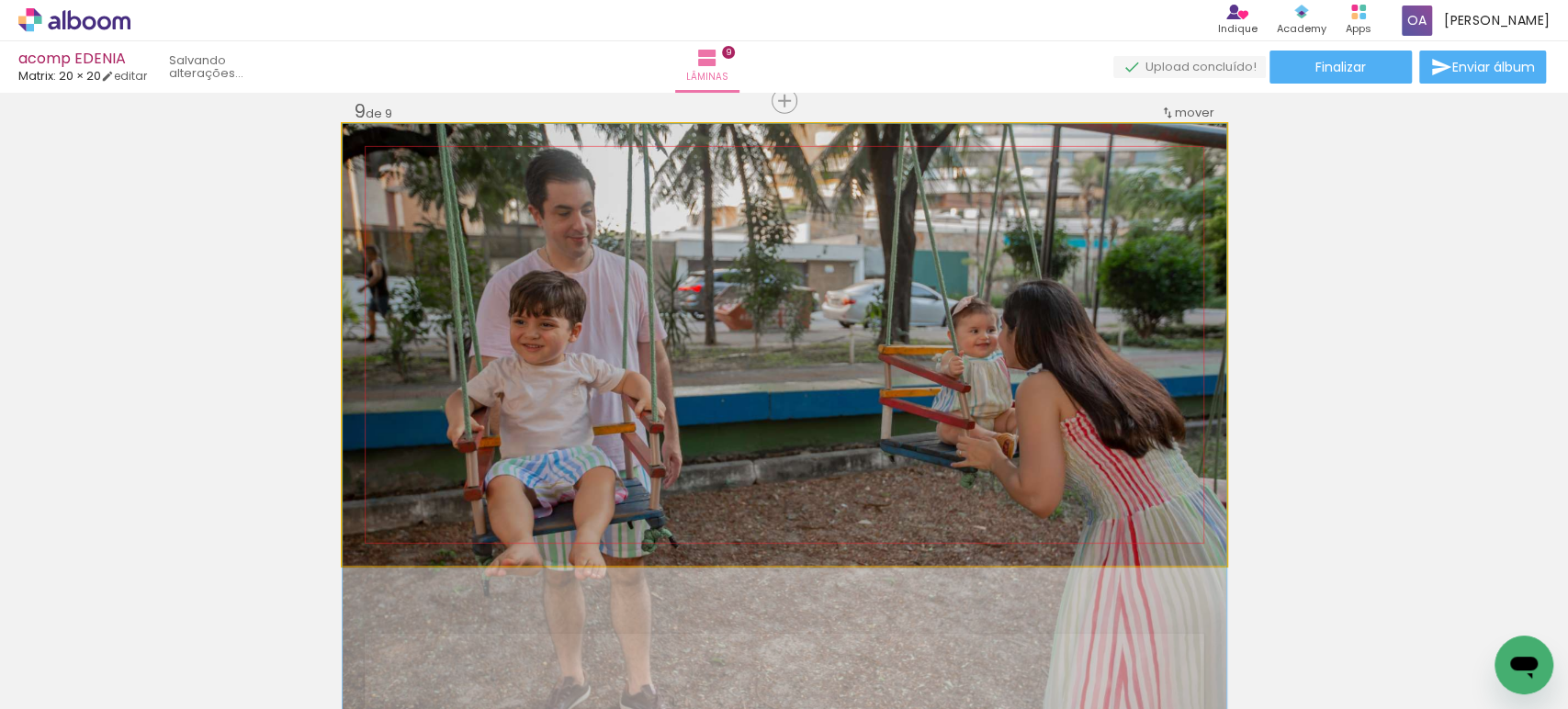
drag, startPoint x: 845, startPoint y: 315, endPoint x: 840, endPoint y: 396, distance: 81.2
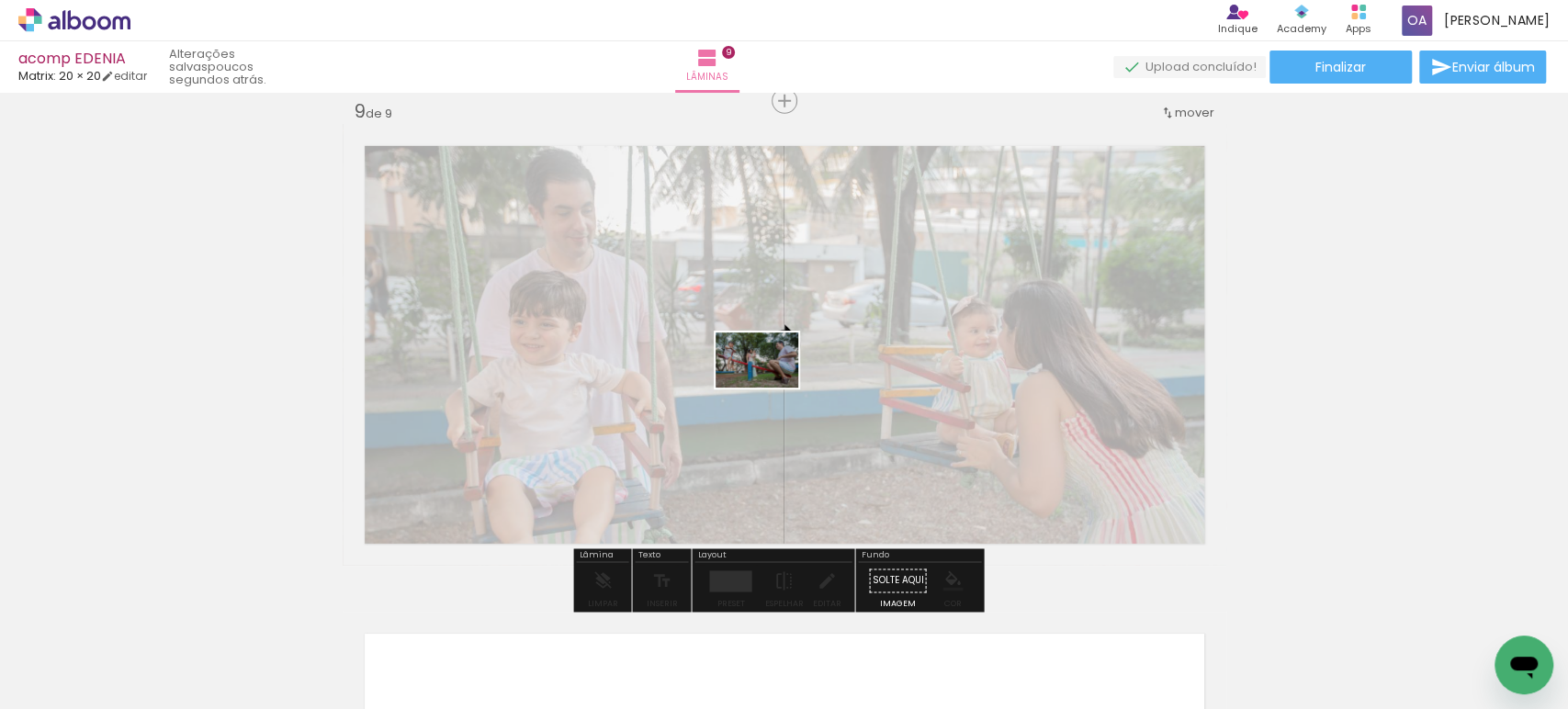
drag, startPoint x: 996, startPoint y: 663, endPoint x: 771, endPoint y: 388, distance: 355.3
click at [771, 388] on quentale-workspace at bounding box center [784, 354] width 1568 height 709
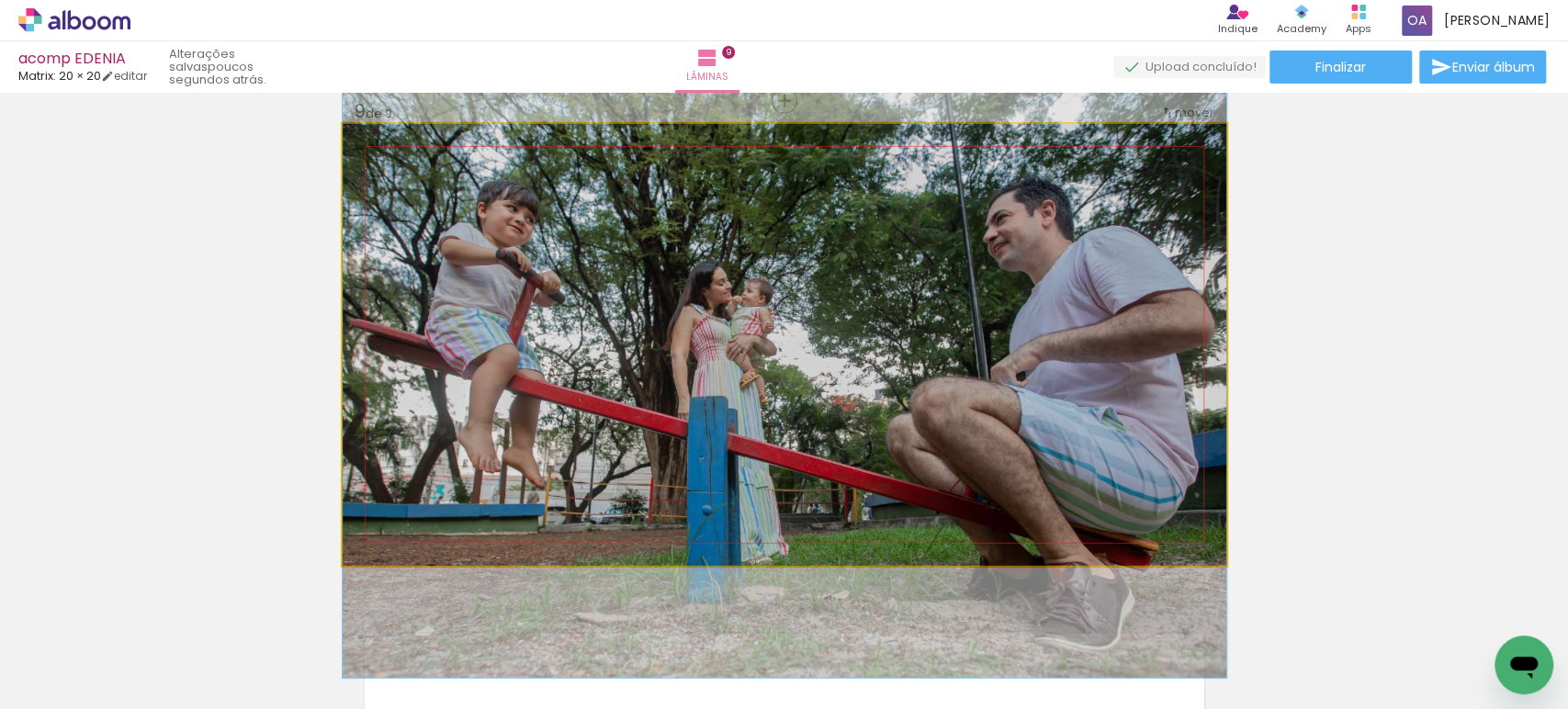
drag, startPoint x: 859, startPoint y: 332, endPoint x: 864, endPoint y: 371, distance: 39.3
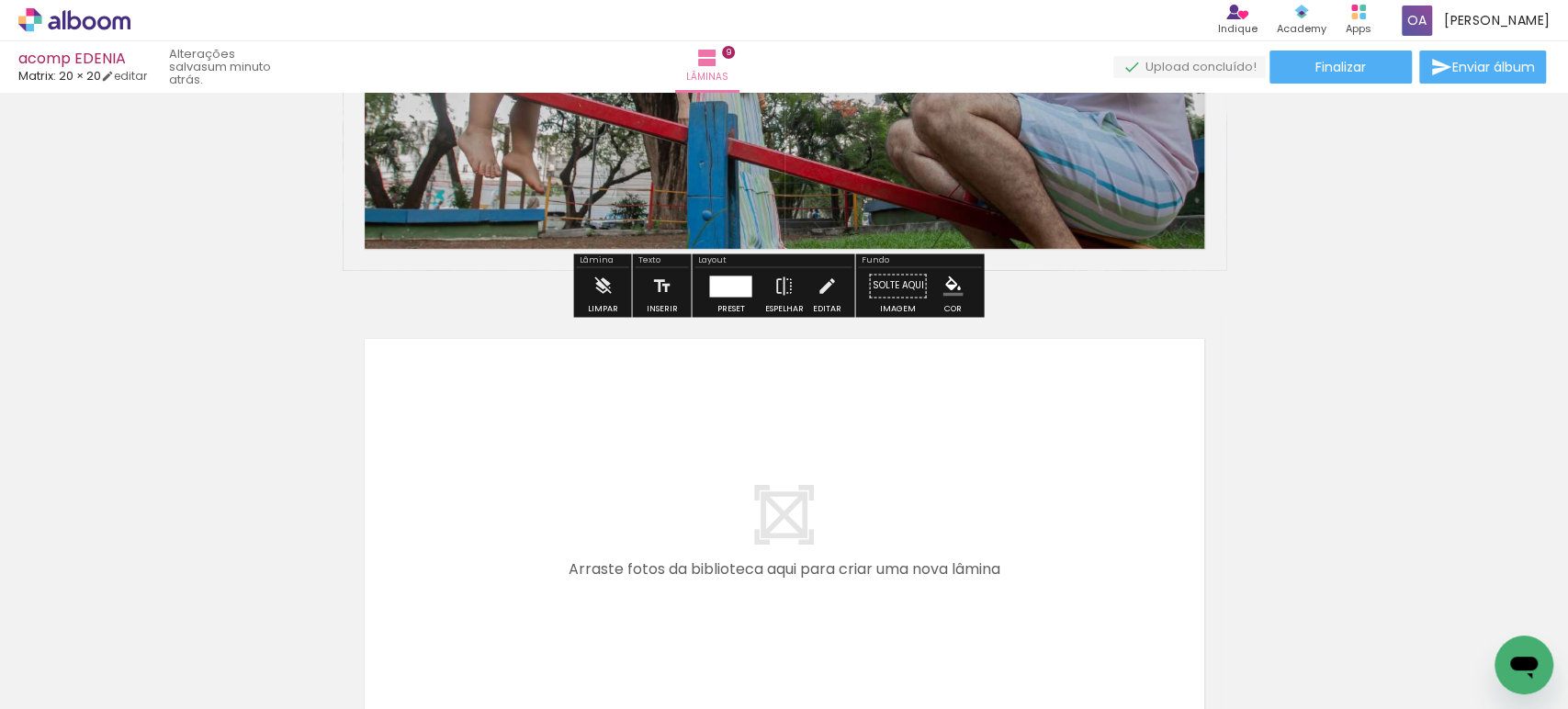
scroll to position [4447, 0]
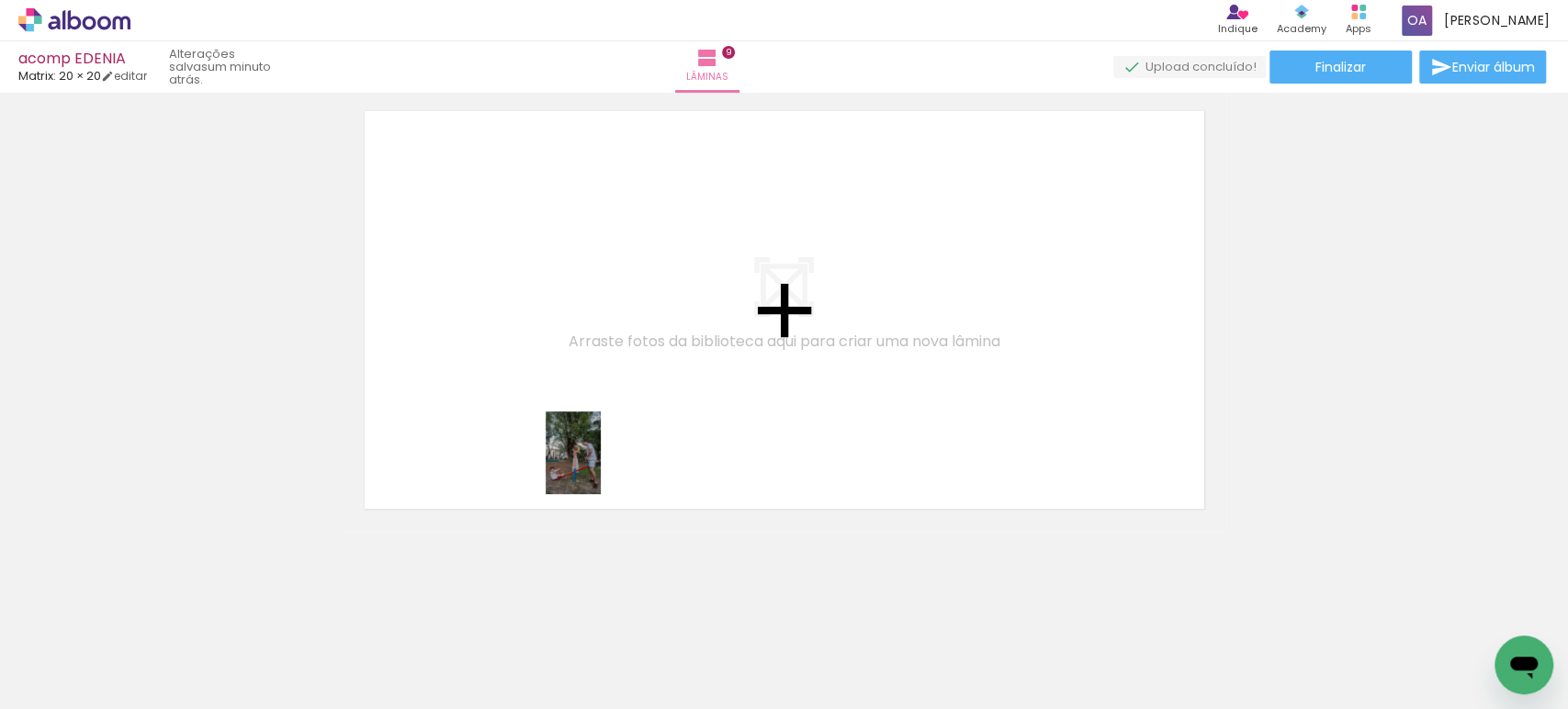
drag, startPoint x: 1086, startPoint y: 657, endPoint x: 601, endPoint y: 467, distance: 520.9
click at [601, 467] on quentale-workspace at bounding box center [784, 354] width 1568 height 709
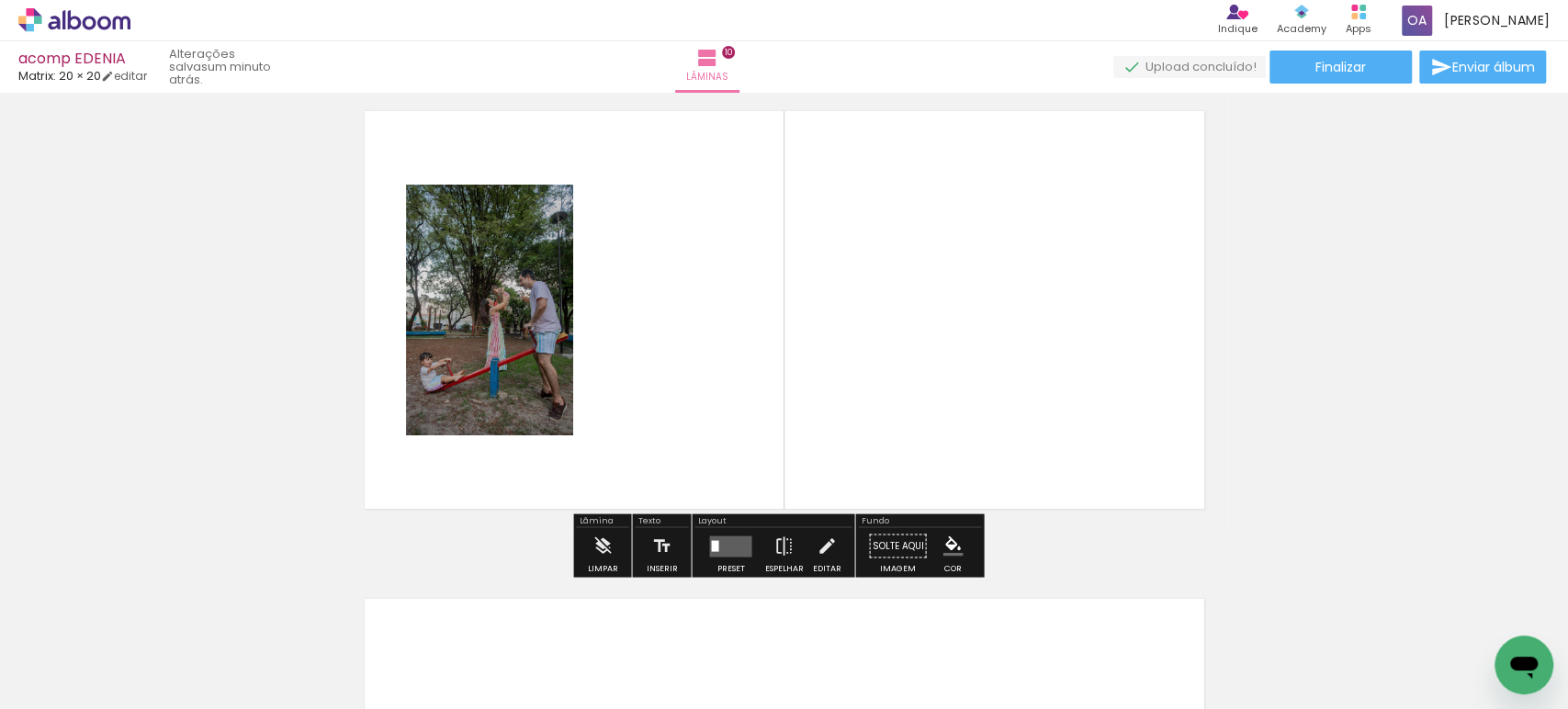
scroll to position [4413, 0]
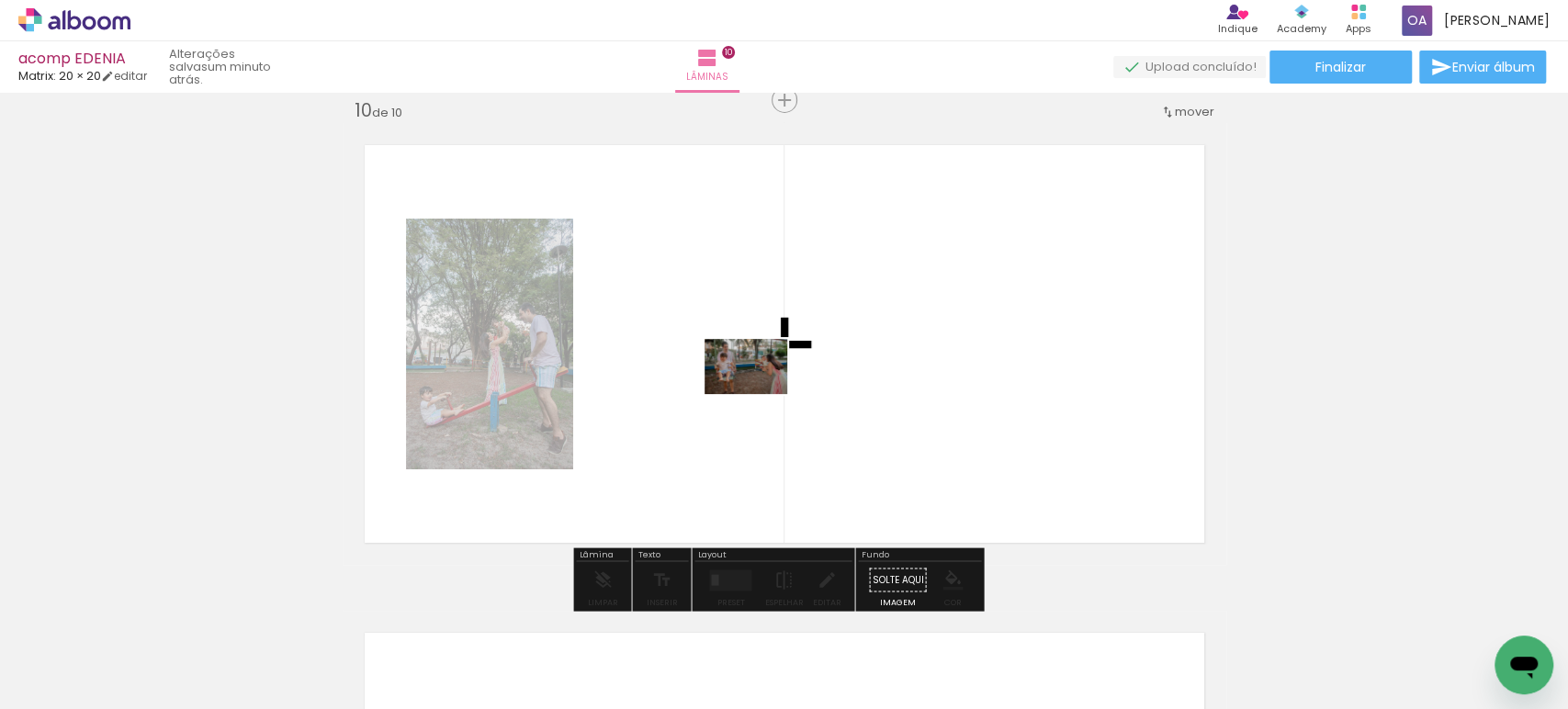
drag, startPoint x: 895, startPoint y: 656, endPoint x: 760, endPoint y: 394, distance: 294.7
click at [760, 394] on quentale-workspace at bounding box center [784, 354] width 1568 height 709
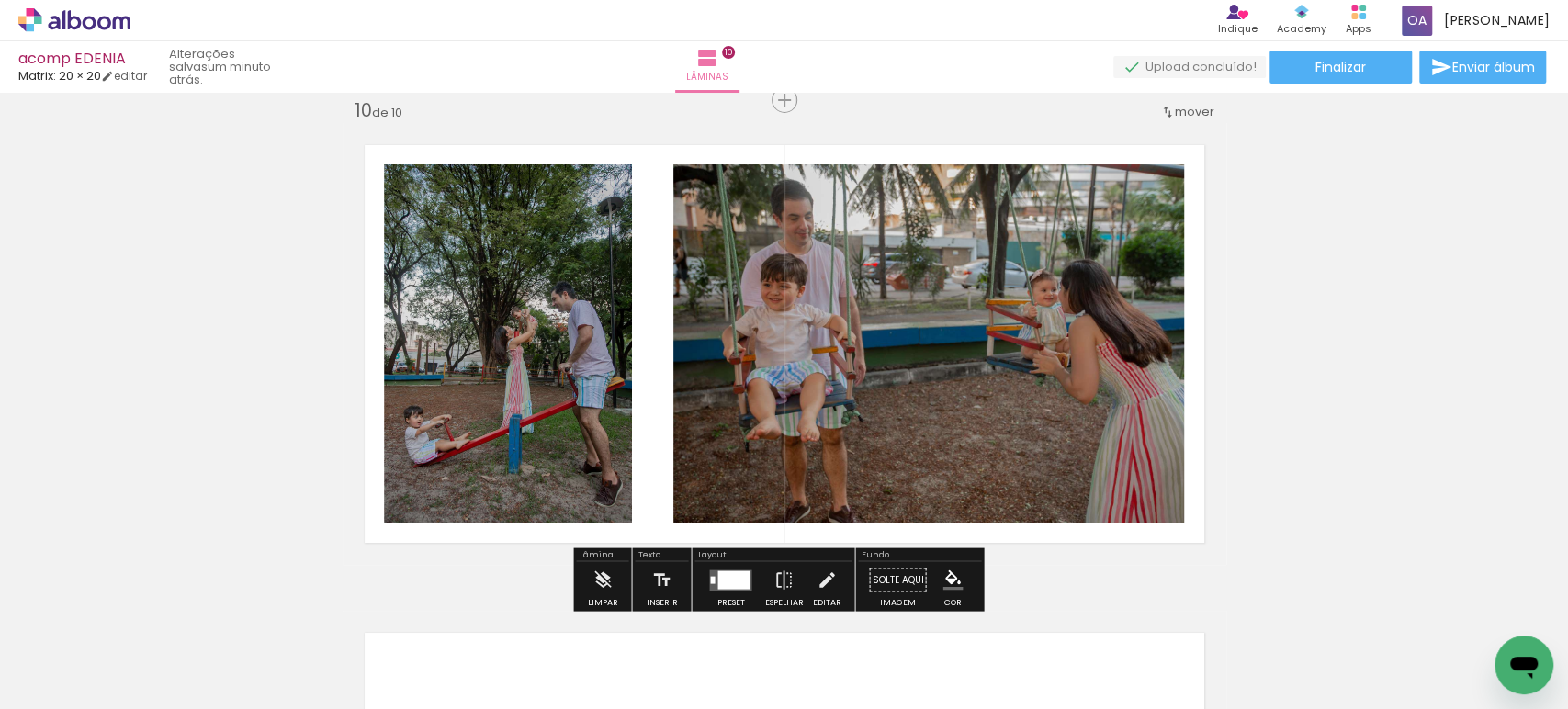
click at [841, 320] on quentale-photo at bounding box center [929, 343] width 511 height 358
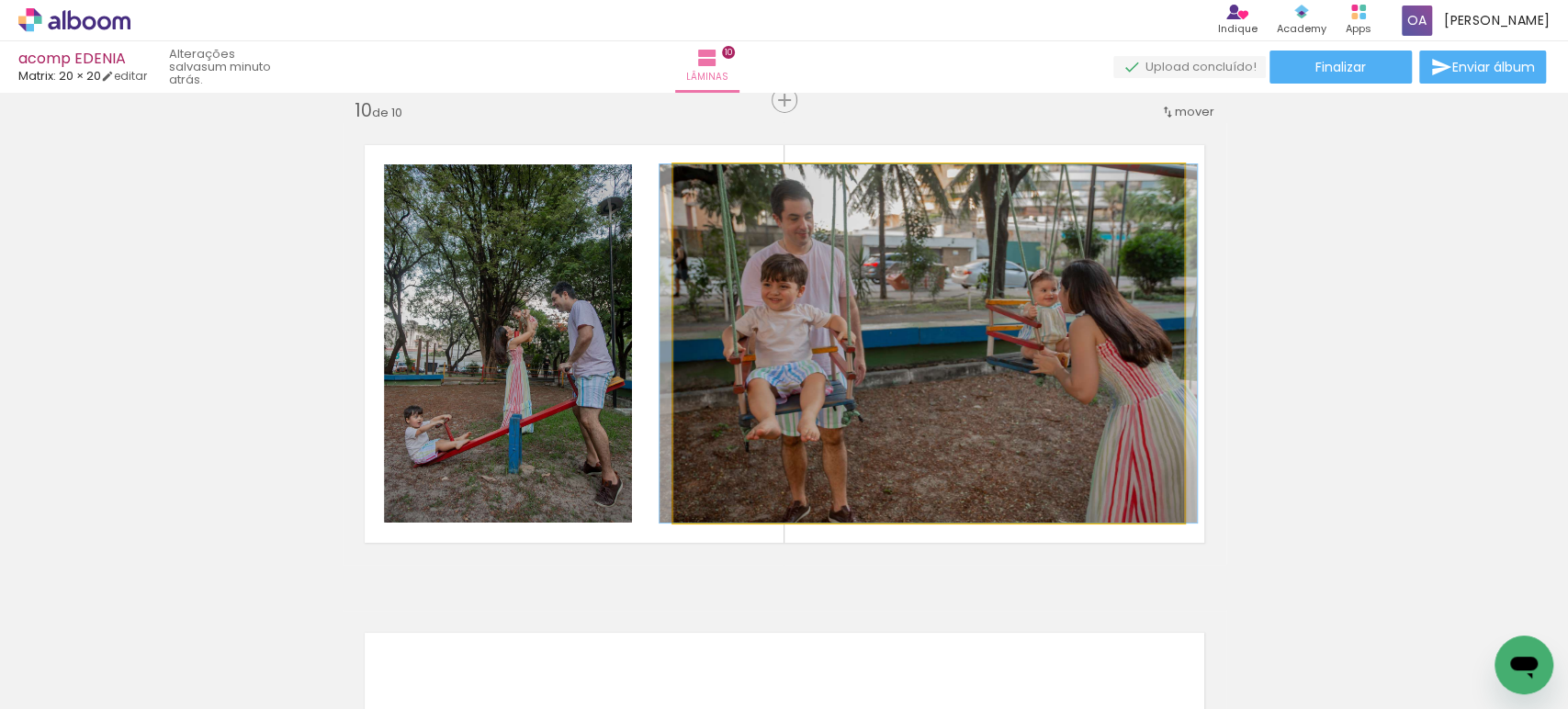
click at [786, 222] on quentale-photo at bounding box center [929, 343] width 511 height 358
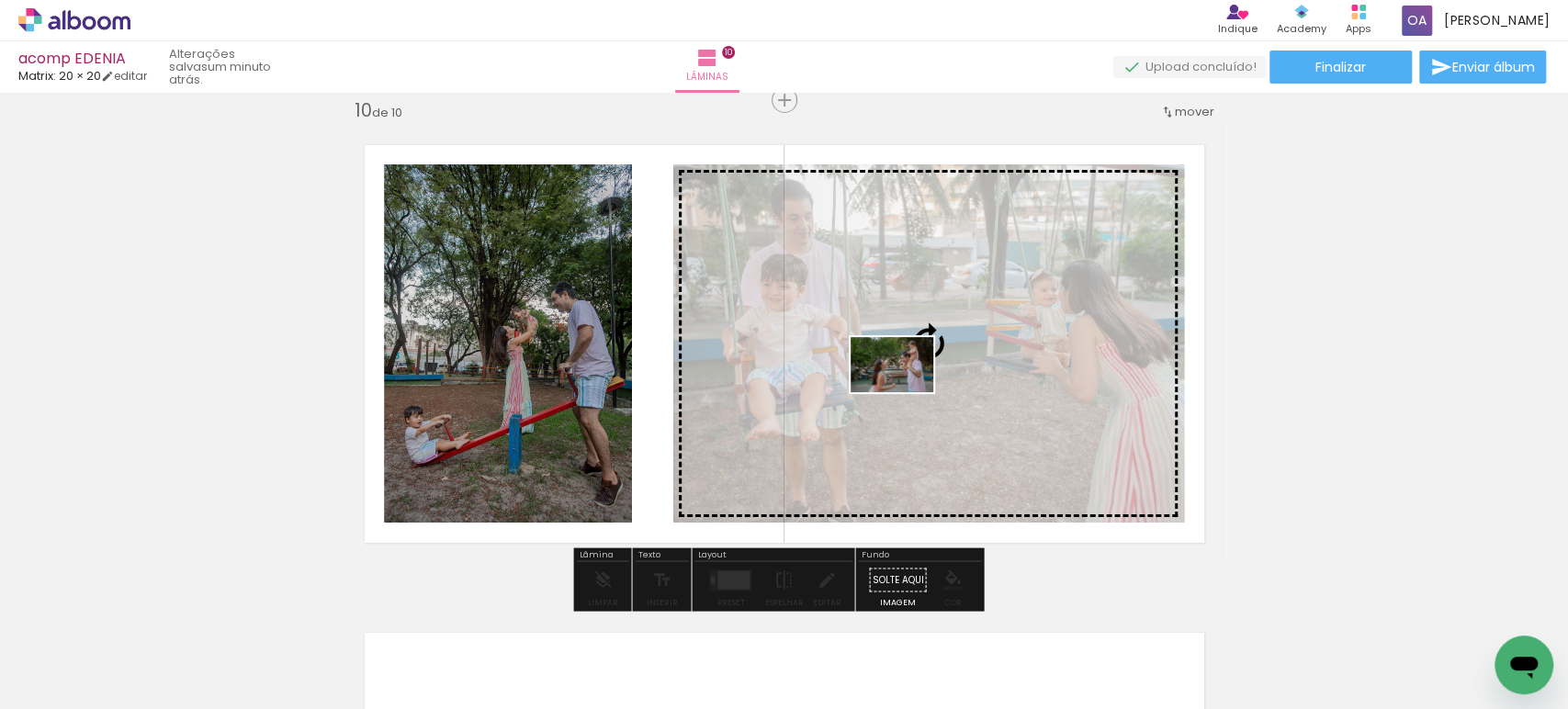
drag, startPoint x: 711, startPoint y: 653, endPoint x: 905, endPoint y: 393, distance: 324.4
click at [905, 393] on quentale-workspace at bounding box center [784, 354] width 1568 height 709
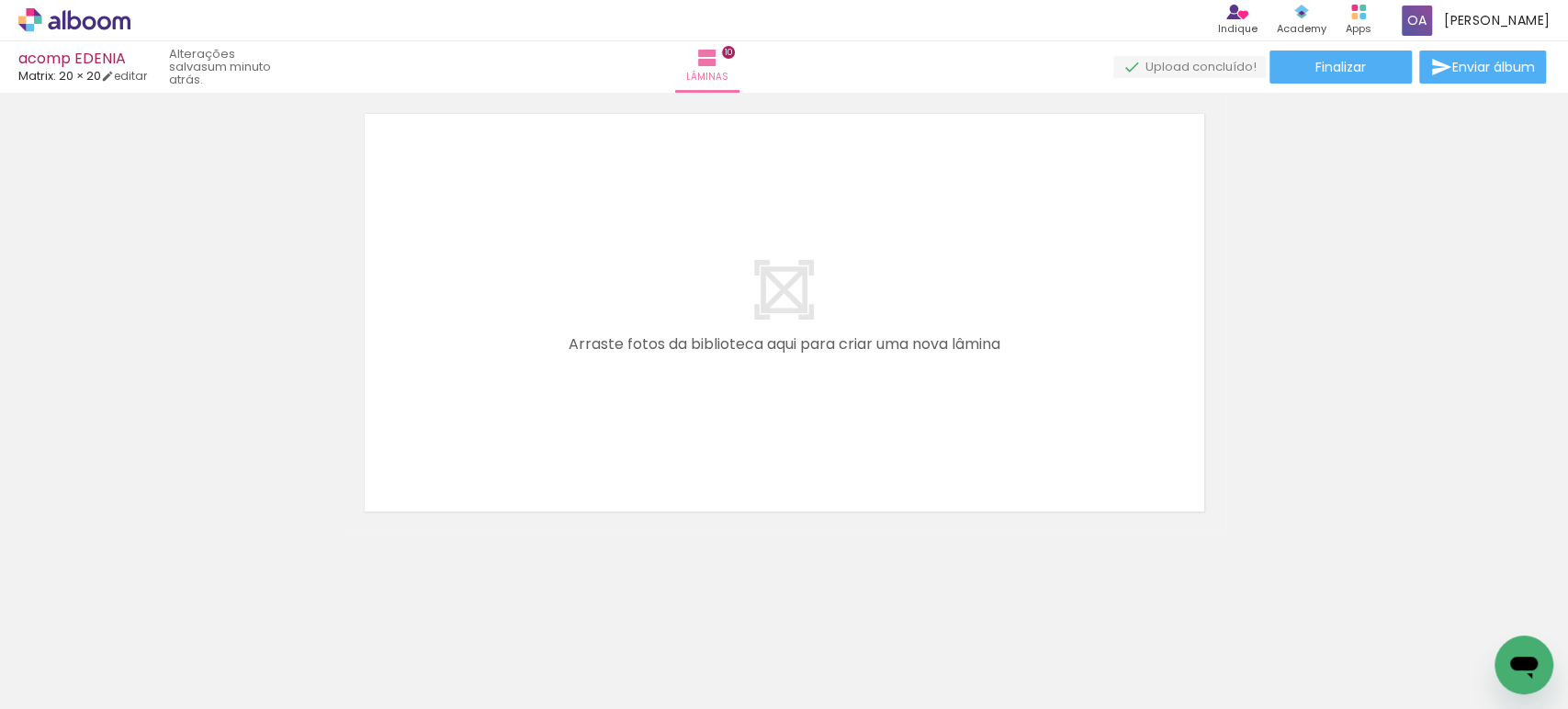
scroll to position [4934, 0]
click at [845, 609] on iron-icon at bounding box center [843, 610] width 20 height 20
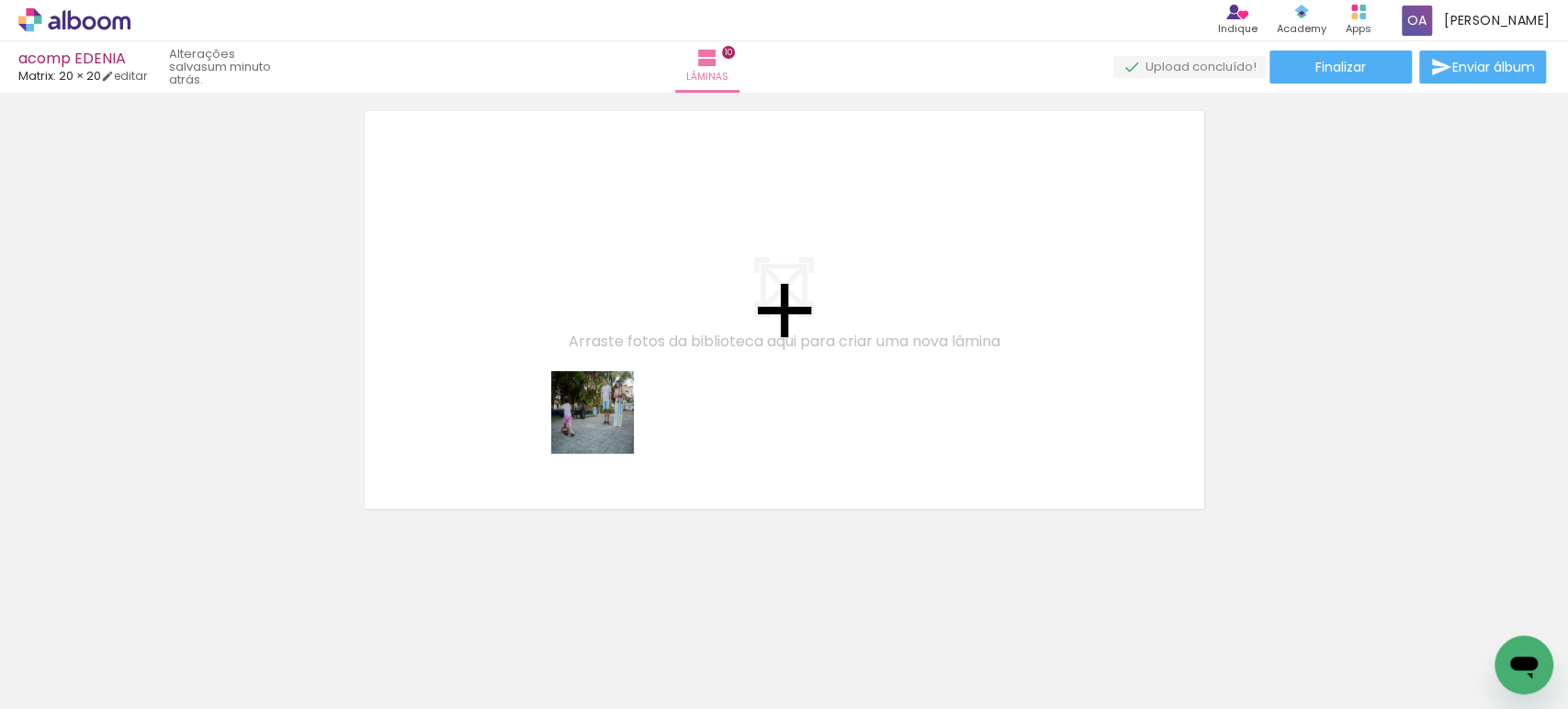
drag, startPoint x: 600, startPoint y: 652, endPoint x: 776, endPoint y: 653, distance: 176.0
click at [611, 356] on quentale-workspace at bounding box center [784, 354] width 1568 height 709
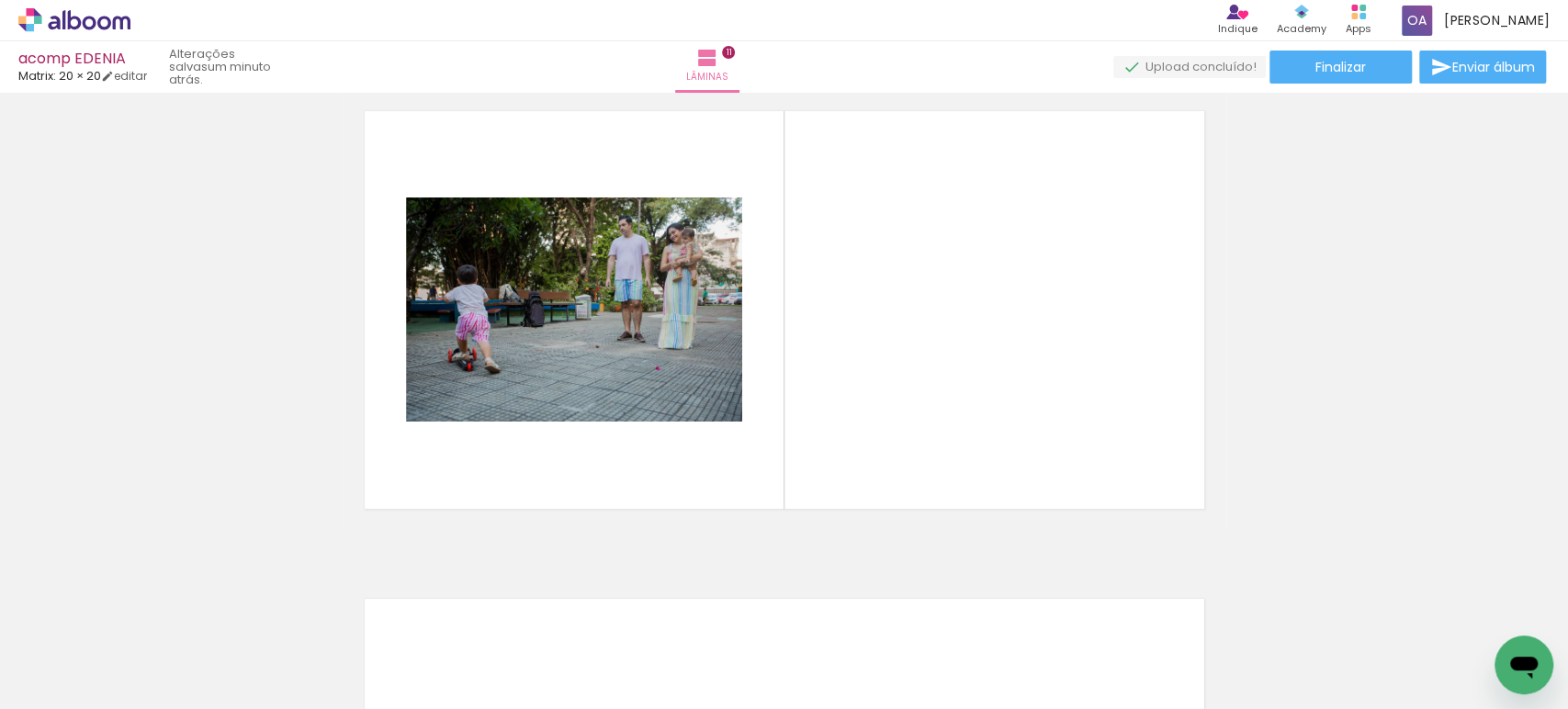
scroll to position [4900, 0]
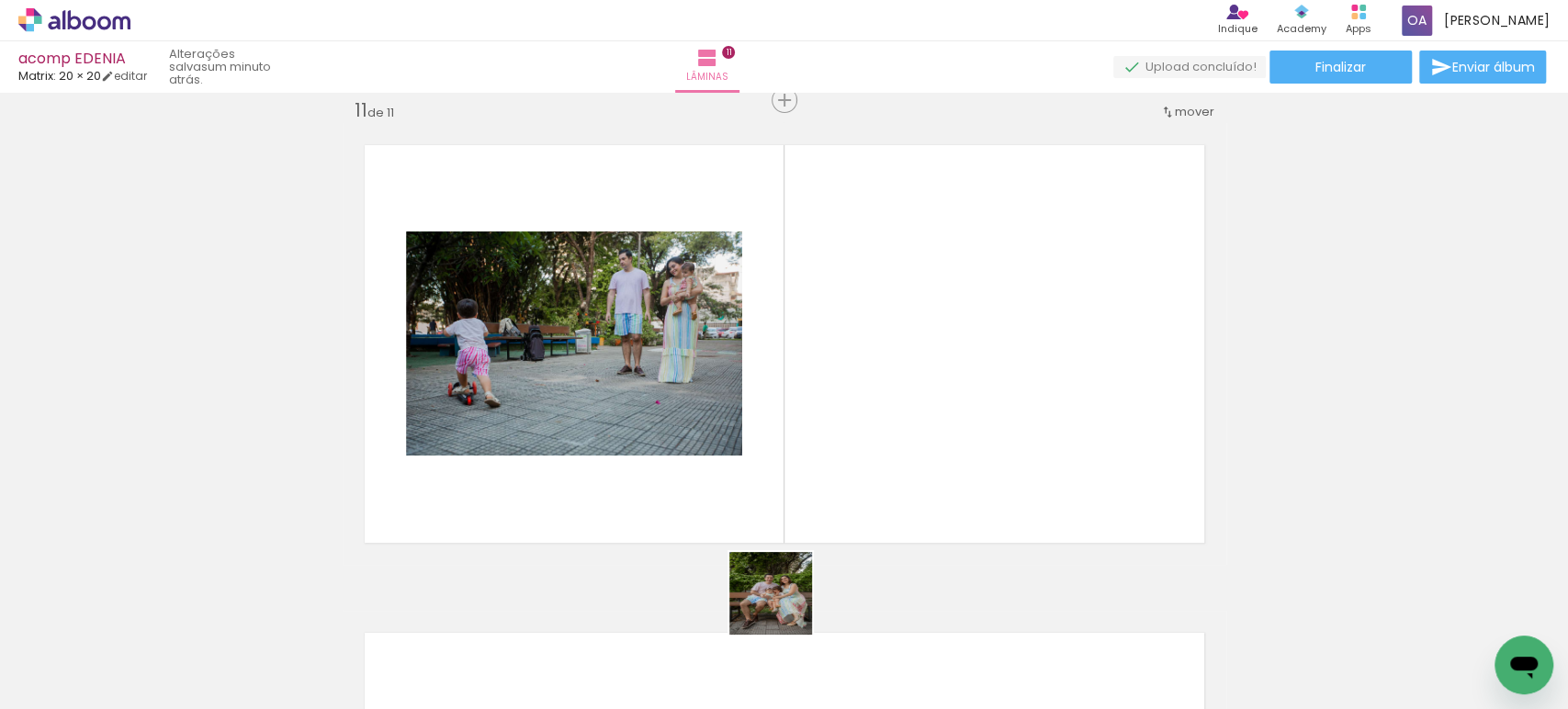
drag, startPoint x: 785, startPoint y: 649, endPoint x: 925, endPoint y: 571, distance: 160.3
click at [838, 393] on quentale-workspace at bounding box center [784, 354] width 1568 height 709
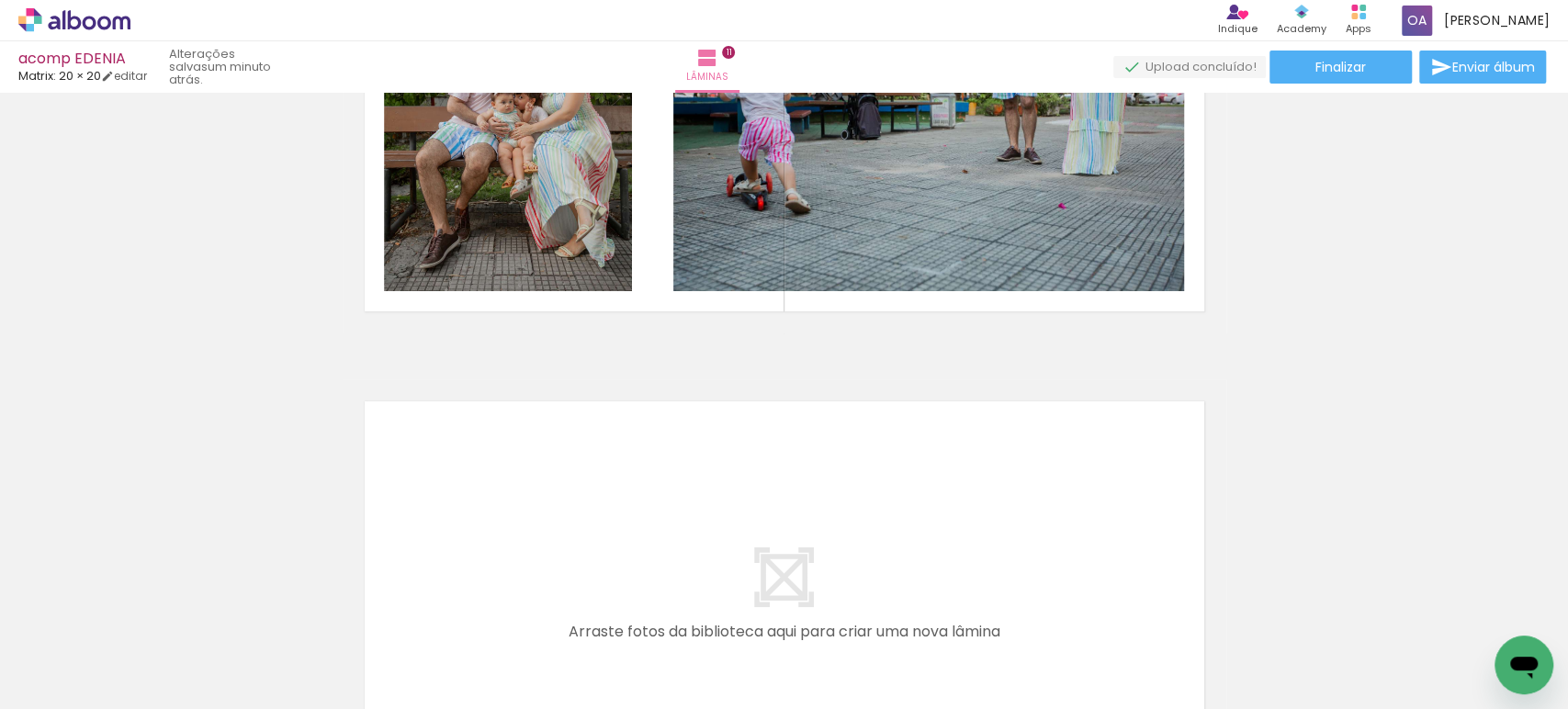
scroll to position [5423, 0]
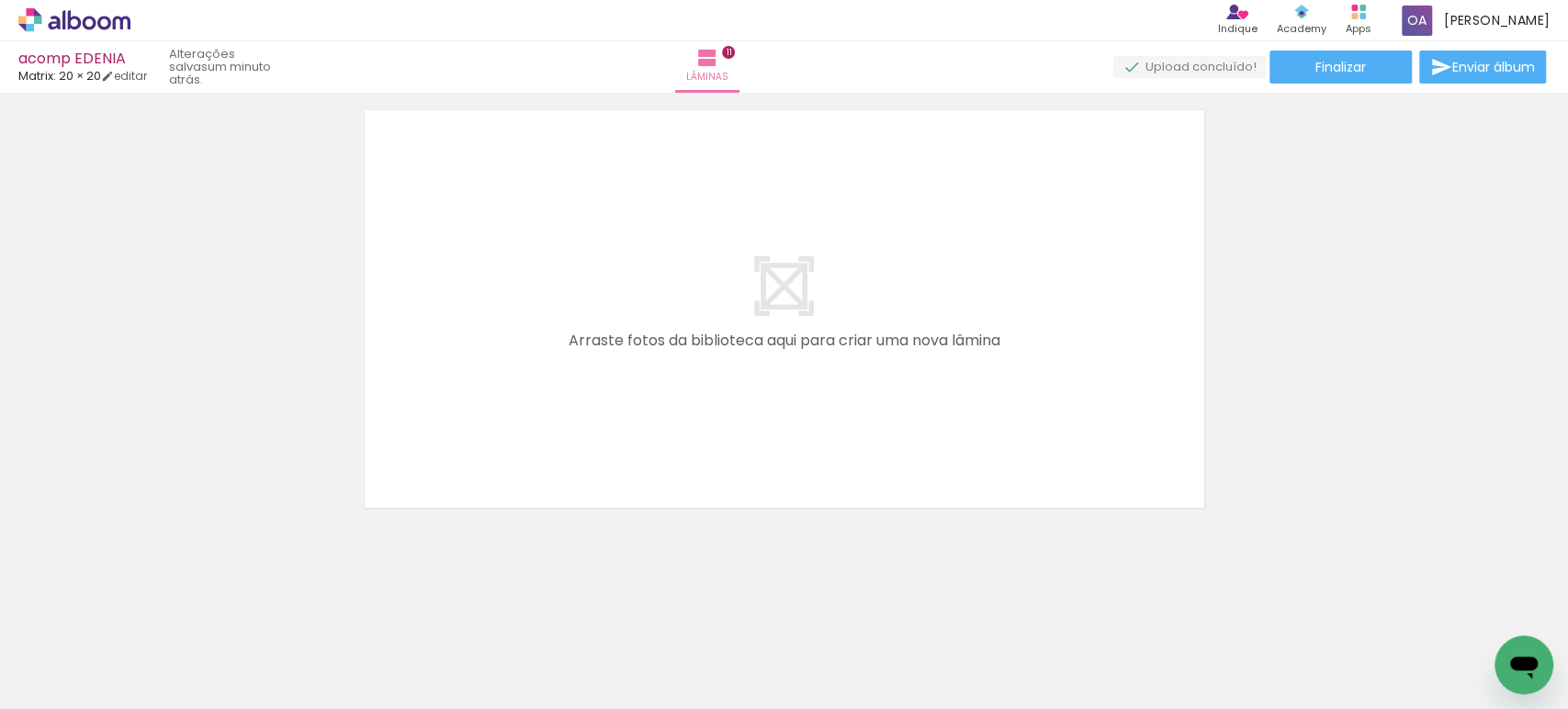
drag, startPoint x: 1558, startPoint y: 586, endPoint x: 33, endPoint y: 14, distance: 1628.7
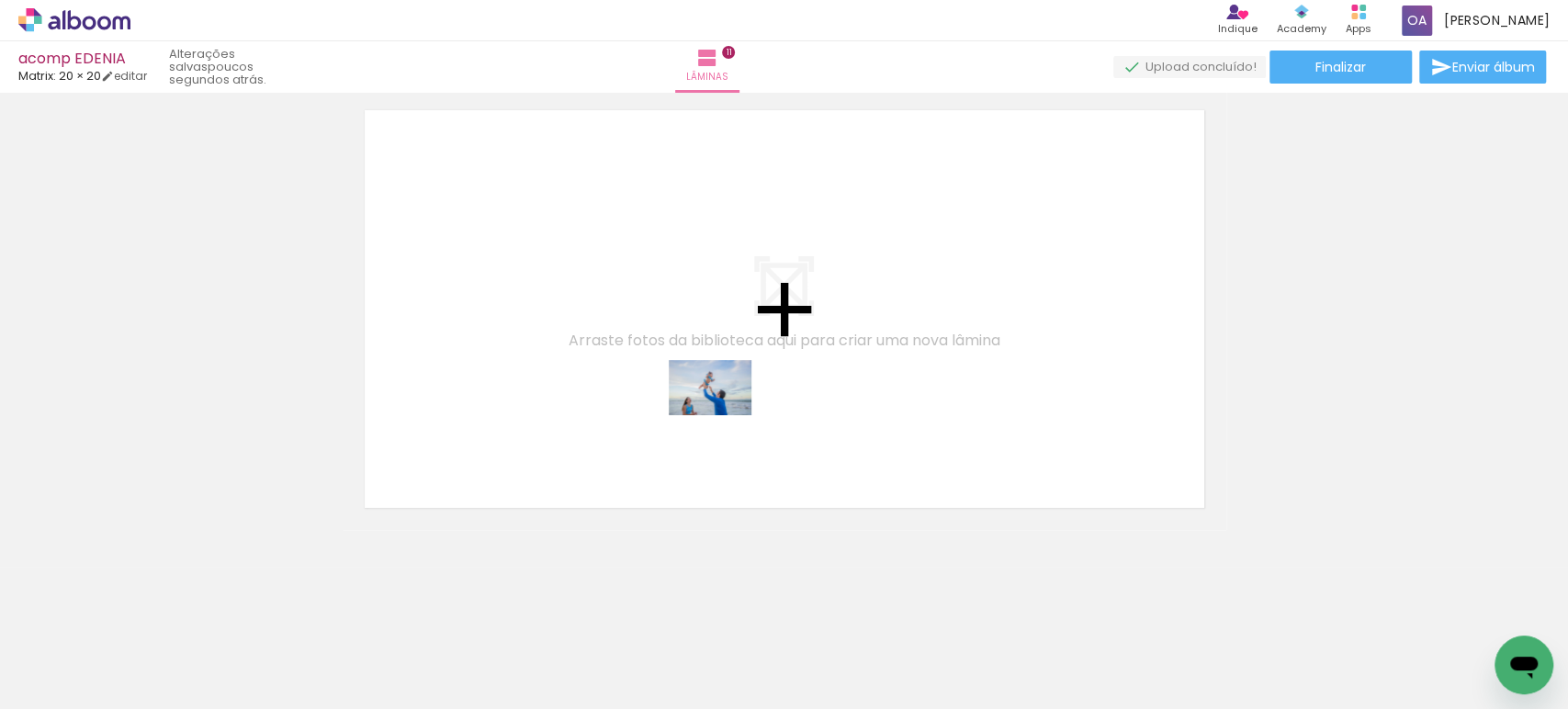
drag, startPoint x: 992, startPoint y: 645, endPoint x: 724, endPoint y: 415, distance: 353.2
click at [724, 415] on quentale-workspace at bounding box center [784, 354] width 1568 height 709
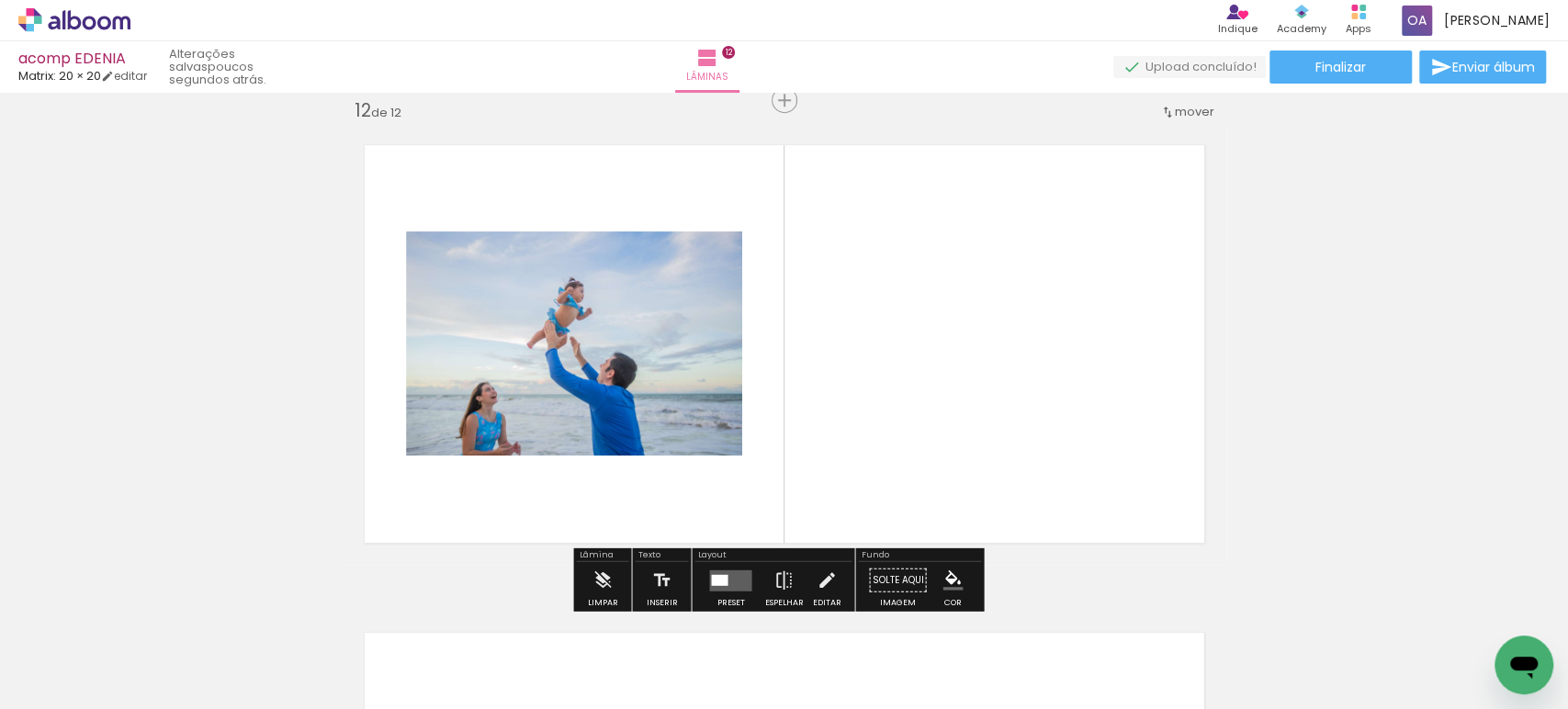
scroll to position [5388, 0]
click at [723, 569] on quentale-layouter at bounding box center [730, 579] width 42 height 21
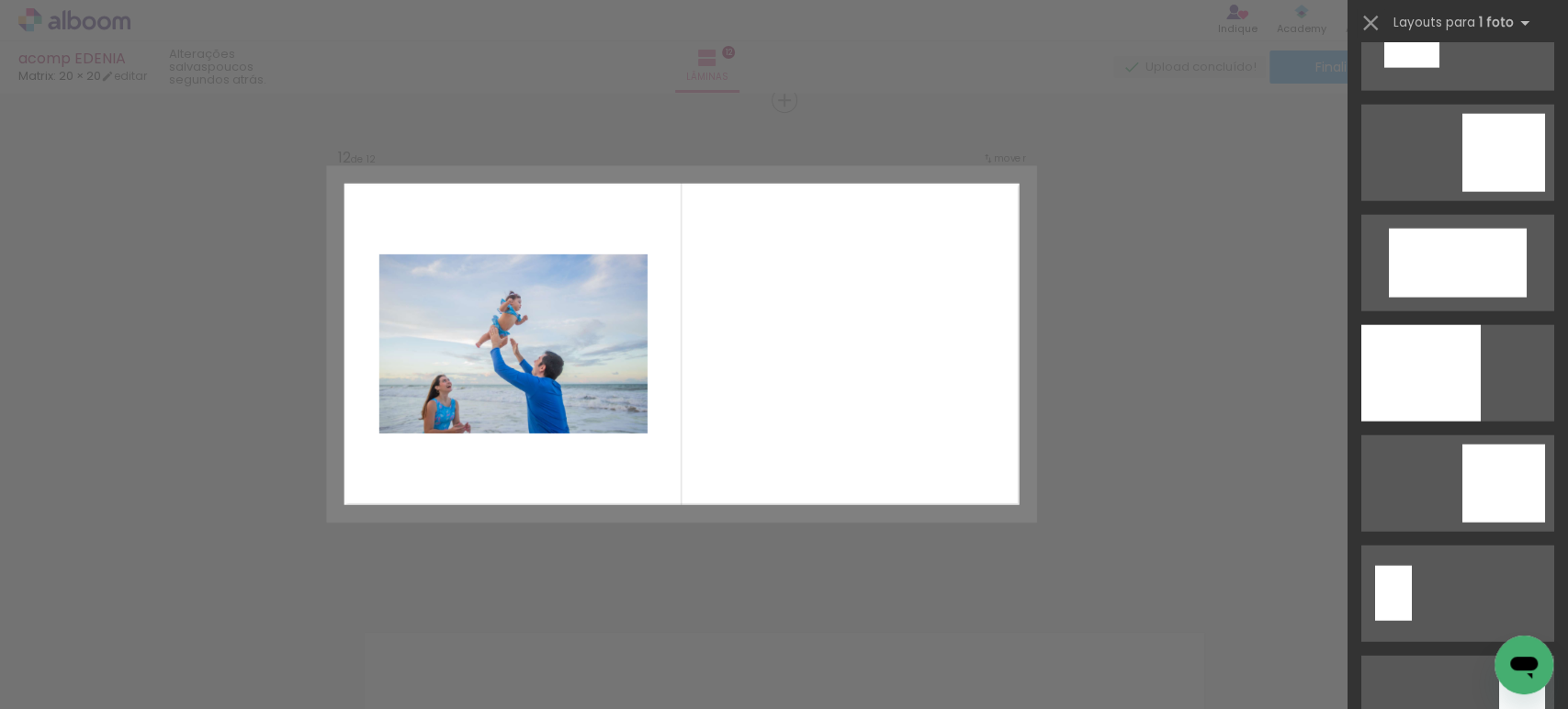
scroll to position [3138, 0]
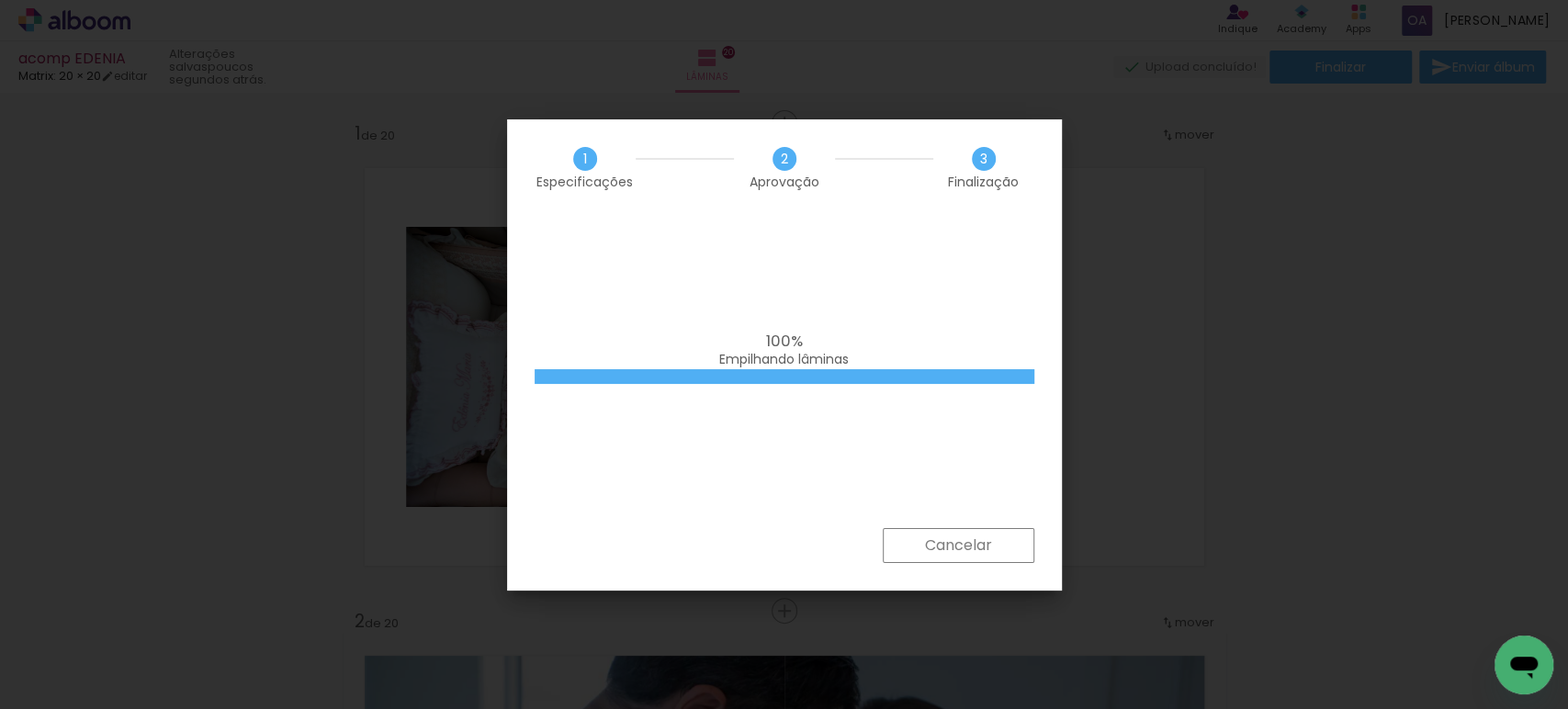
scroll to position [0, 6714]
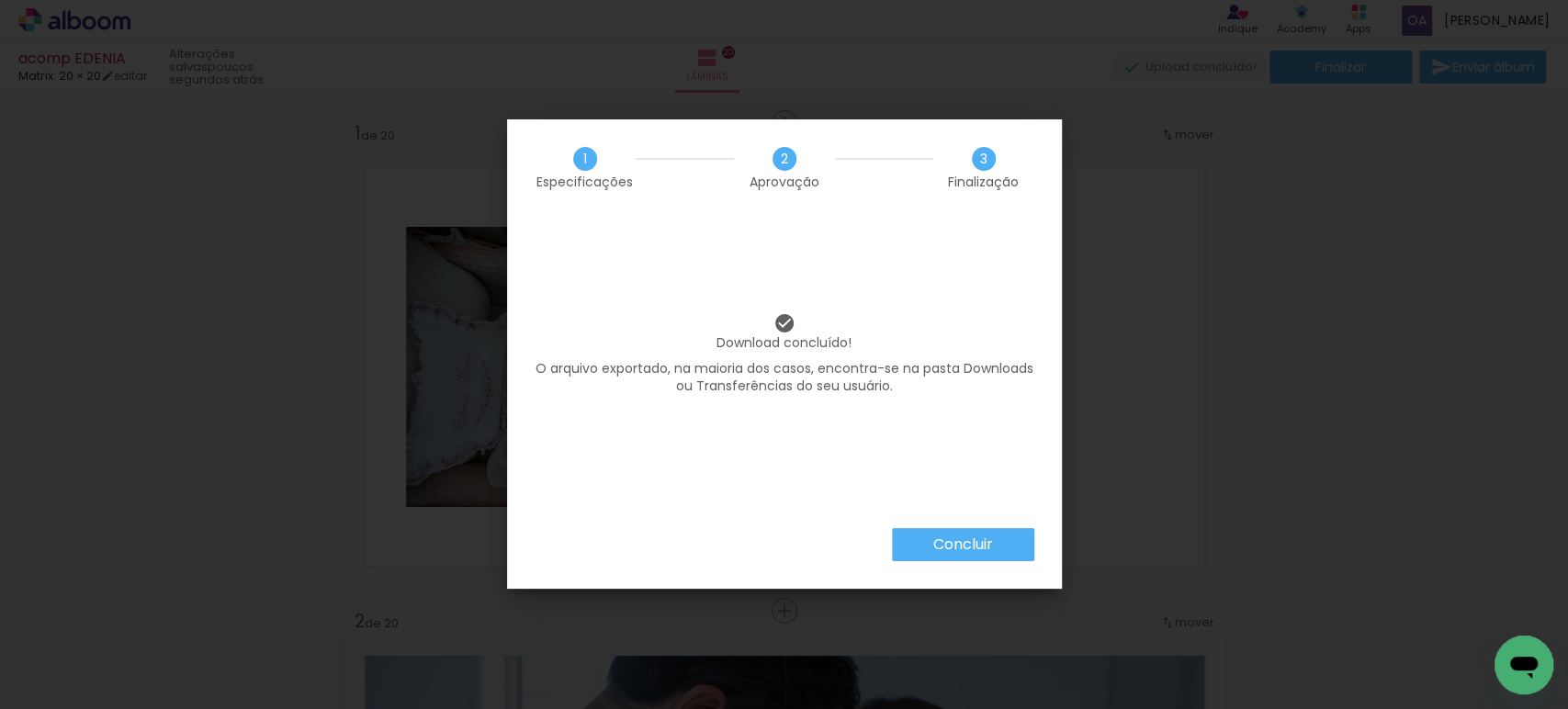
click at [0, 0] on slot "Concluir" at bounding box center [0, 0] width 0 height 0
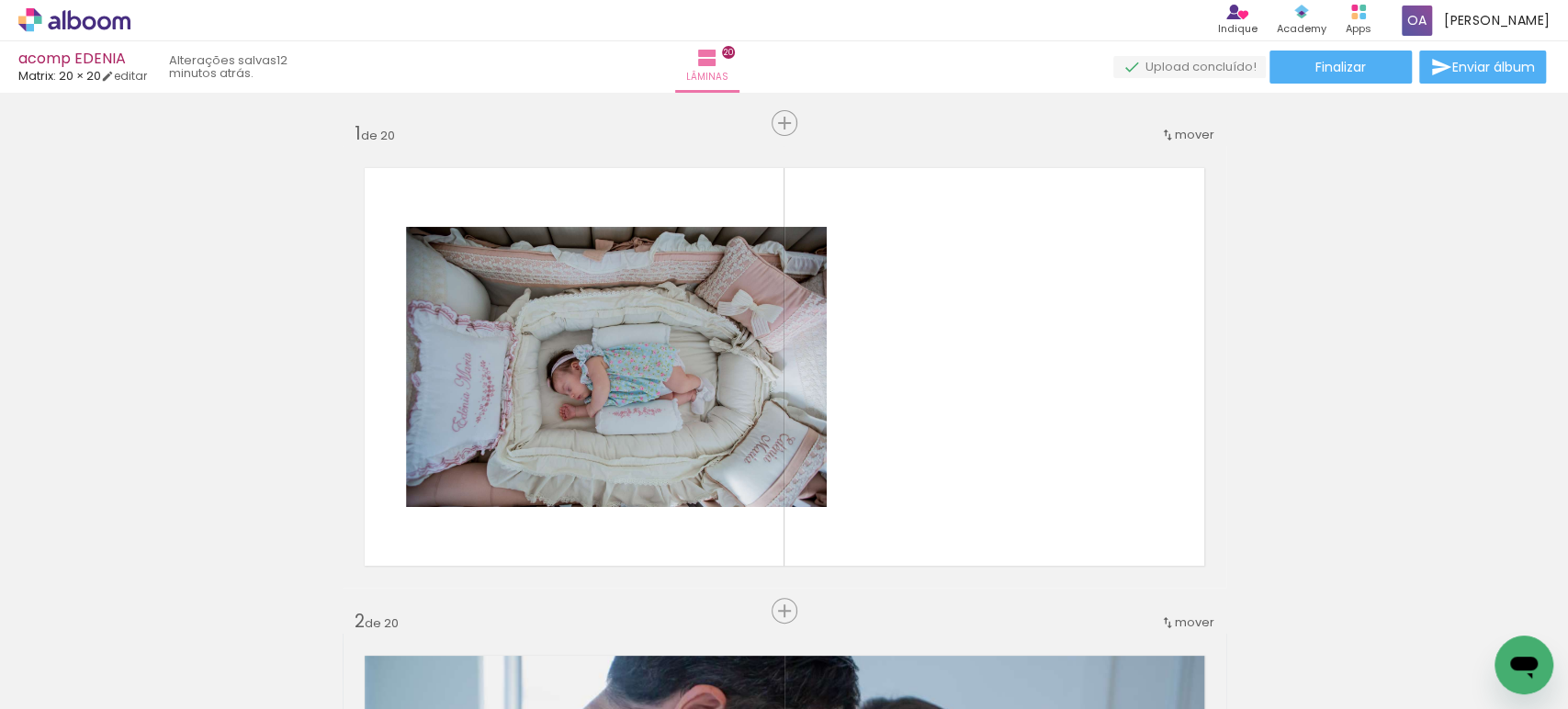
scroll to position [0, 6714]
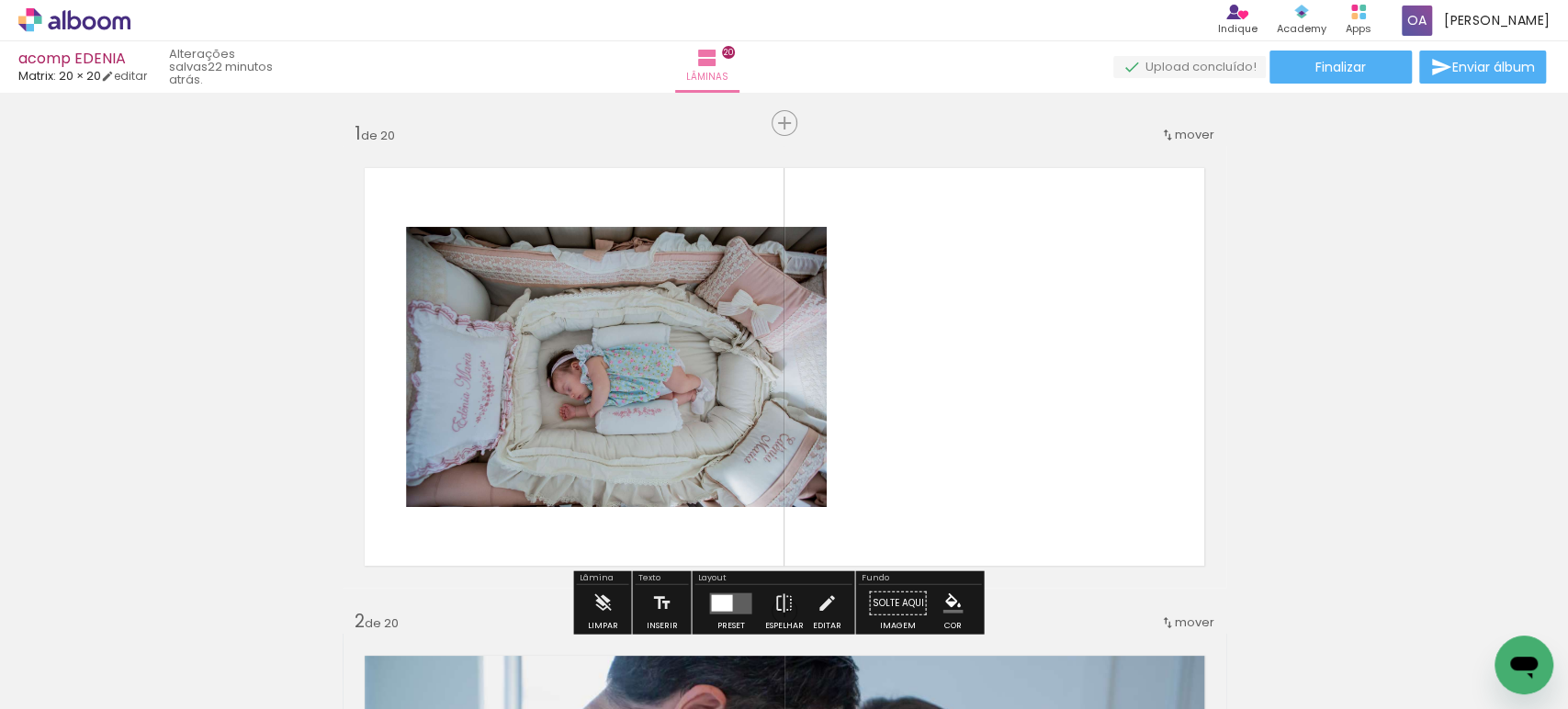
scroll to position [0, 6714]
click at [1358, 17] on rect at bounding box center [1354, 16] width 7 height 7
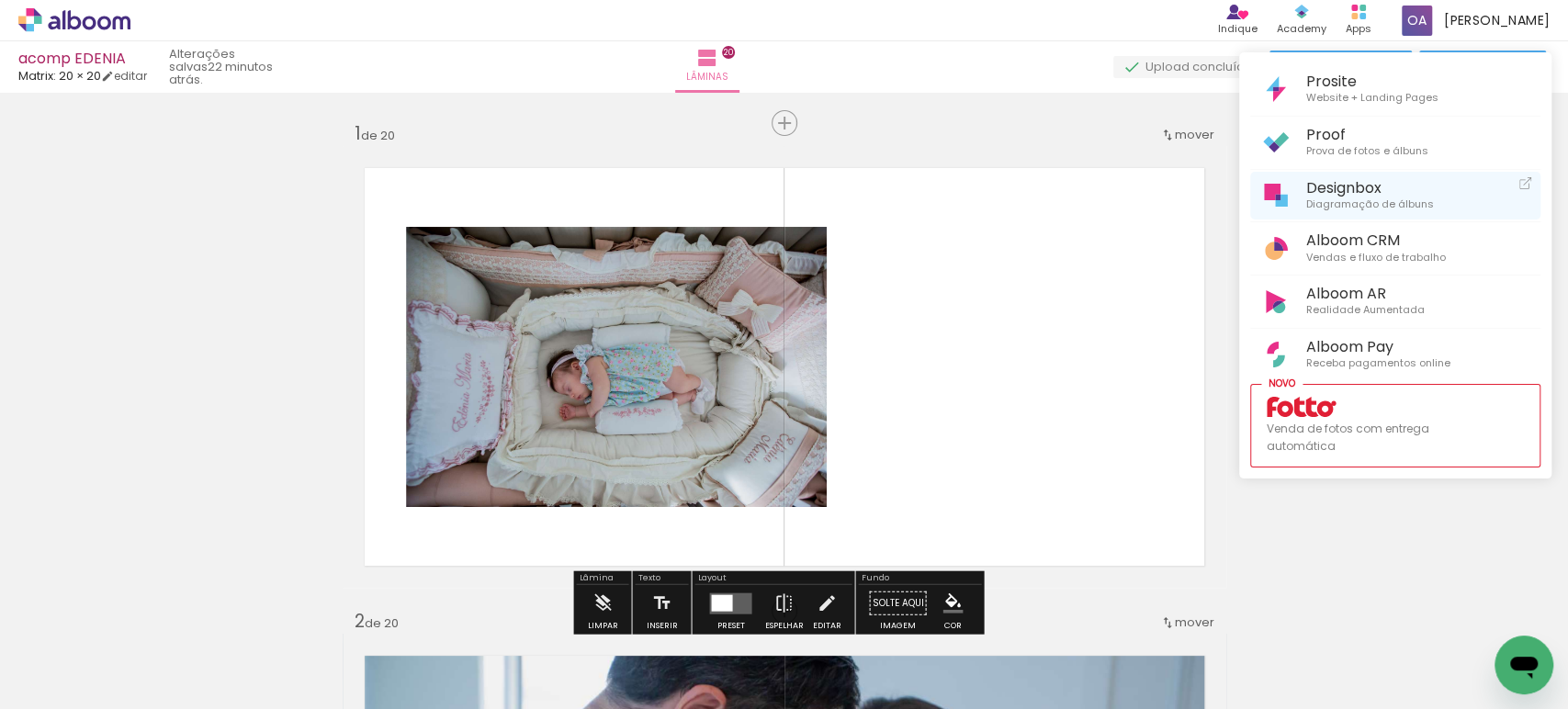
click at [1300, 202] on link "Designbox Diagramação de álbuns" at bounding box center [1394, 196] width 290 height 49
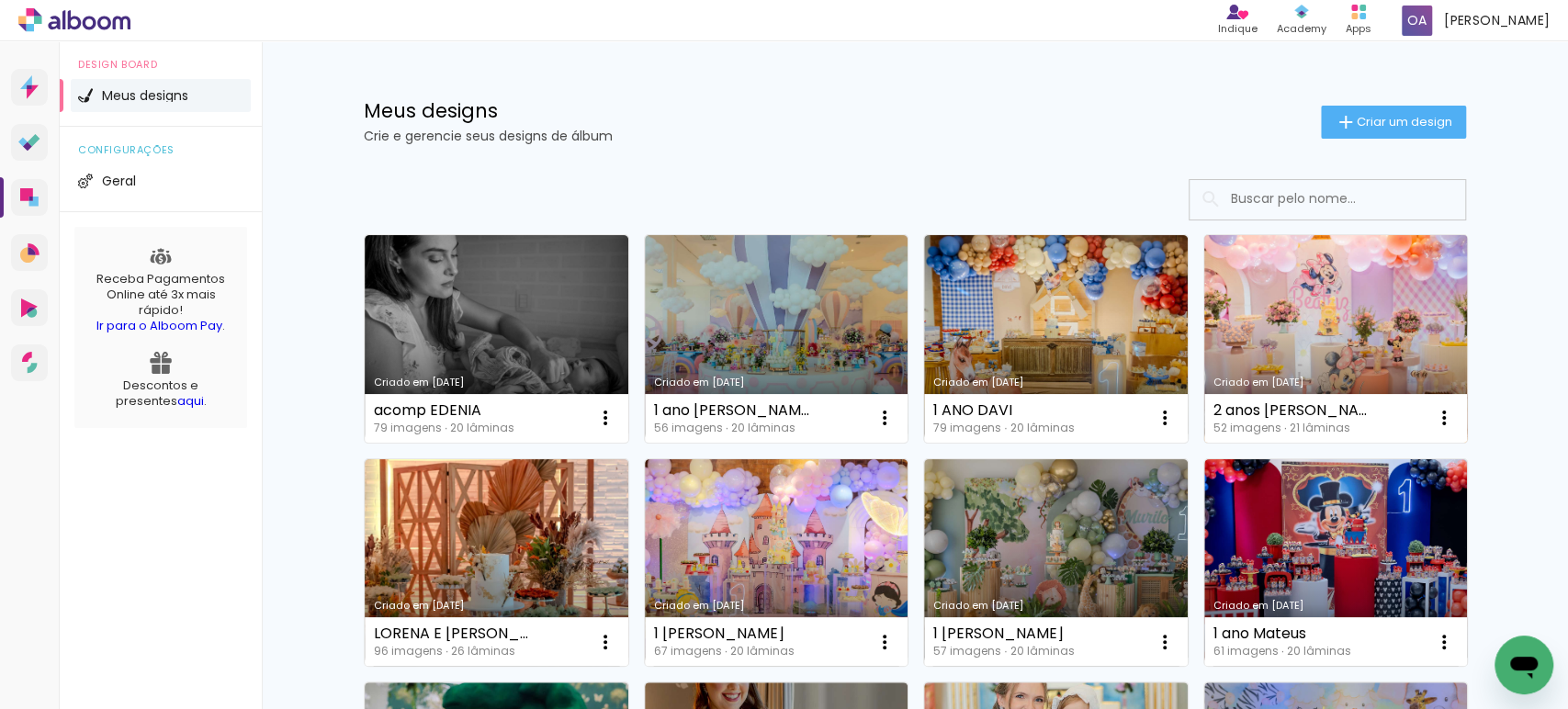
click at [1329, 316] on link "Criado em [DATE]" at bounding box center [1335, 338] width 264 height 208
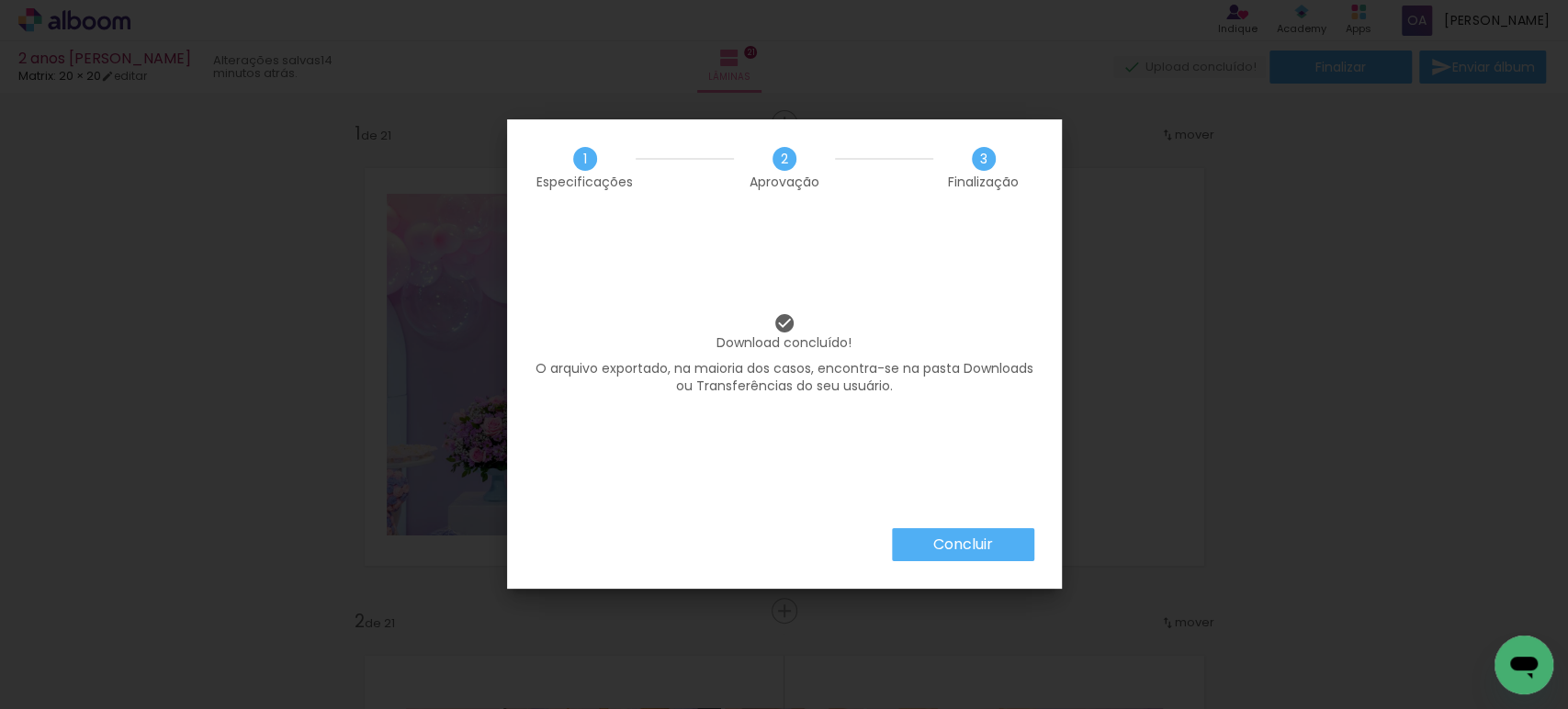
click at [0, 0] on slot "Concluir" at bounding box center [0, 0] width 0 height 0
